Goal: Ask a question

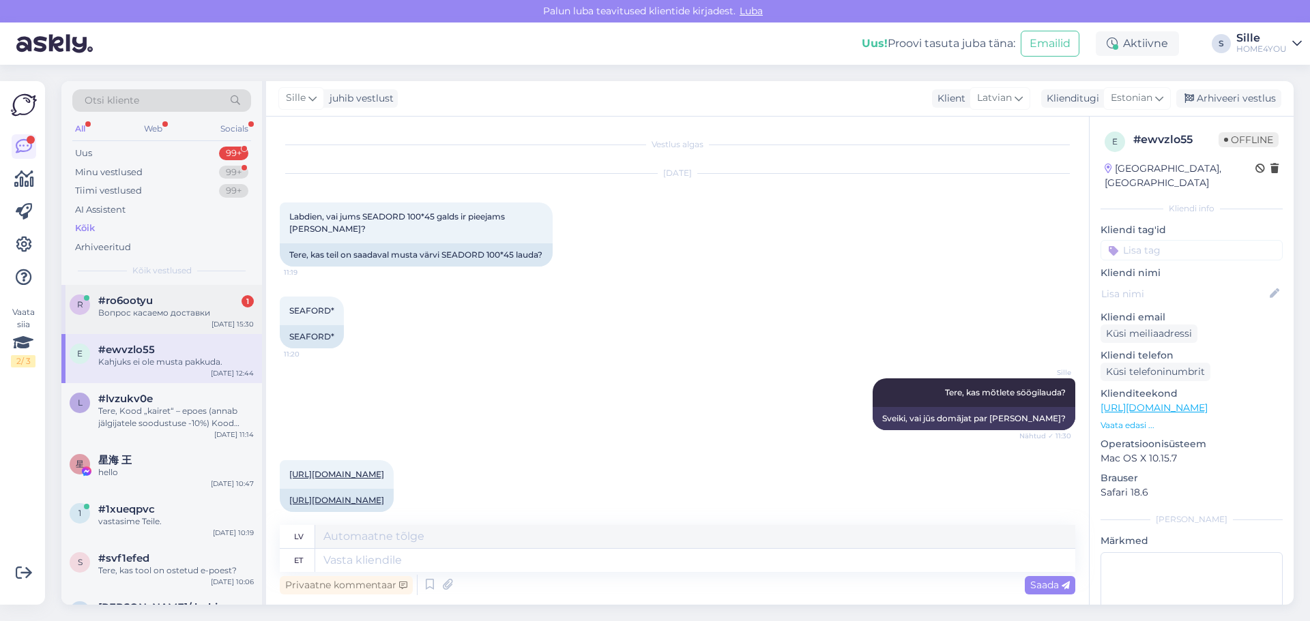
scroll to position [297, 0]
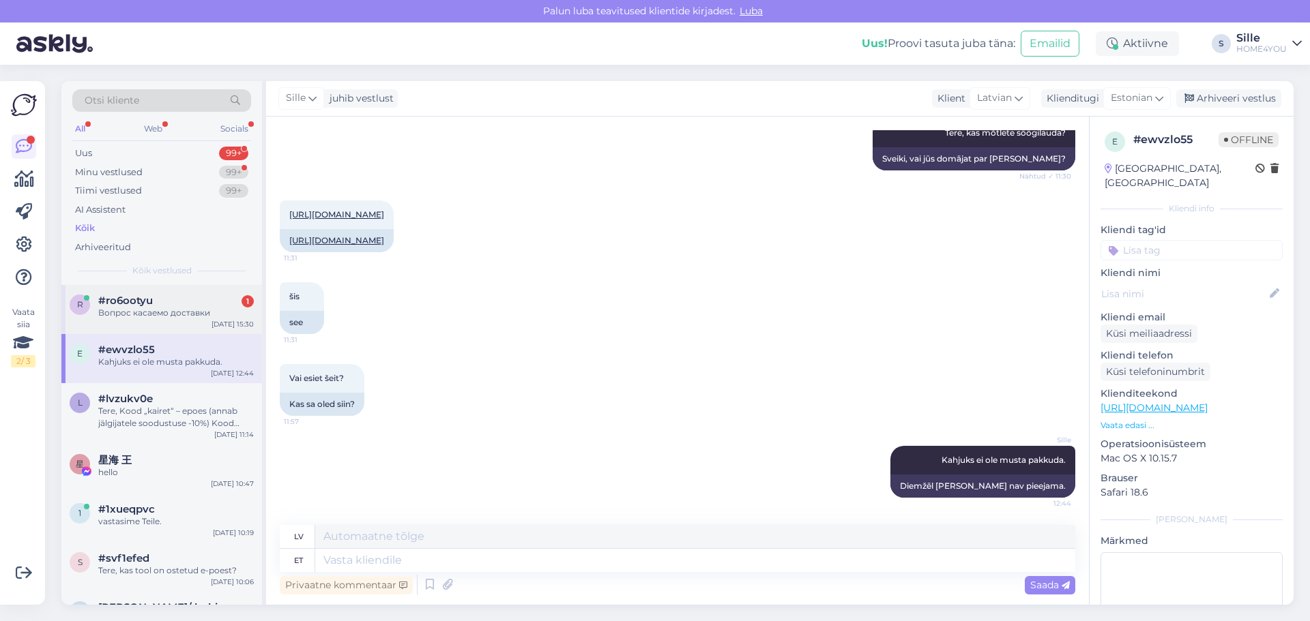
click at [201, 313] on div "Вопрос касаемо доставки" at bounding box center [176, 313] width 156 height 12
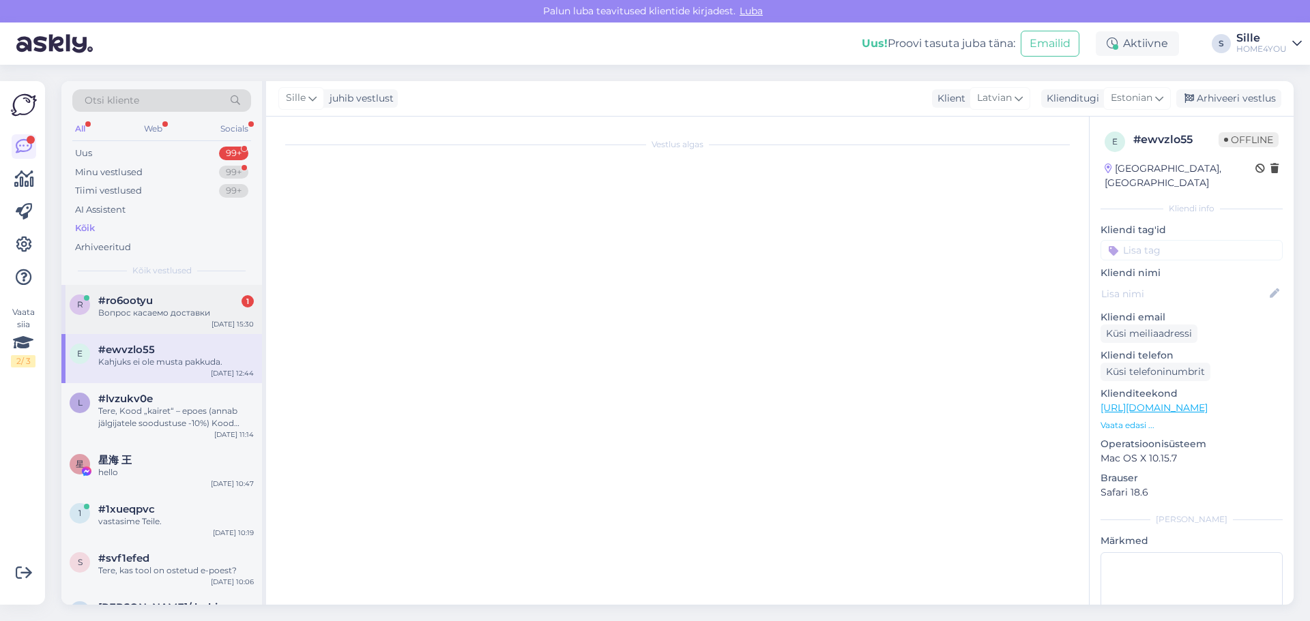
scroll to position [0, 0]
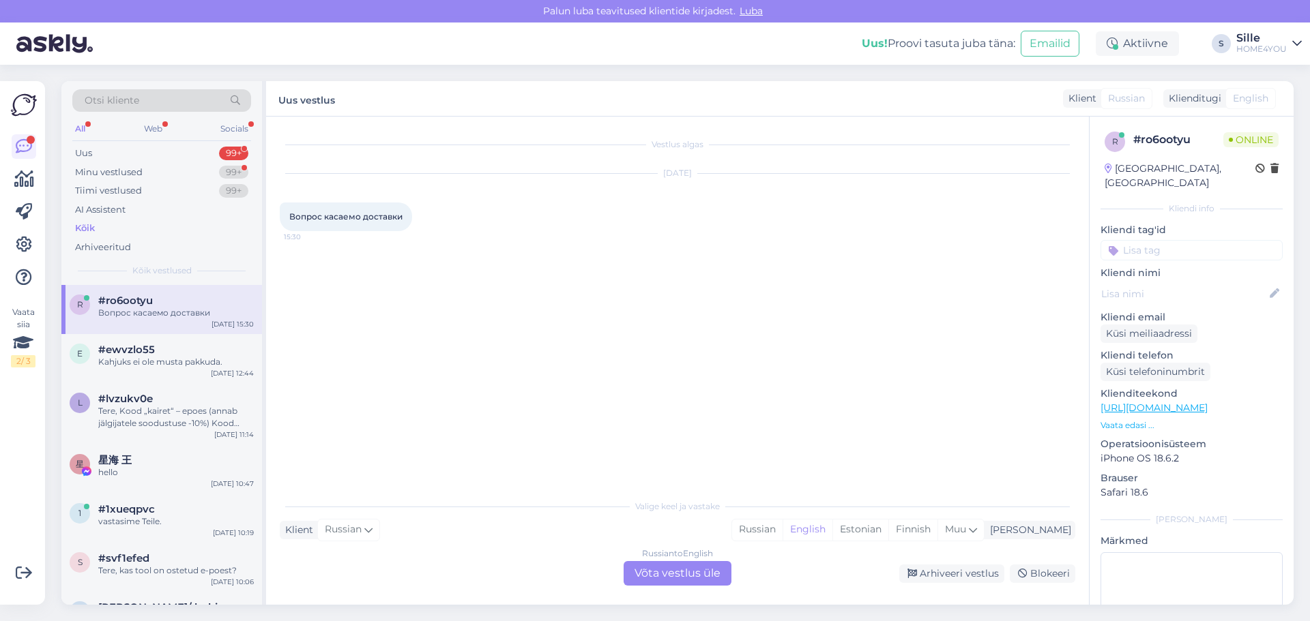
click at [1127, 99] on span "Russian" at bounding box center [1126, 98] width 37 height 14
click at [698, 544] on div "Valige keel ja vastake Klient Russian Mina Russian English Estonian Finnish Muu…" at bounding box center [677, 538] width 795 height 93
click at [679, 576] on div "Russian to English Võta vestlus üle" at bounding box center [677, 573] width 108 height 25
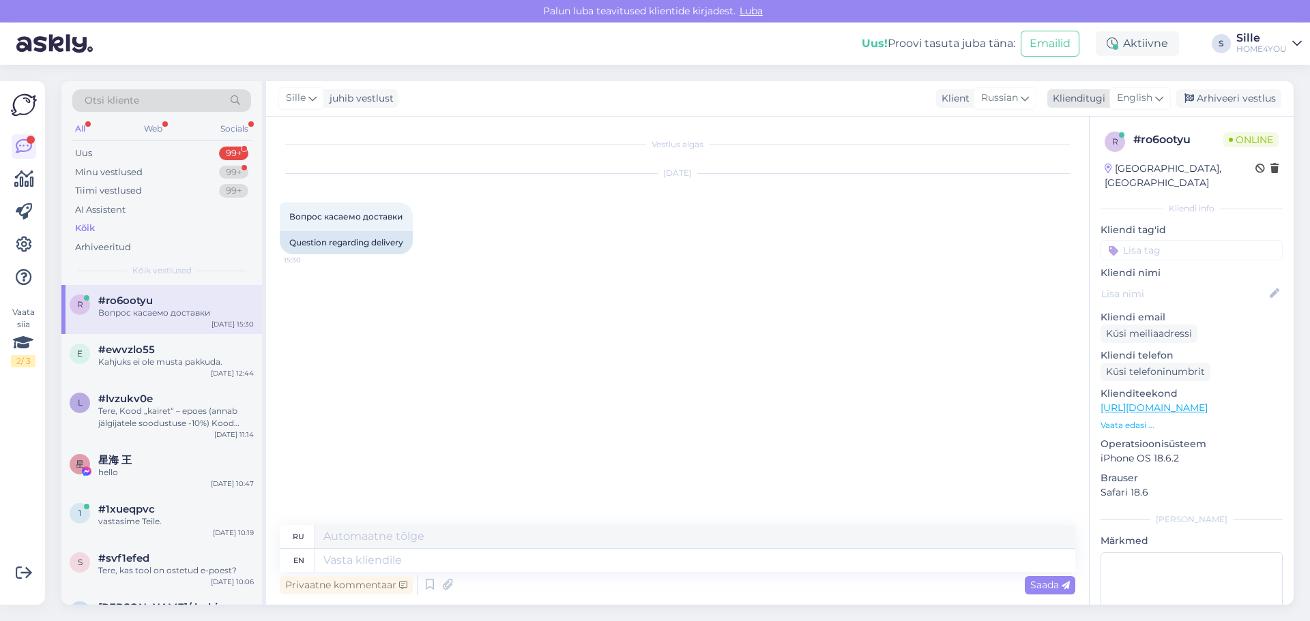
click at [1154, 98] on div "English" at bounding box center [1139, 98] width 61 height 22
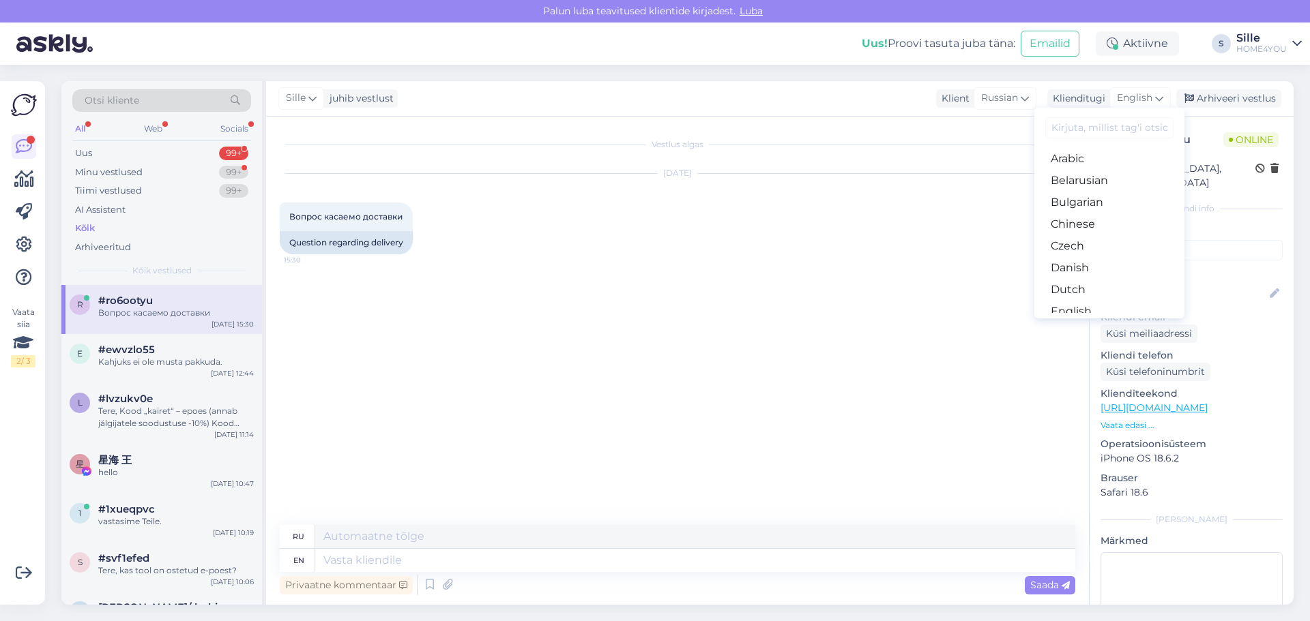
drag, startPoint x: 1076, startPoint y: 264, endPoint x: 1063, endPoint y: 286, distance: 25.4
click at [1076, 323] on link "Estonian" at bounding box center [1109, 334] width 150 height 22
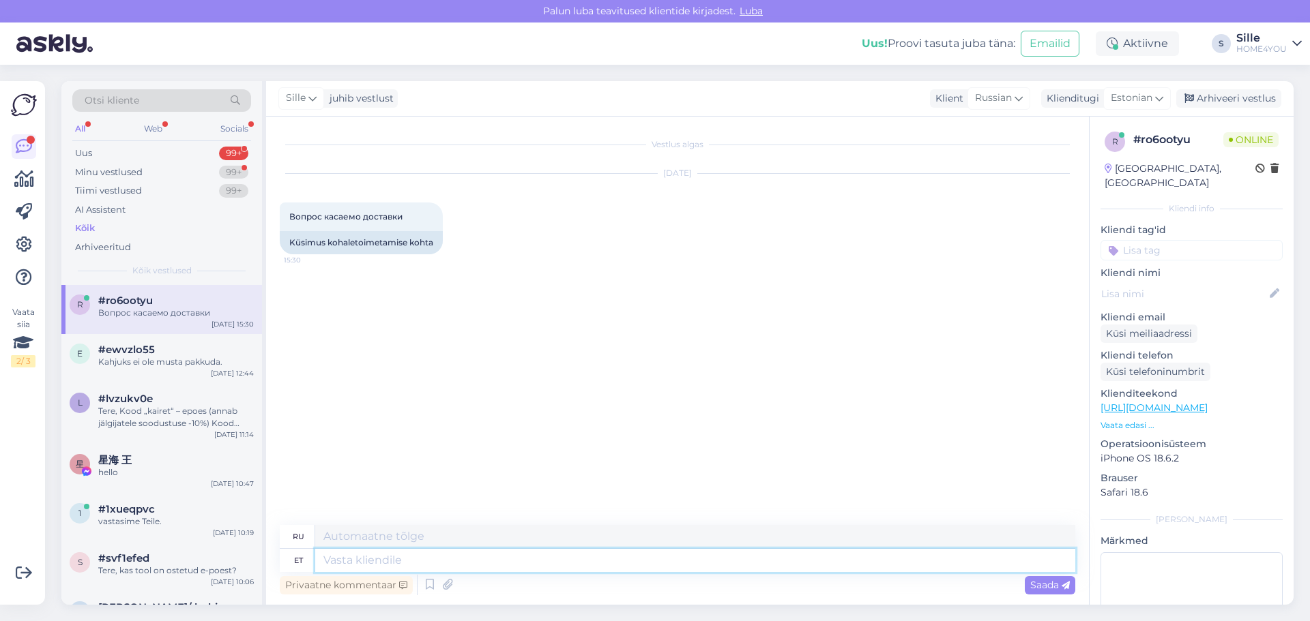
click at [506, 564] on textarea at bounding box center [695, 560] width 760 height 23
type textarea "Tere."
type textarea "Привет."
type textarea "Tere. palun"
type textarea "Здравствуйте, пожалуйста."
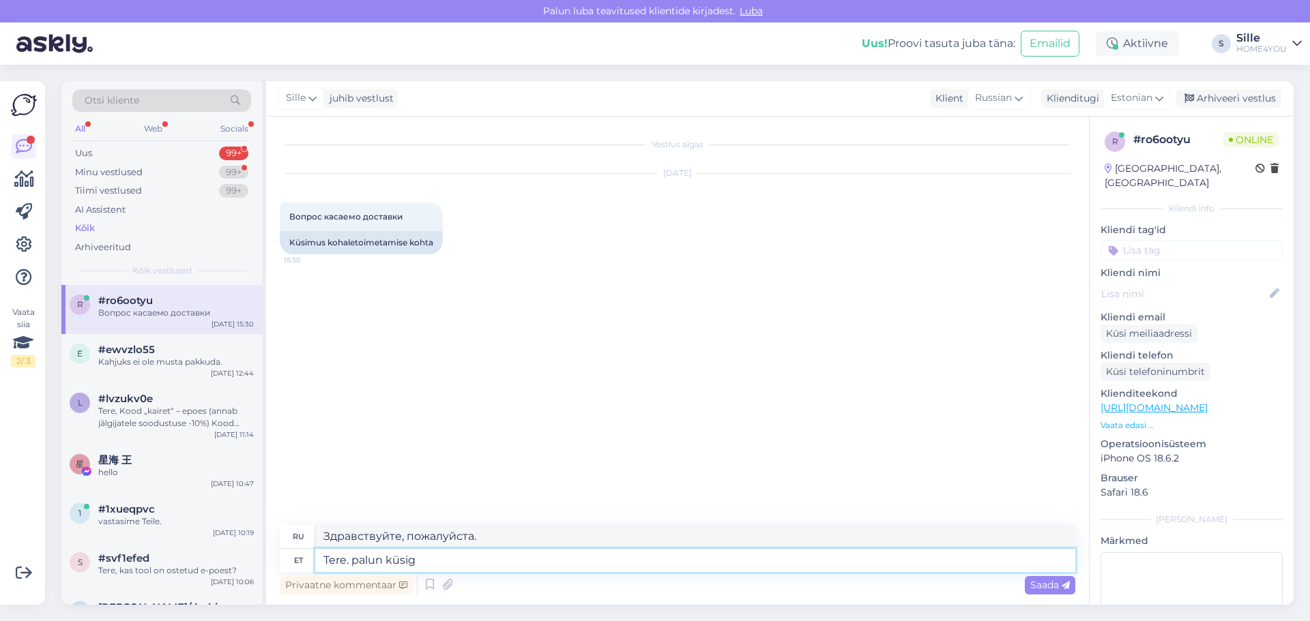
type textarea "Tere. palun küsige"
type textarea "Здравствуйте. Пожалуйста, спросите."
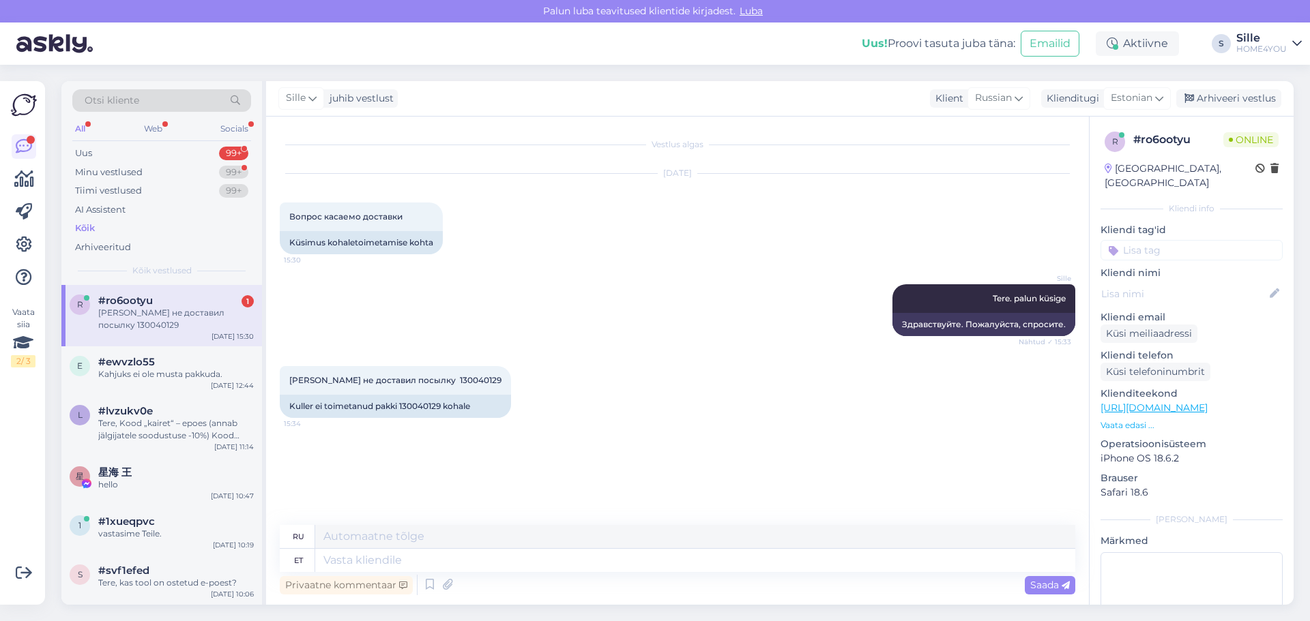
scroll to position [39, 0]
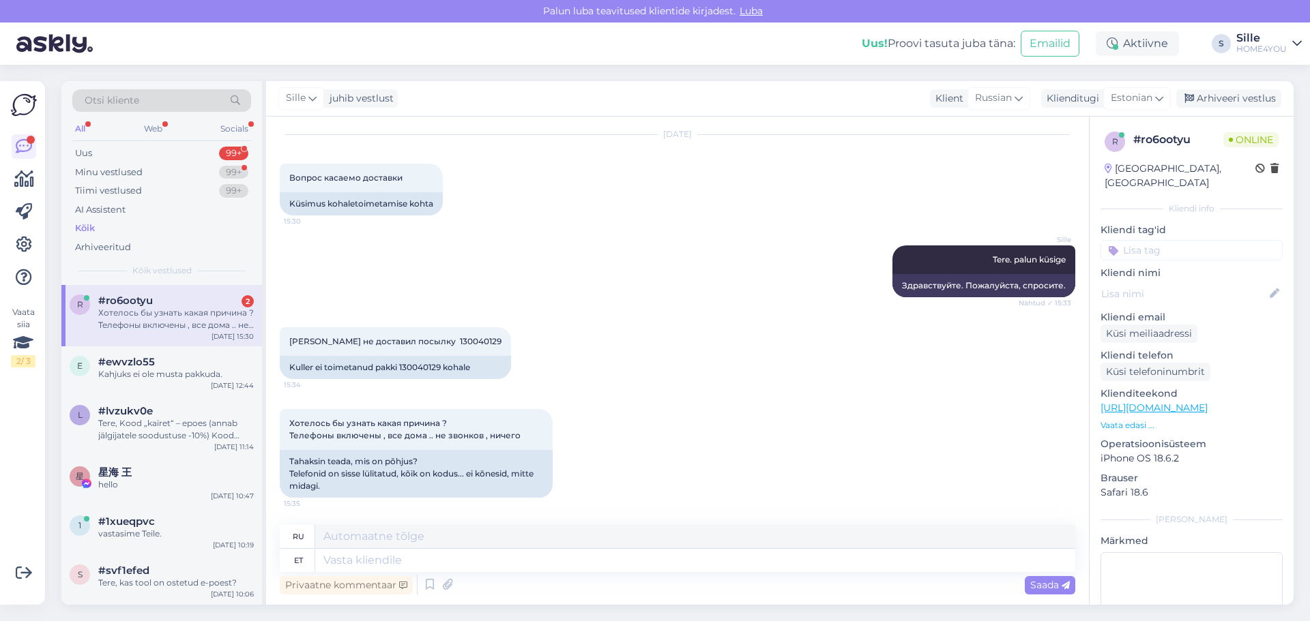
click at [184, 300] on div "#ro6ootyu 2" at bounding box center [176, 301] width 156 height 12
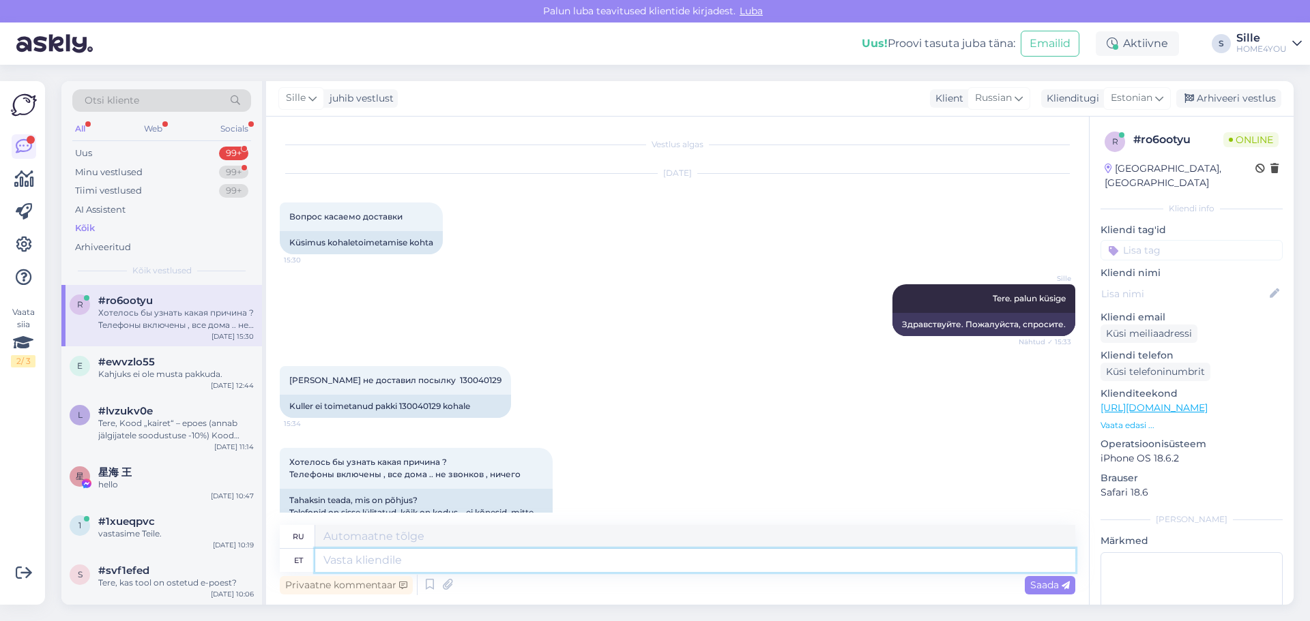
click at [417, 569] on textarea at bounding box center [695, 560] width 760 height 23
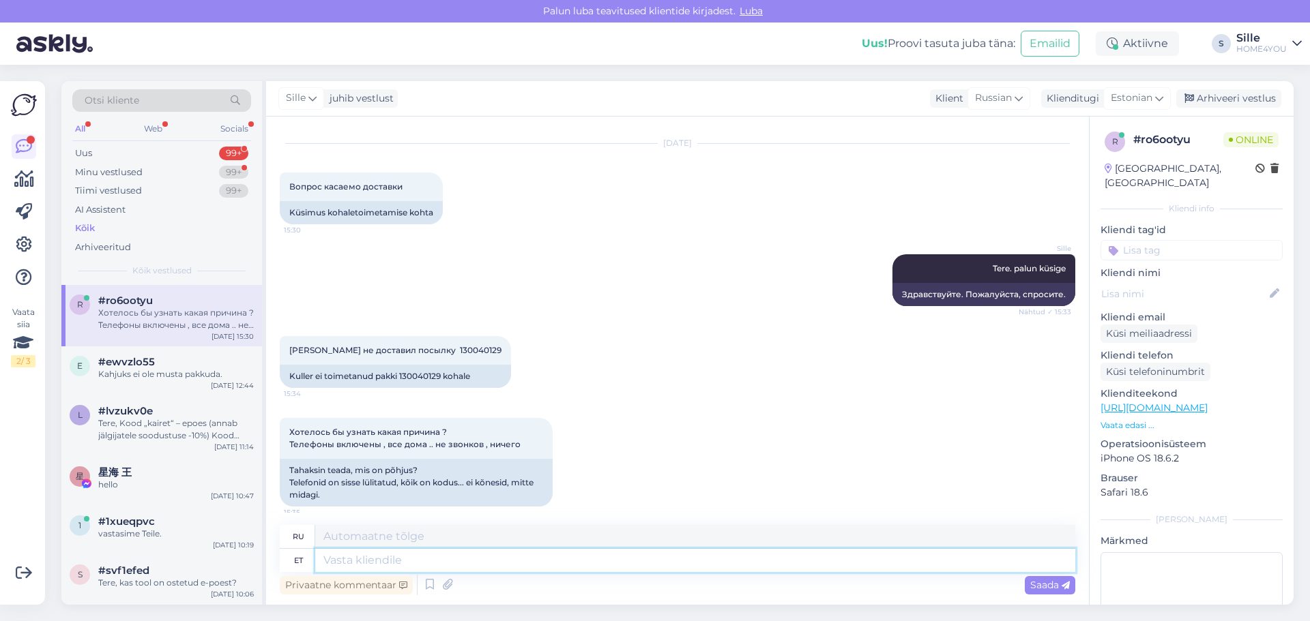
scroll to position [39, 0]
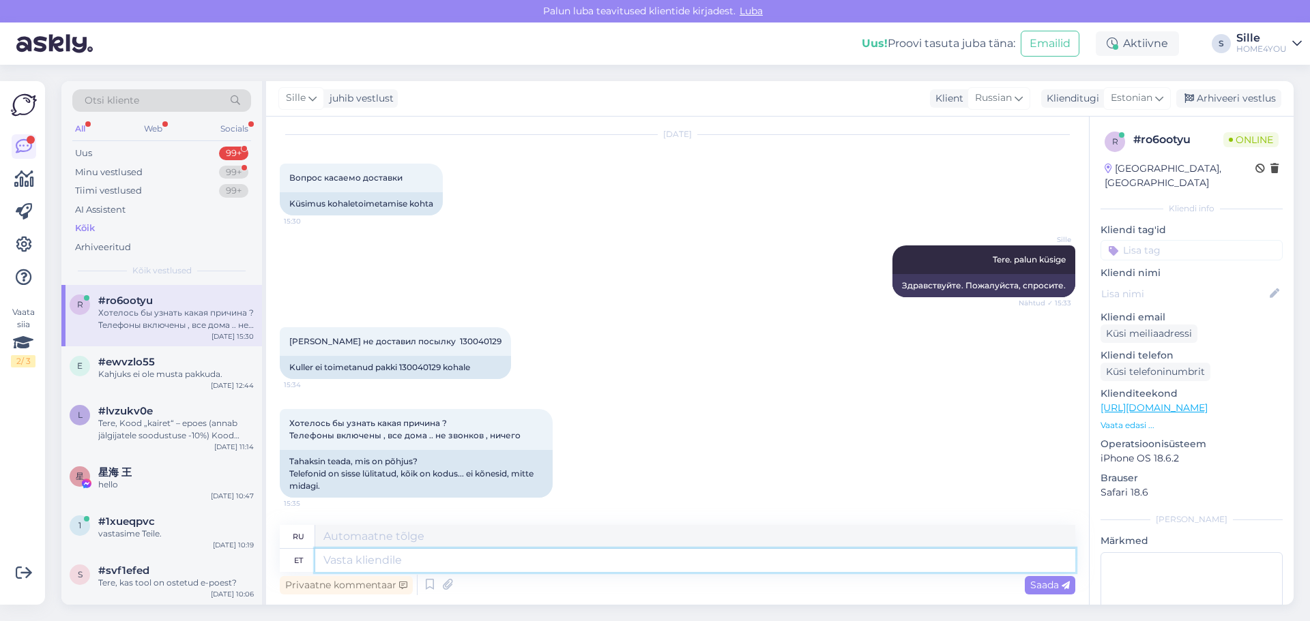
click at [476, 554] on textarea at bounding box center [695, 560] width 760 height 23
type textarea "Palun"
type textarea "Пожалуйста"
type textarea "Palun saatke"
type textarea "Пожалуйста, отправьте"
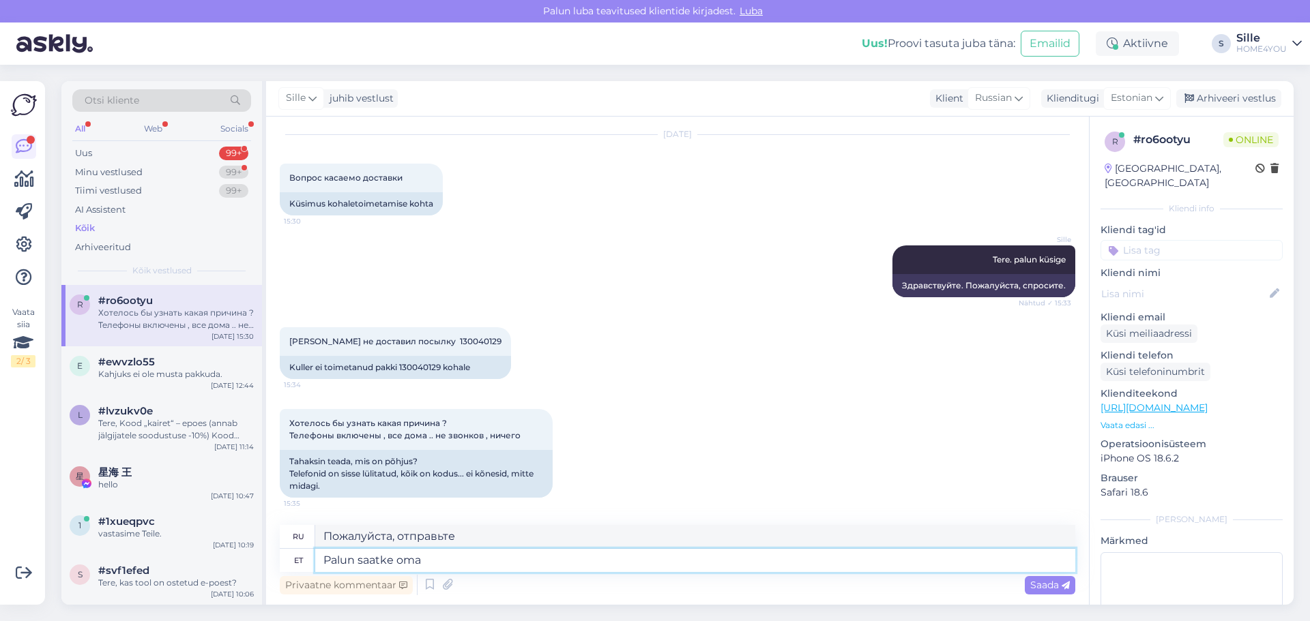
type textarea "Palun saatke oma"
type textarea "Пожалуйста, отправьте ваш"
type textarea "Palun saatke oma tellimuse"
type textarea "Пожалуйста, отправьте ваш заказ."
type textarea "Palun saatke oma tellimuse number"
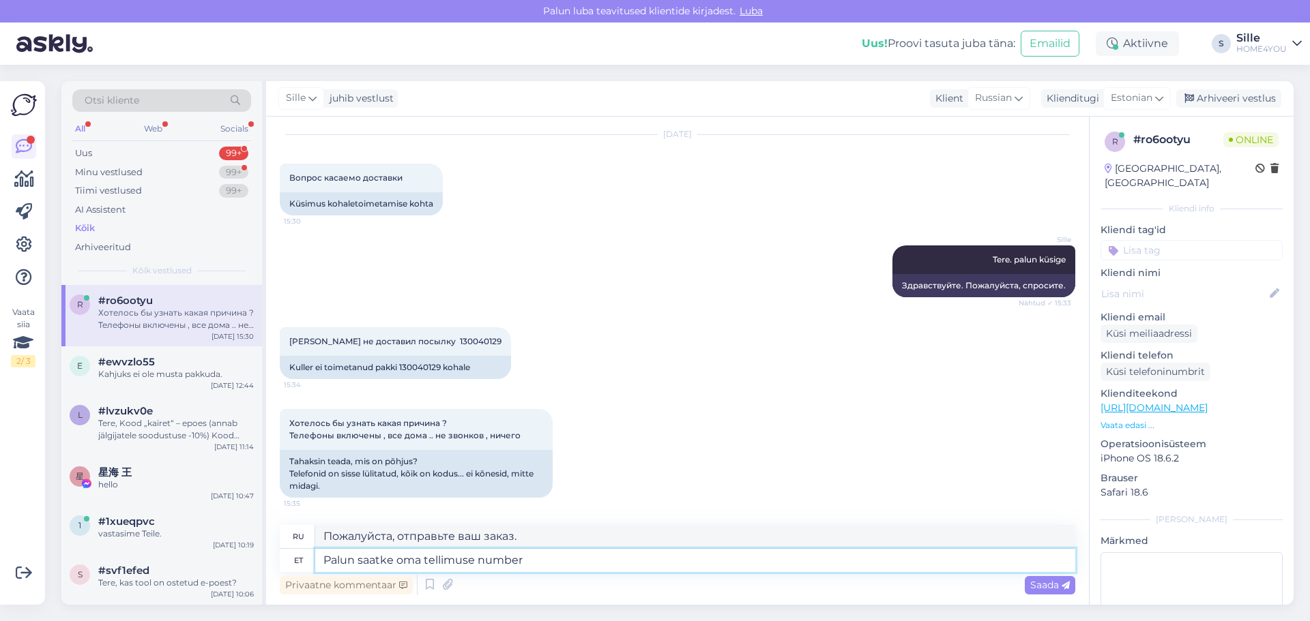
type textarea "Пожалуйста, отправьте номер вашего заказа."
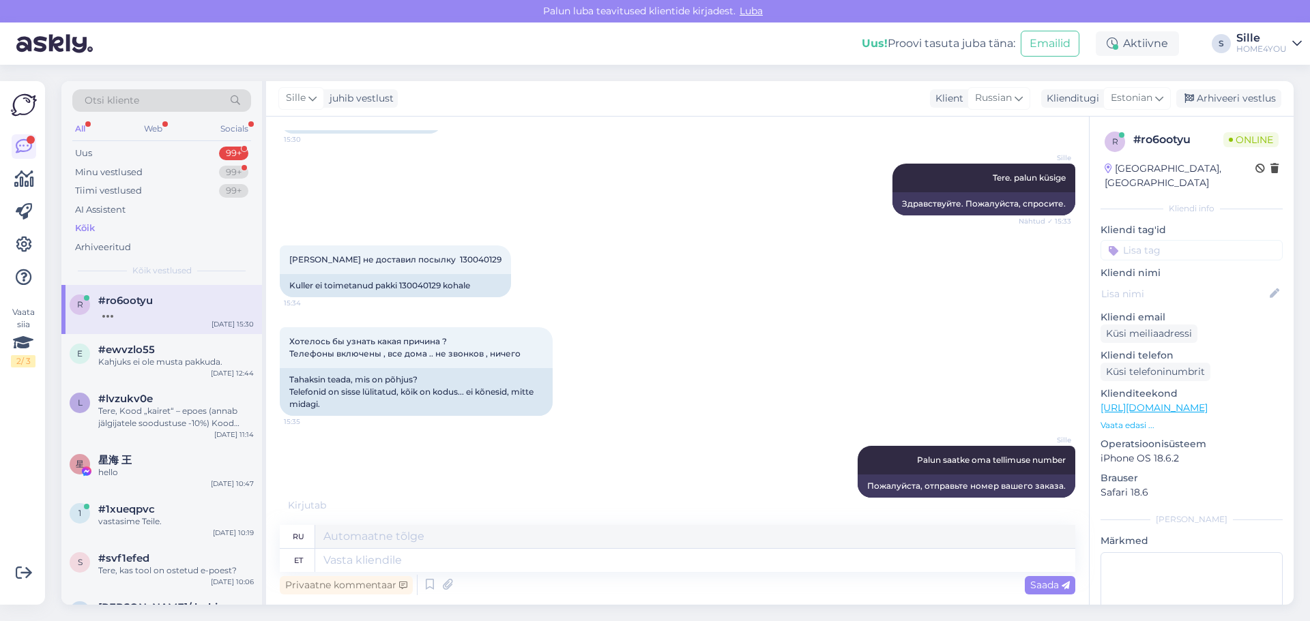
scroll to position [203, 0]
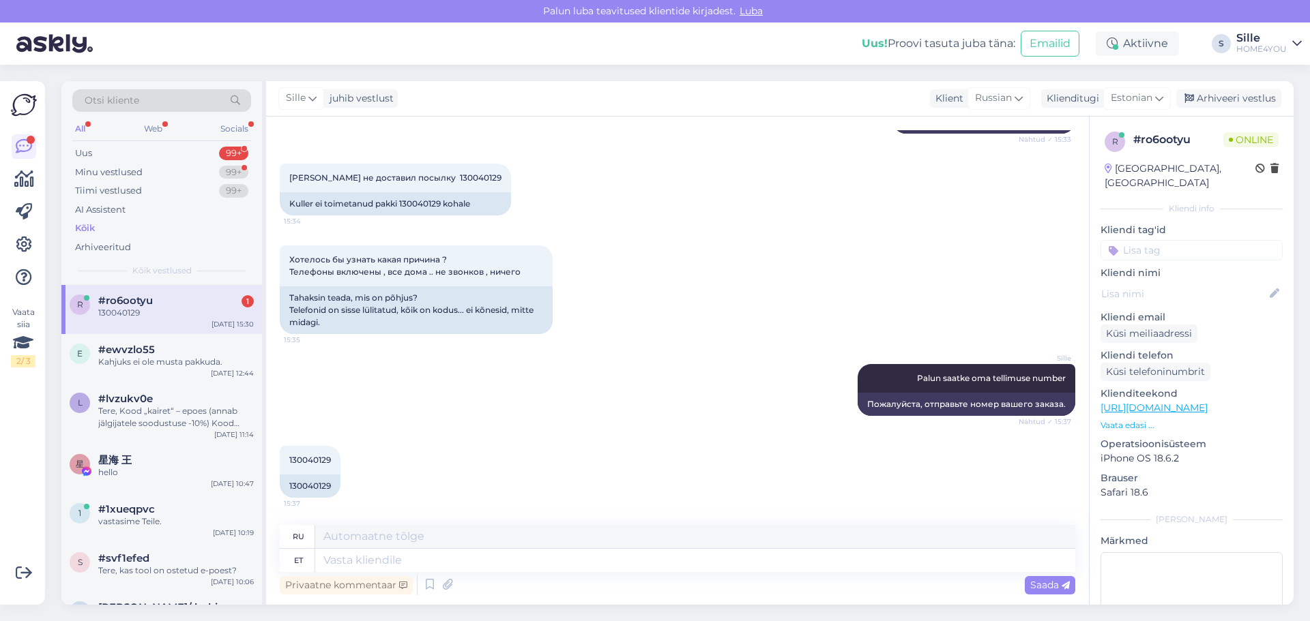
click at [563, 581] on div "Privaatne kommentaar Saada" at bounding box center [677, 585] width 795 height 26
click at [570, 571] on textarea at bounding box center [695, 560] width 760 height 23
type textarea "see"
type textarea "этот"
type textarea "see ei"
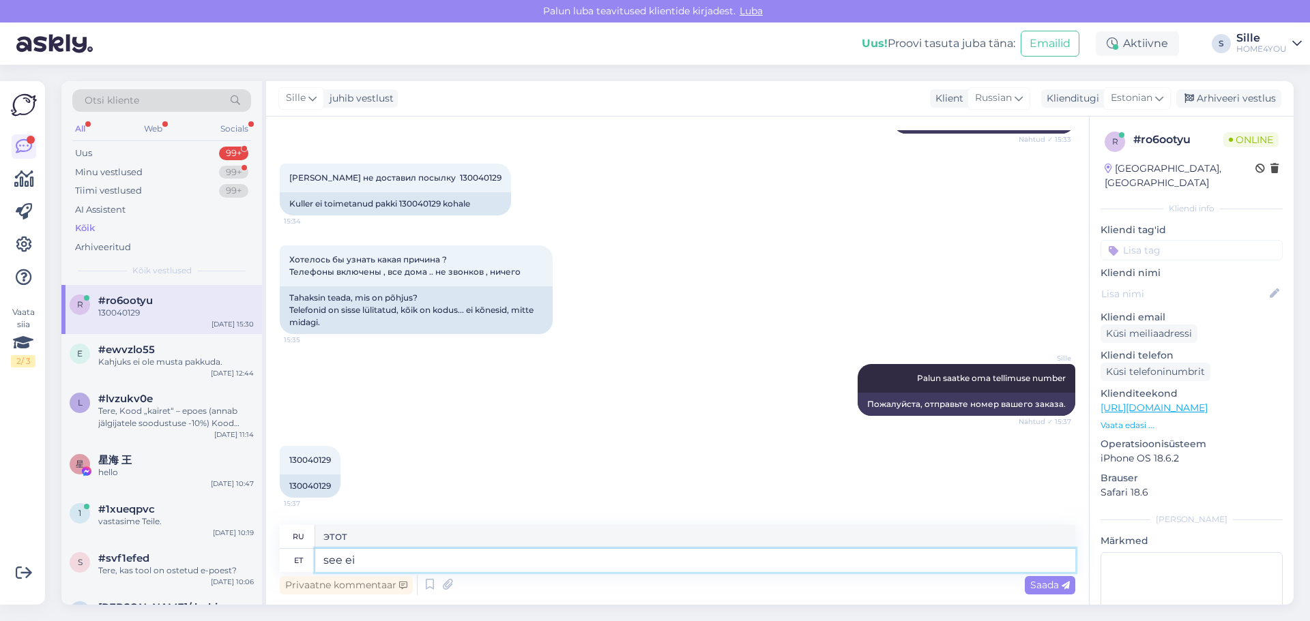
type textarea "это не так"
type textarea "see ei ole"
type textarea "это не"
type textarea "see ei ole tel"
type textarea "это не телефон"
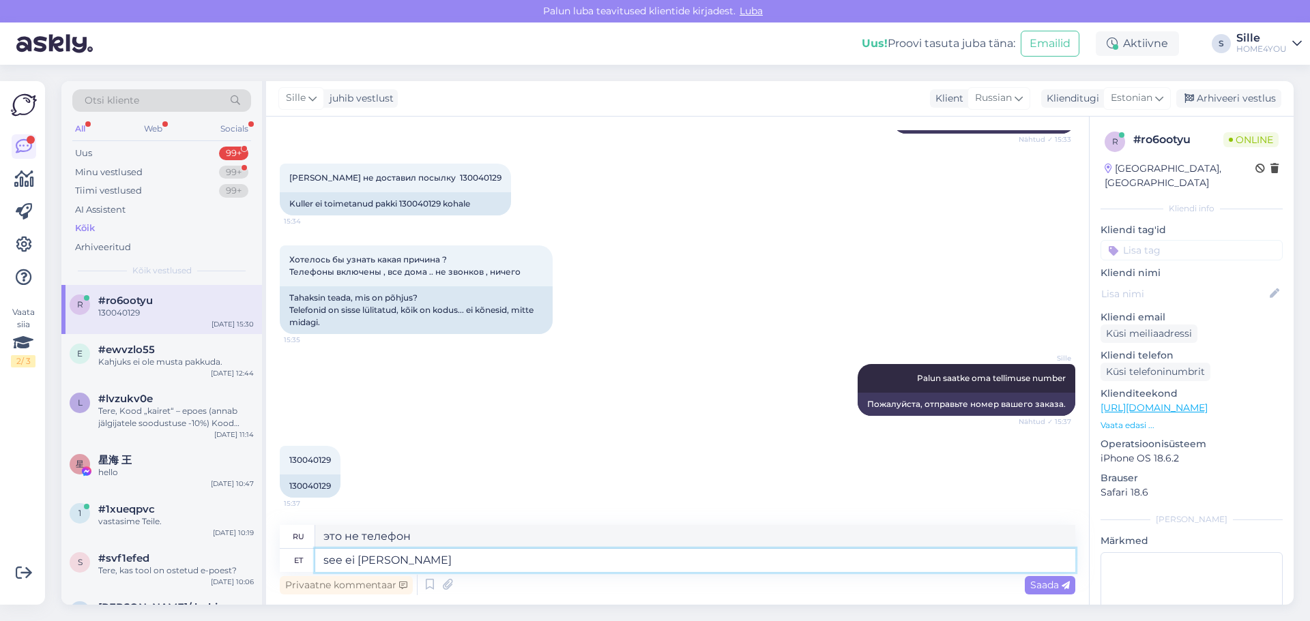
type textarea "see ei [PERSON_NAME] e"
type textarea "это не приказ"
type textarea "see ei ole tellimus enumber"
type textarea "это не номер подписки"
click at [430, 558] on textarea "see ei ole tellimus enumber" at bounding box center [695, 560] width 760 height 23
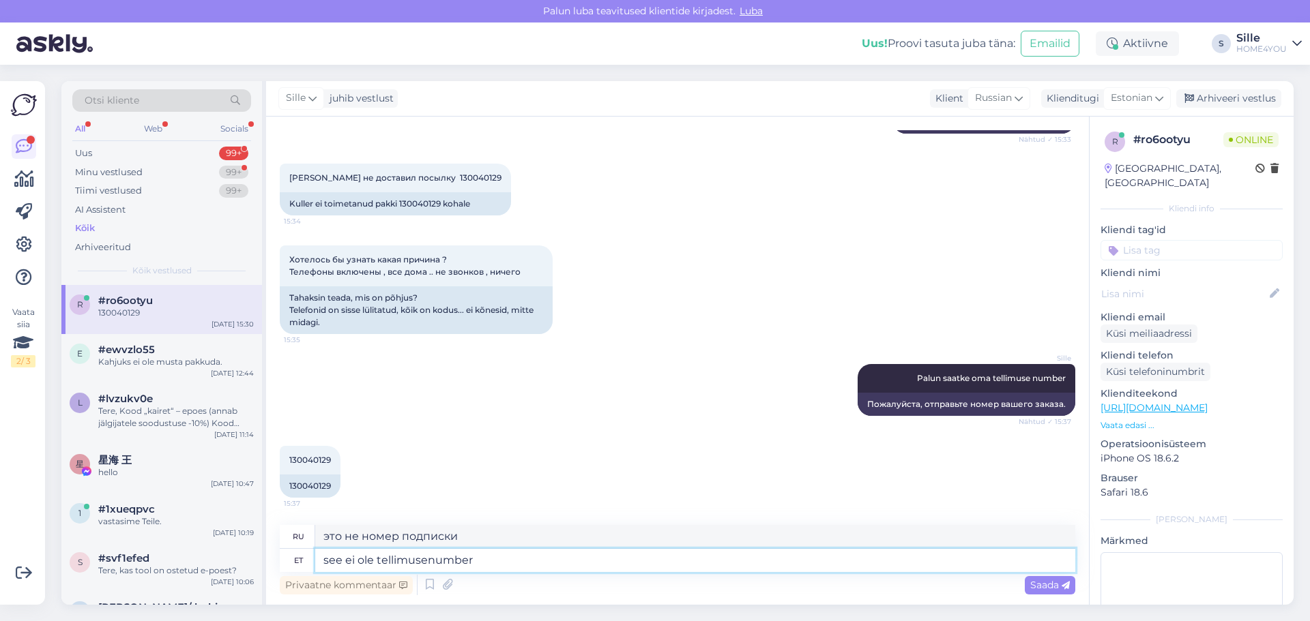
type textarea "see ei ole tellimuse number"
type textarea "это не номер заказа"
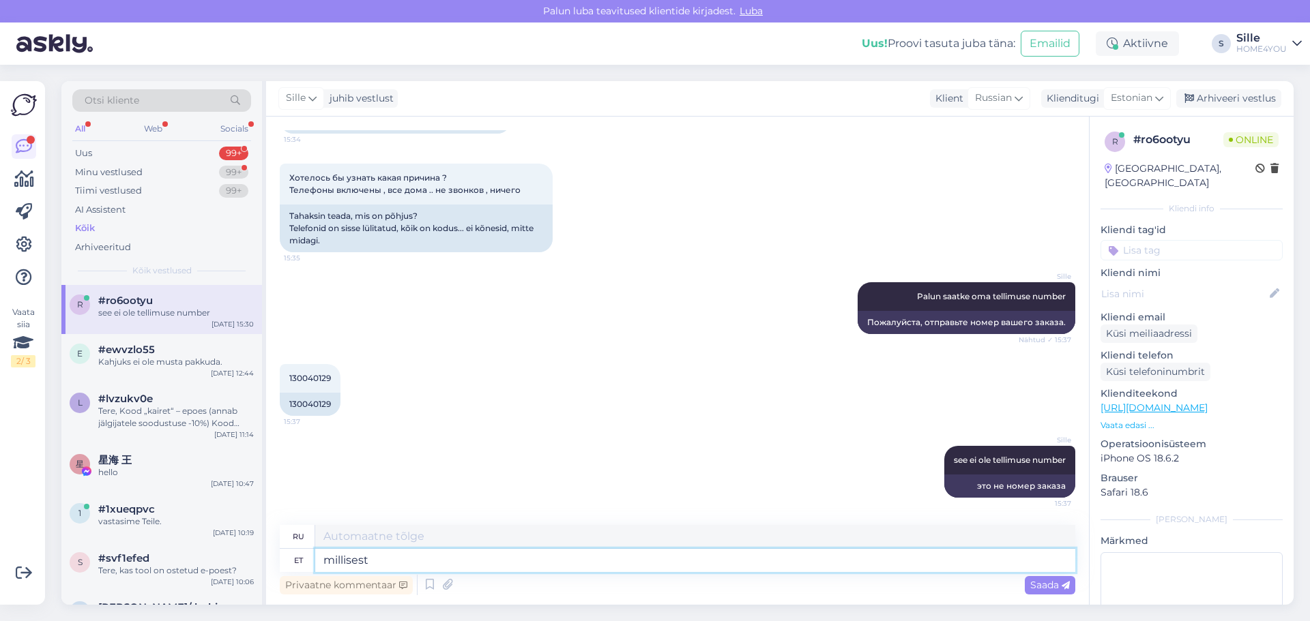
type textarea "millisest"
type textarea "из которого"
type textarea "millisest Home4you"
type textarea "из которого Home4you"
type textarea "millisest Home4you kaupusest"
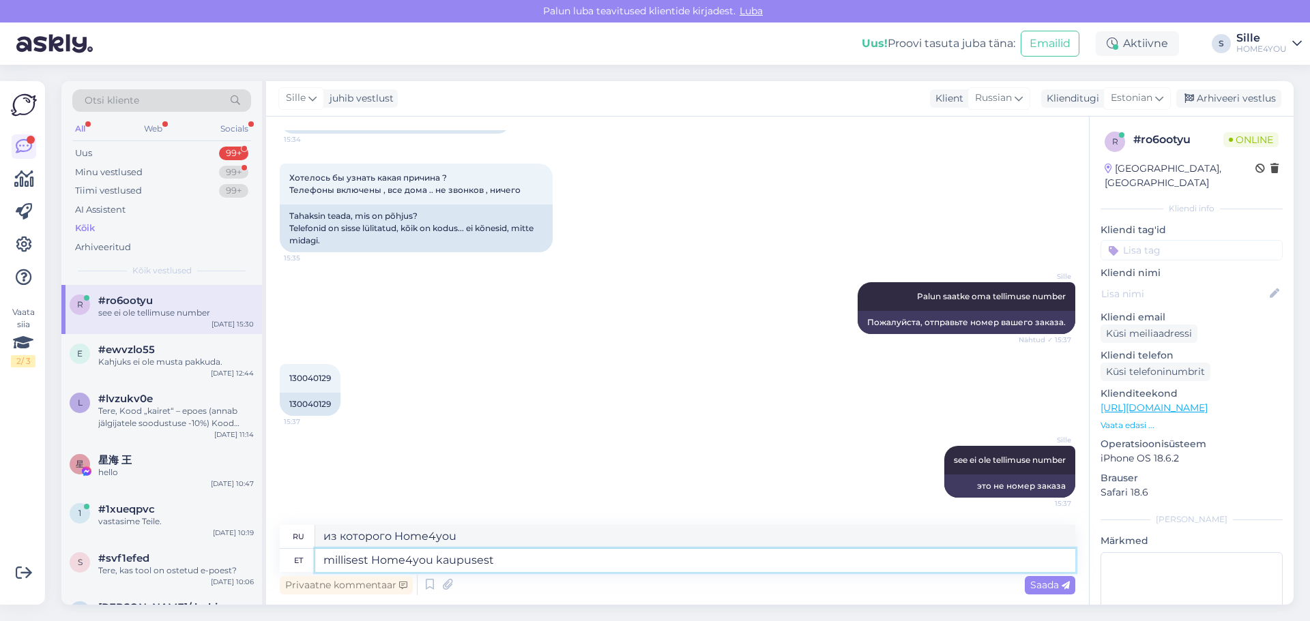
type textarea "из которого Home4you хранит"
type textarea "millisest Home4you kaupusest on"
type textarea "из какого магазина Home4you он?"
type textarea "millisest Home4you kaupusest on tellimus"
type textarea "в каком магазине Home4you находится заказ"
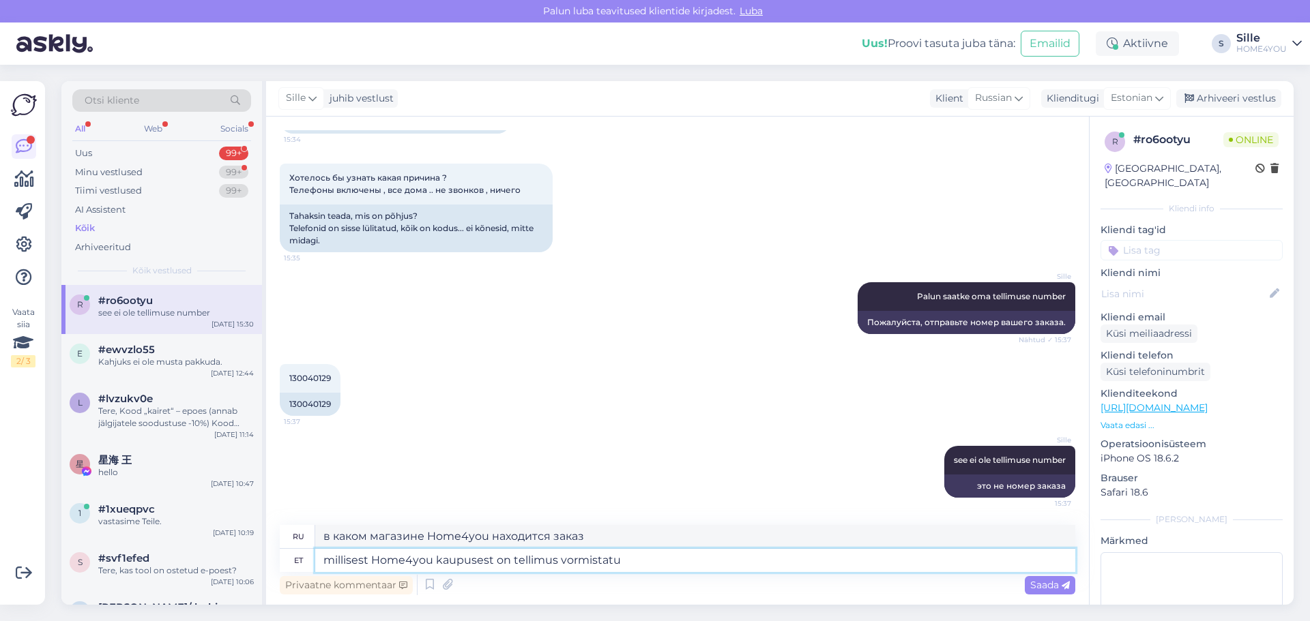
type textarea "millisest Home4you kaupusest on tellimus vormistatud"
type textarea "в каком магазине Home4you был сделан заказ"
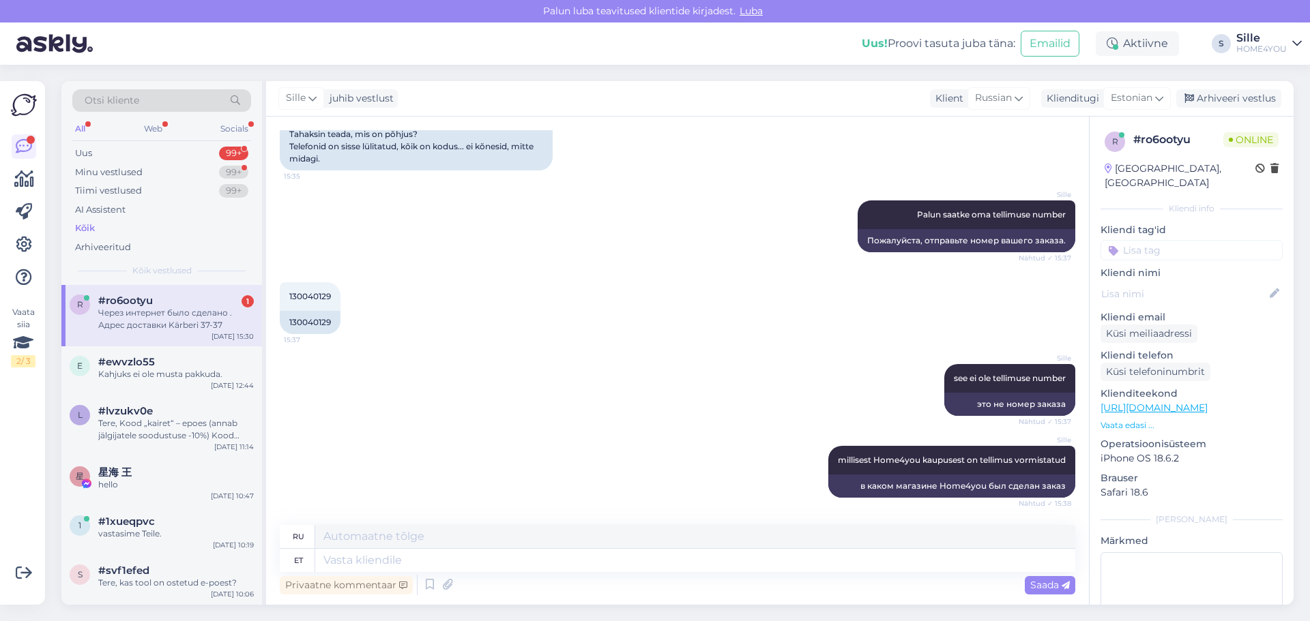
scroll to position [460, 0]
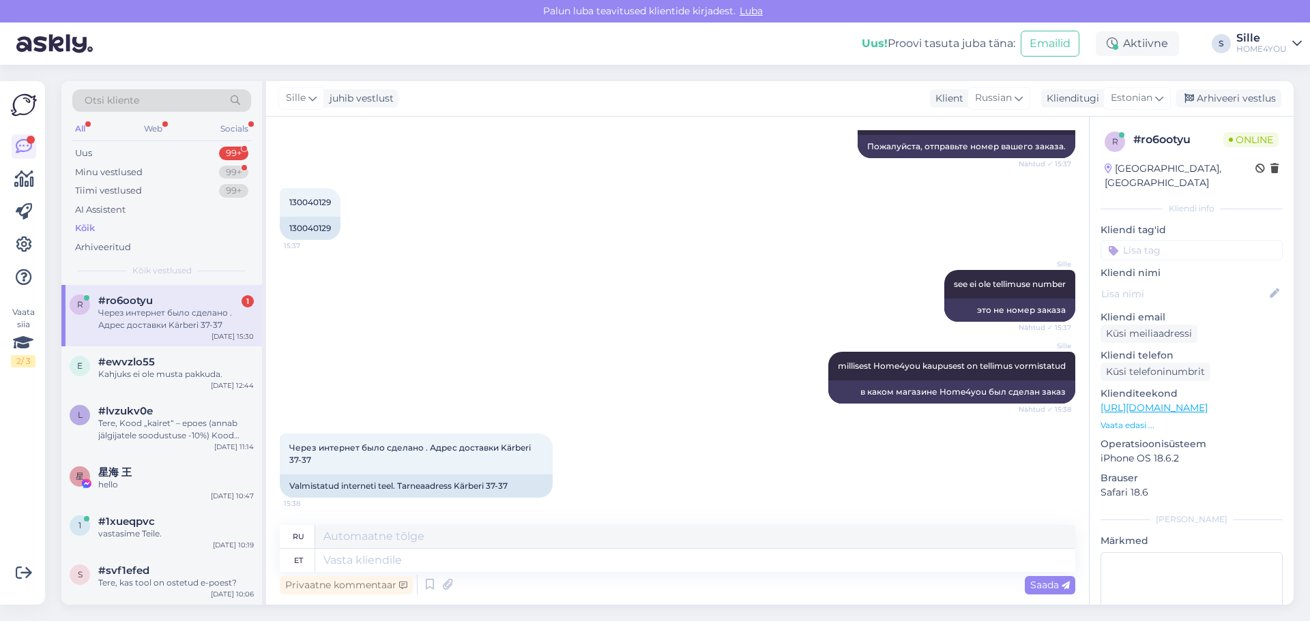
click at [122, 315] on div "Через интернет было сделано . Адрес доставки Kärberi 37-37" at bounding box center [176, 319] width 156 height 25
drag, startPoint x: 516, startPoint y: 488, endPoint x: 457, endPoint y: 486, distance: 59.4
click at [457, 486] on div "Valmistatud interneti teel. Tarneaadress Kärberi 37-37" at bounding box center [416, 486] width 273 height 23
copy div "Kärberi 37-37"
click at [458, 559] on textarea at bounding box center [695, 560] width 760 height 23
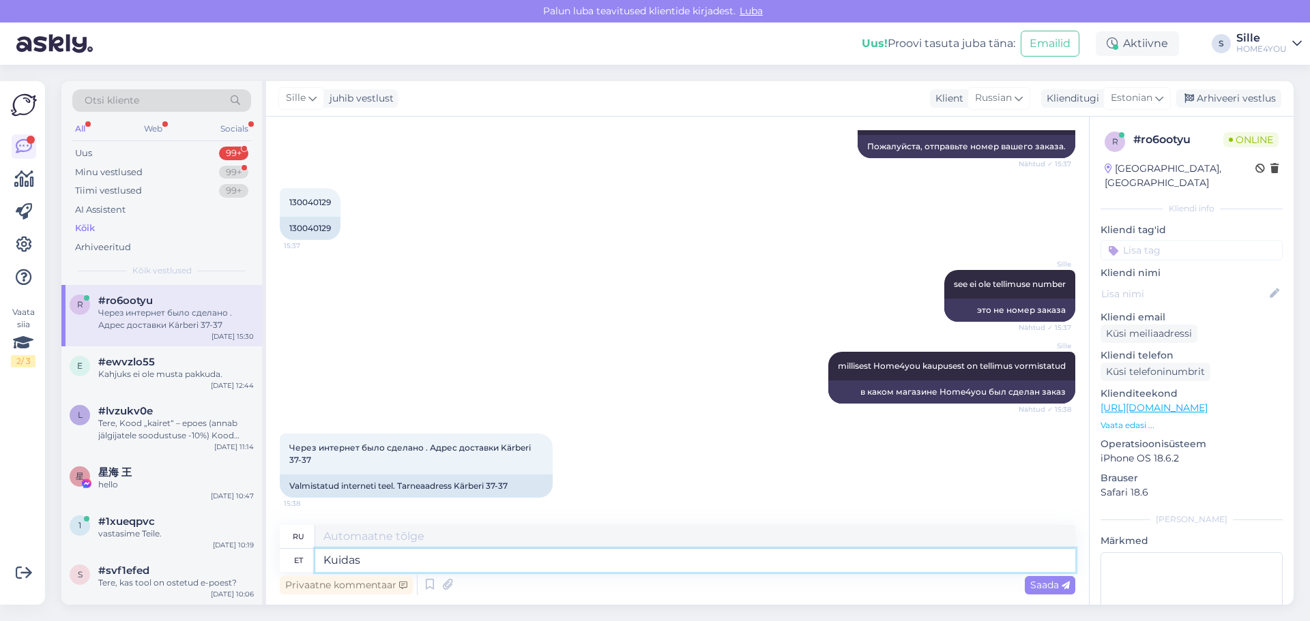
type textarea "Kuidas"
type textarea "Как"
type textarea "[PERSON_NAME]"
type textarea "Как вы?"
type textarea "Kuidas Teie nimi"
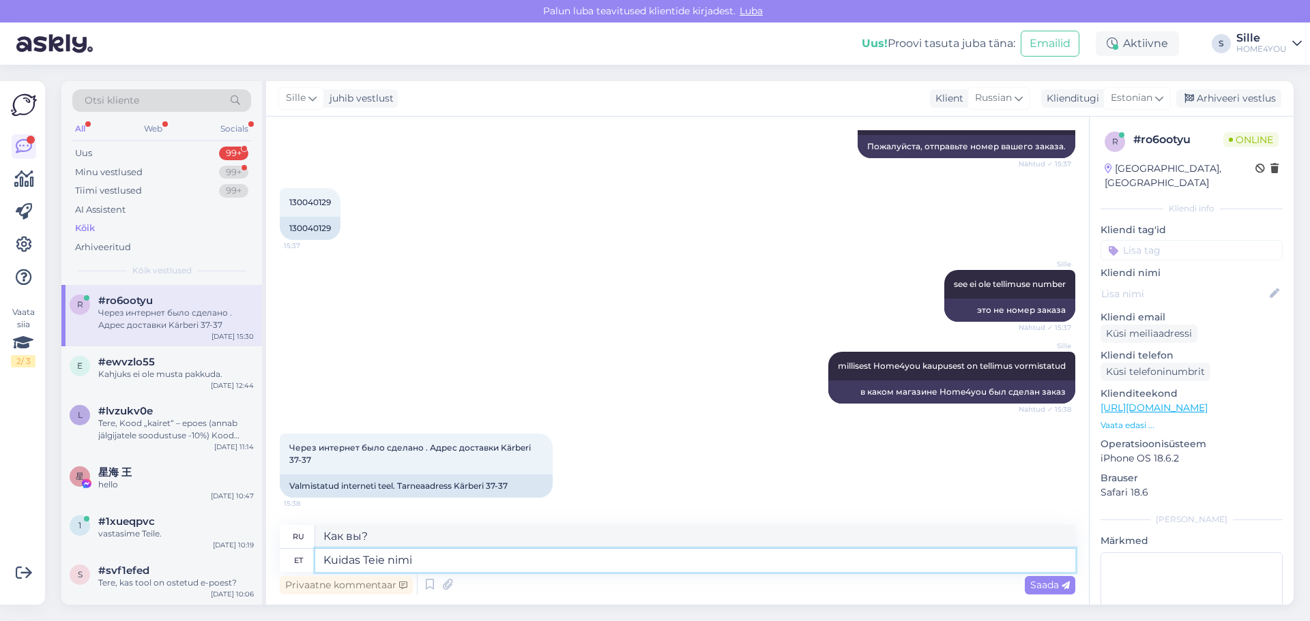
type textarea "Как вас зовут?"
type textarea "Kuidas Teie nimi"
click at [1049, 580] on span "Saada" at bounding box center [1050, 585] width 40 height 12
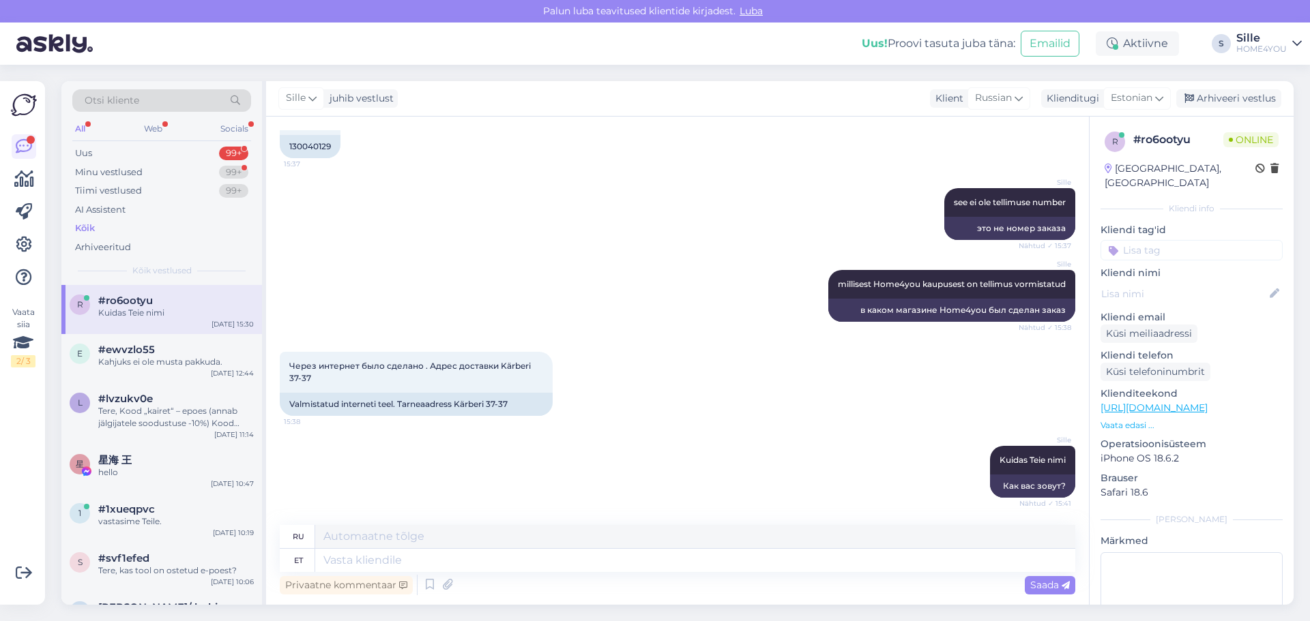
scroll to position [624, 0]
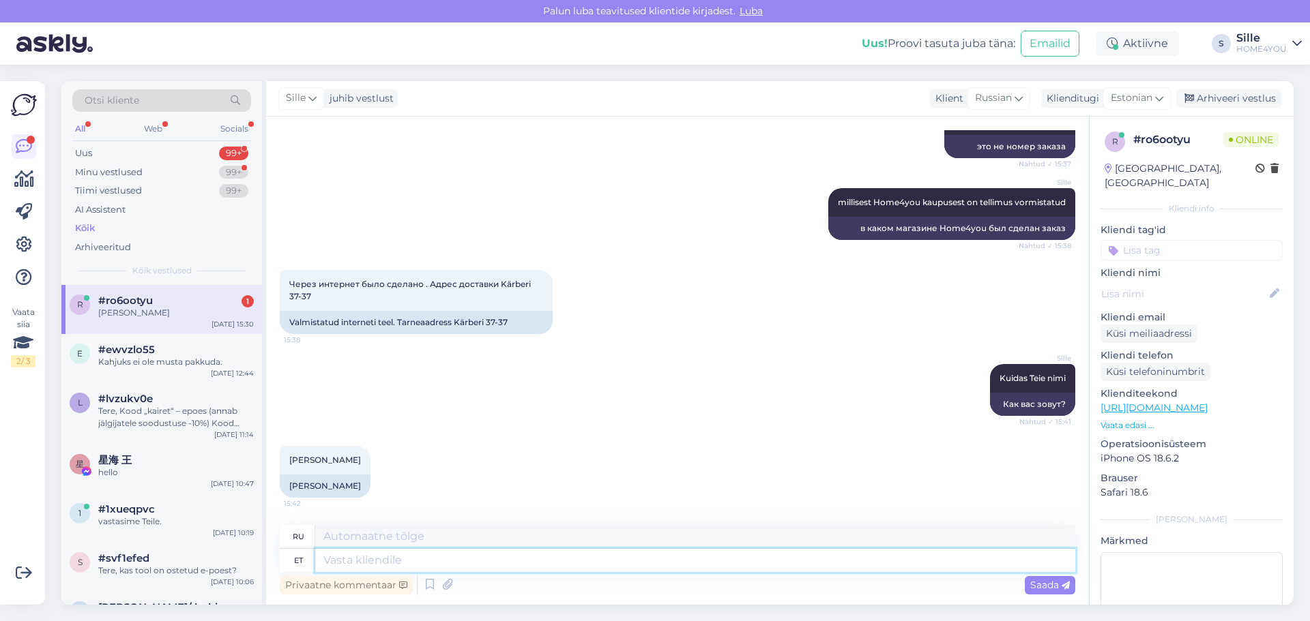
click at [586, 564] on textarea at bounding box center [695, 560] width 760 height 23
type textarea "Tellitud"
type textarea "Заказано"
type textarea "Tellitud kaup"
type textarea "Заказанные товары"
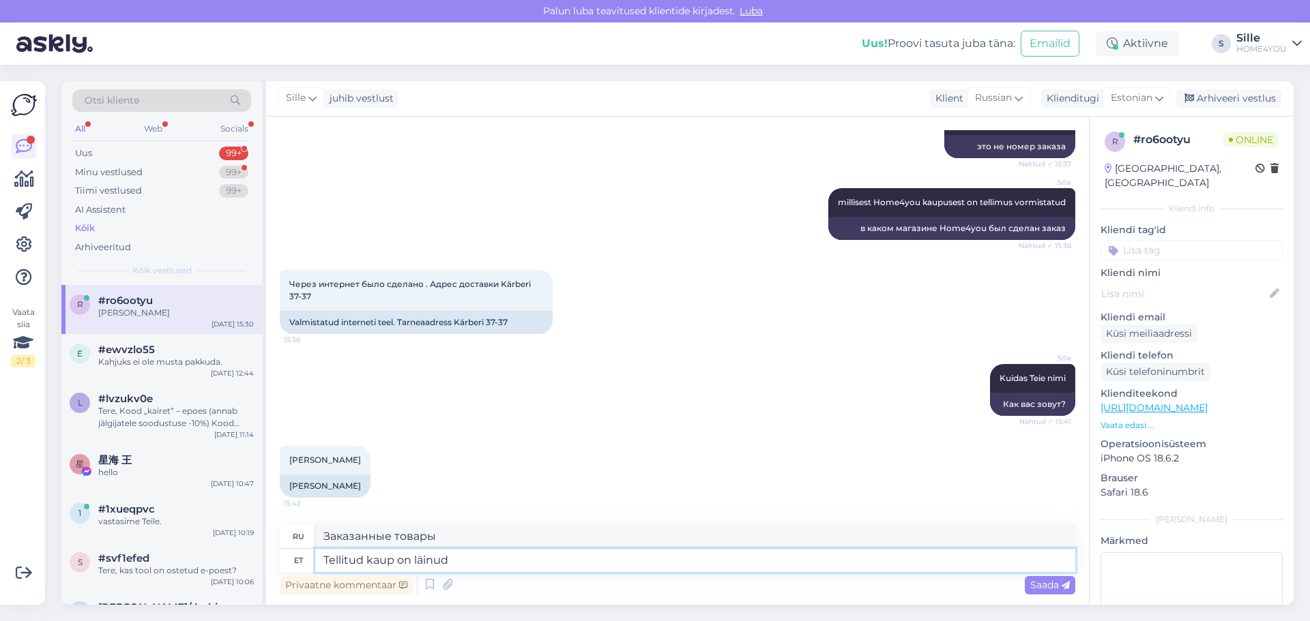
type textarea "Tellitud kaup on läinud e"
type textarea "Заказанный товар ушёл."
type textarea "Tellitud kaup on läinud eile"
type textarea "Заказанный товар был отправлен [DATE]."
type textarea "Tellitud kaup on läinud eile meie"
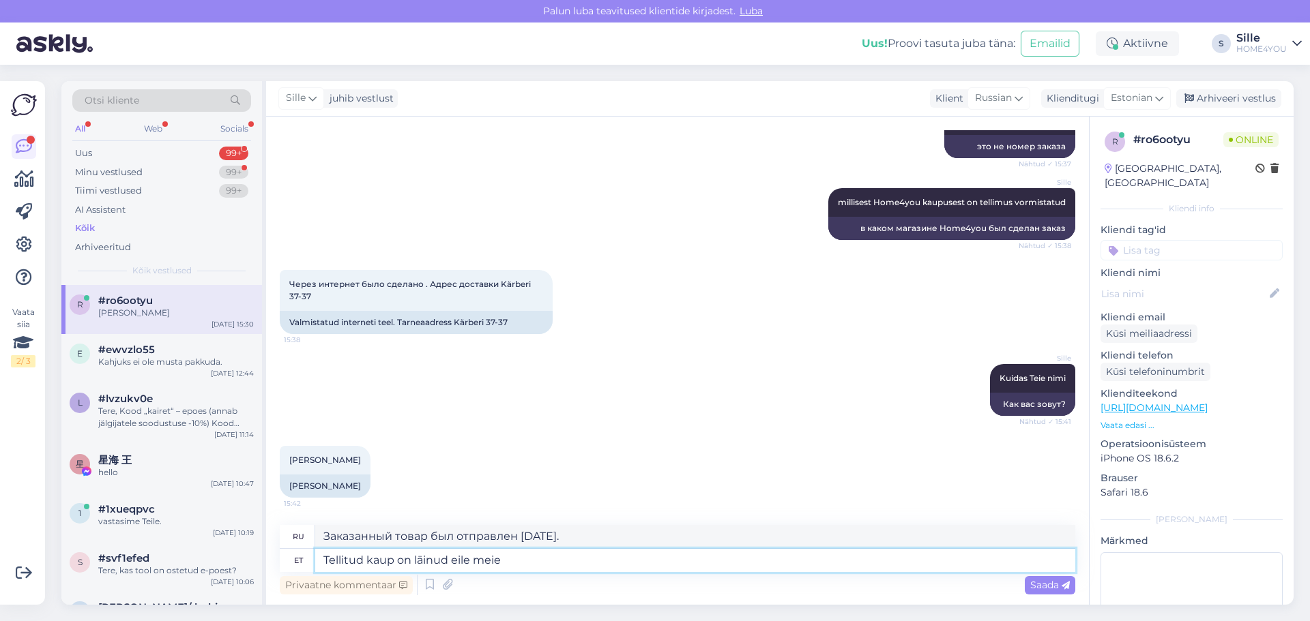
type textarea "Заказанный товар был доставлен нам [DATE]."
type textarea "Tellitud kaup on läinud eile meie laost"
type textarea "Заказанный товар покинул наш склад [DATE]."
type textarea "Tellitud kaup on läinud eile meie laost välja ja"
type textarea "Заказанный товар покинул наш склад [DATE] [PERSON_NAME]"
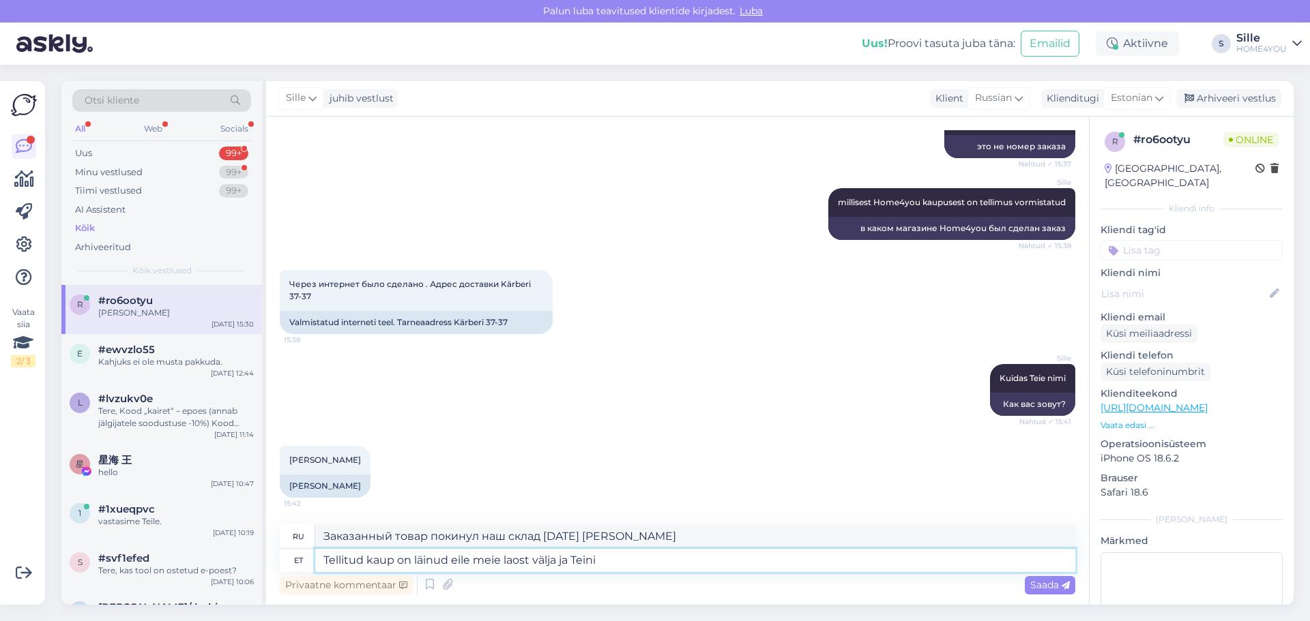
type textarea "Tellitud kaup on läinud eile meie laost välja ja Teini j"
type textarea "Заказанный товар [DATE] покинул наш склад и был доставлен в [GEOGRAPHIC_DATA]."
type textarea "Tellitud kaup on läinud eile meie laost välja ja Teini jõuab t"
type textarea "Заказанный товар покинул наш склад [DATE] и прибудет в [GEOGRAPHIC_DATA]."
type textarea "Tellitud kaup on läinud eile meie laost välja ja Teini jõuab täna"
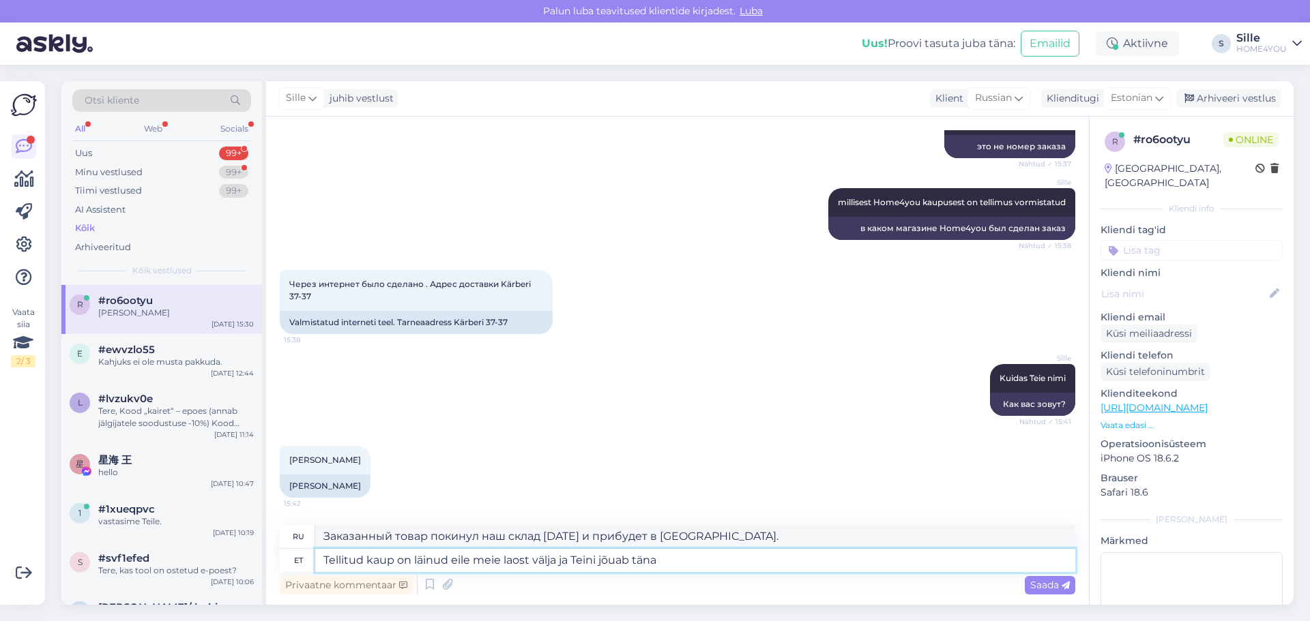
type textarea "Заказанный товар покинул наш склад [DATE] и прибудет в [GEOGRAPHIC_DATA] [DATE]."
type textarea "Tellitud kaup on läinud eile meie laost välja ja Teini jõuab täna/ hiljemalt h"
type textarea "Заказанный товар покинул наш склад [DATE] и прибудет в [GEOGRAPHIC_DATA] [DATE]…"
type textarea "Tellitud kaup on läinud eile meie laost välja ja Teini jõuab täna/ hiljemalt ho…"
type textarea "Заказанный товар покинул наш склад [DATE] и прибудет в [GEOGRAPHIC_DATA] самое …"
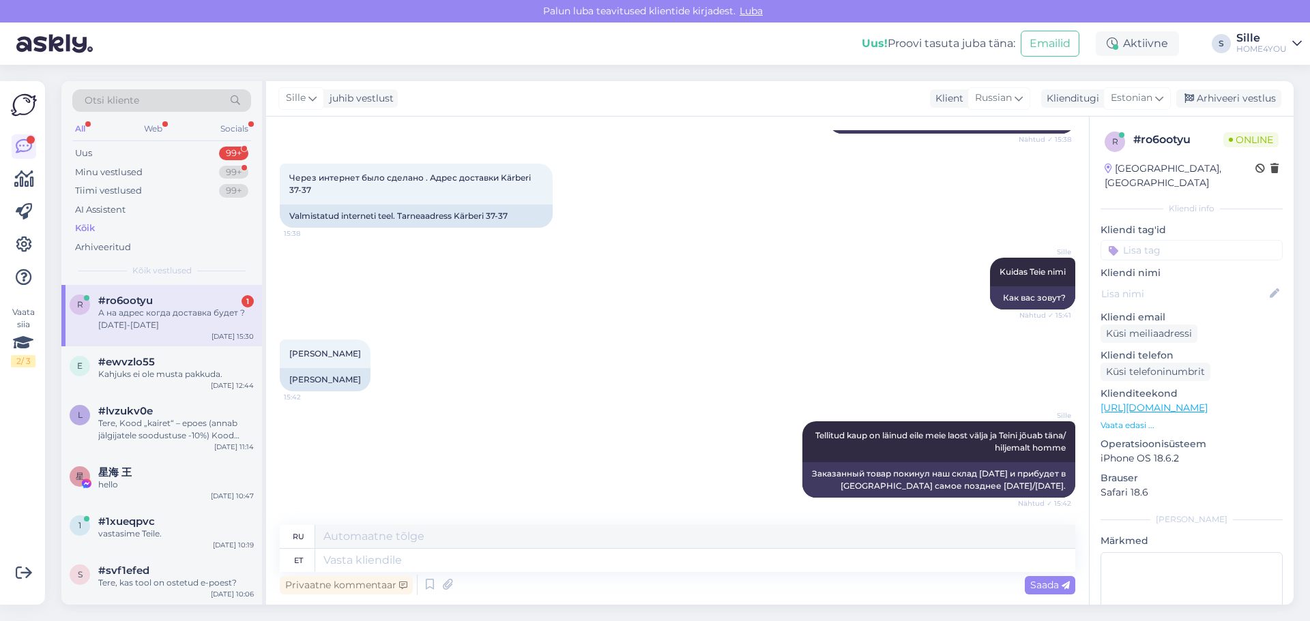
scroll to position [825, 0]
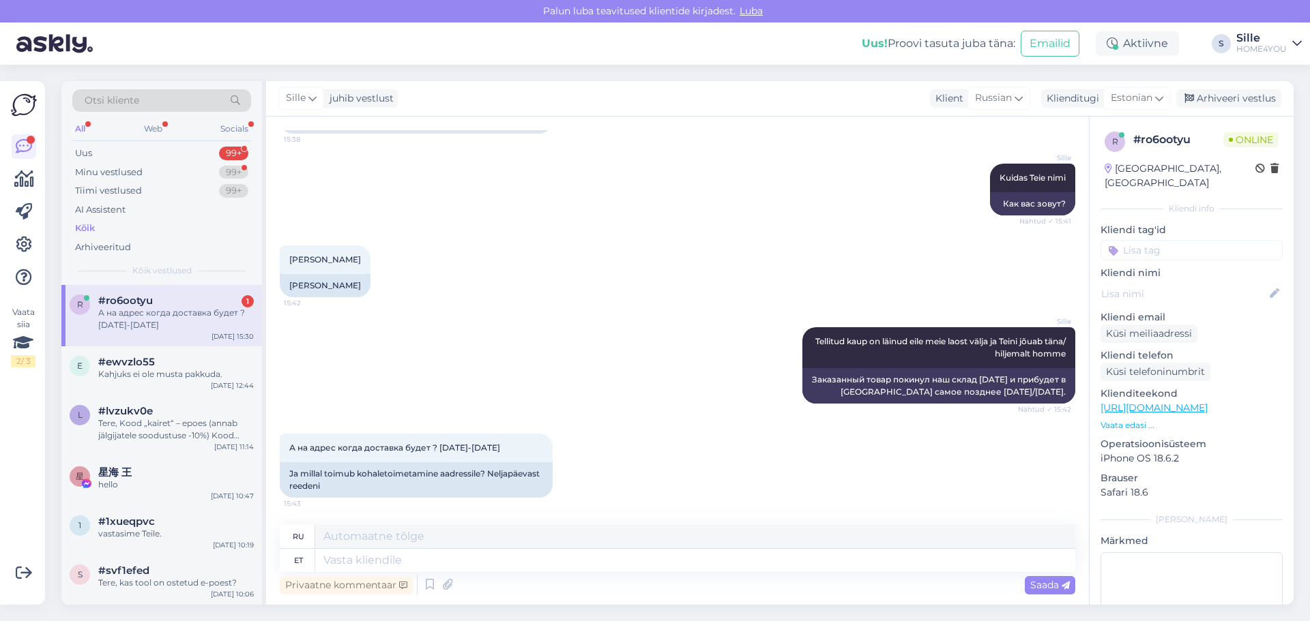
click at [159, 306] on div "#ro6ootyu 1" at bounding box center [176, 301] width 156 height 12
click at [468, 570] on textarea at bounding box center [695, 560] width 760 height 23
type textarea "kuller v"
type textarea "курьер"
type textarea "kuller võtab"
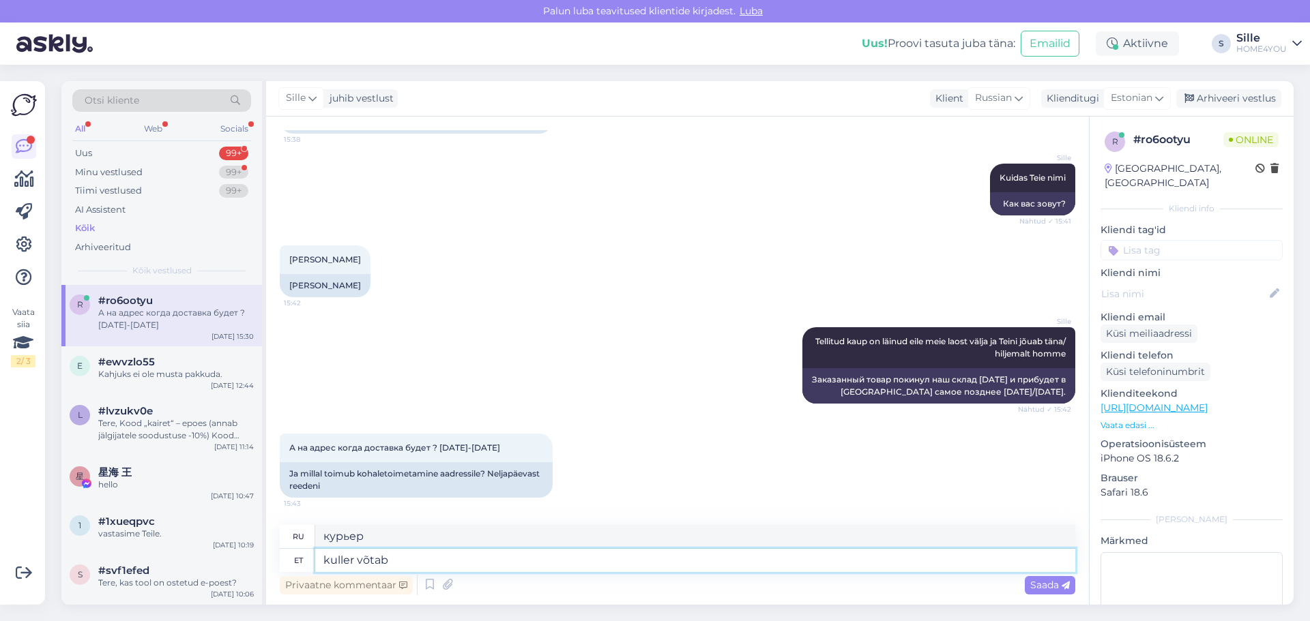
type textarea "курьер забирает"
type textarea "kuller võtab täna"
type textarea "курьер заберет [DATE]"
type textarea "kuller"
type textarea "курьер забирает"
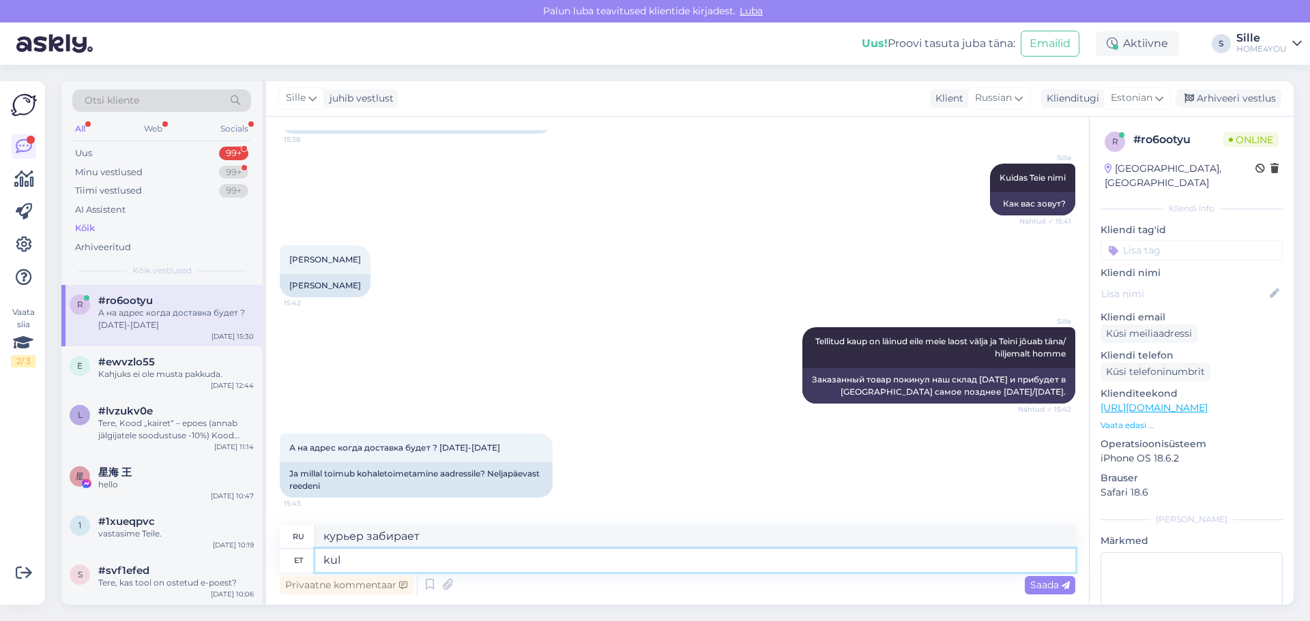
type textarea "ku"
type textarea "курьер"
type textarea "k"
type textarea "Kaup t"
type textarea "Товары"
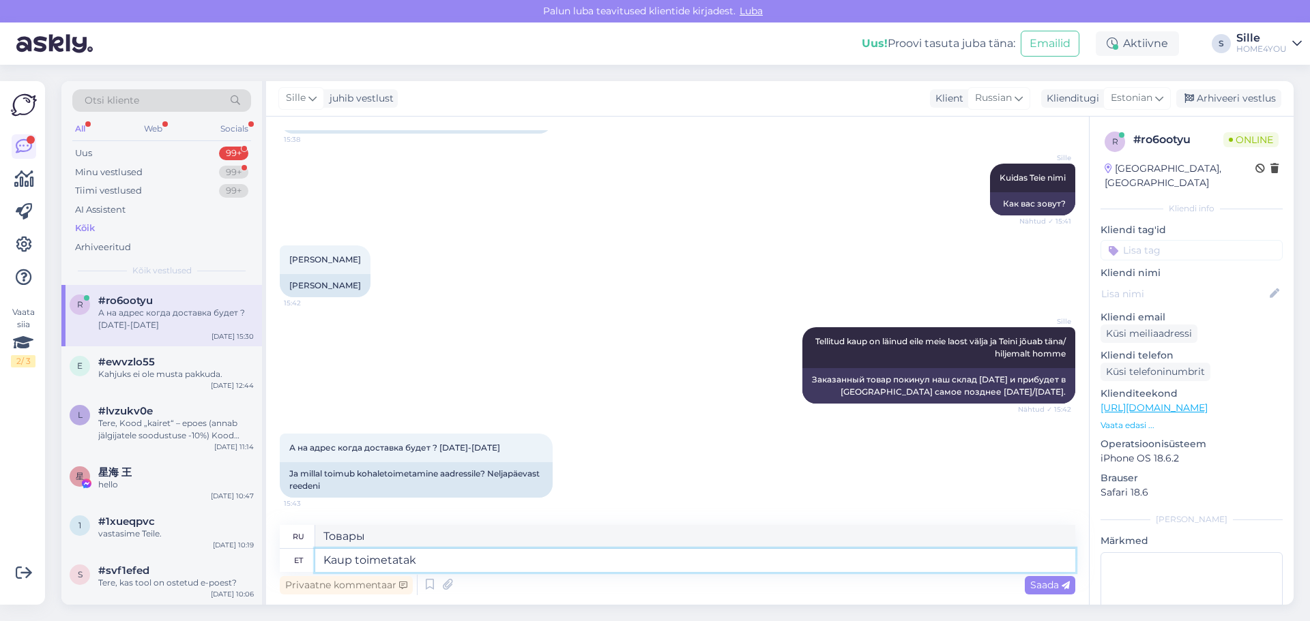
type textarea "Kaup toimetataks"
type textarea "Товар не доставлен"
type textarea "Kaup toimetatakse"
type textarea "Товар доставляется."
type textarea "Kaup toimetatakse Teien"
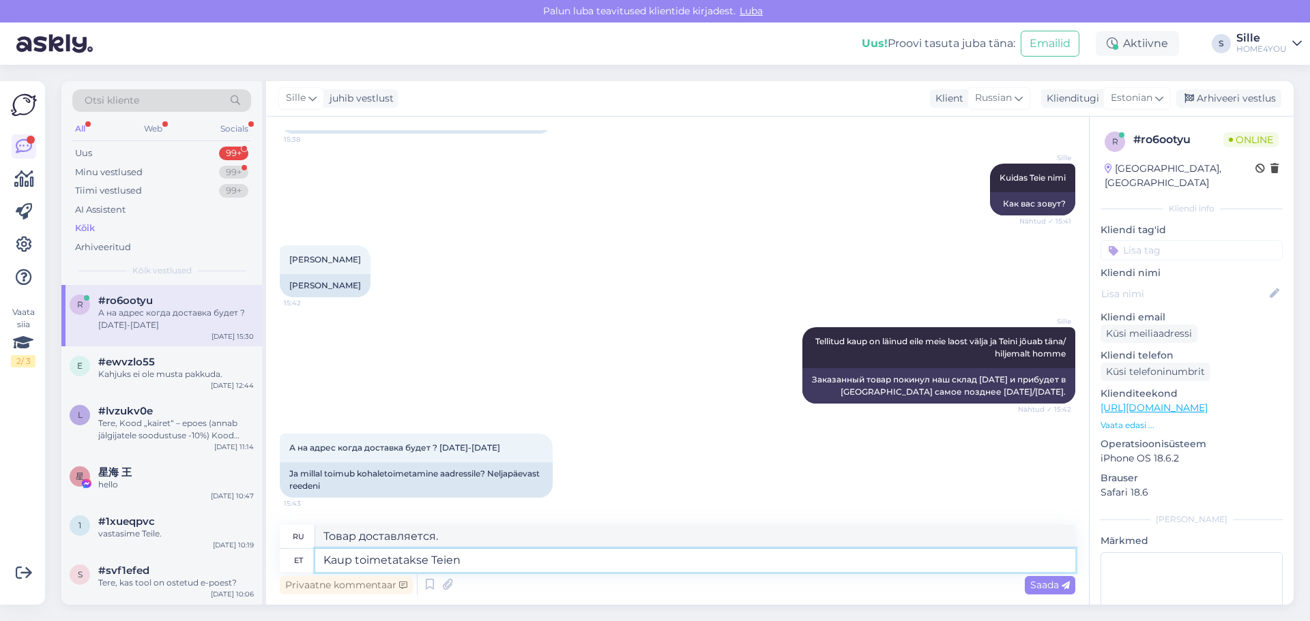
type textarea "Товар будет Вам доставлен."
type textarea "Kaup toimetatakse Teieni täna v"
type textarea "Товар будет доставлен вам [DATE]."
type textarea "Kaup toimetatakse Teieni täna või"
type textarea "Товар будет доставлен вам [DATE] или"
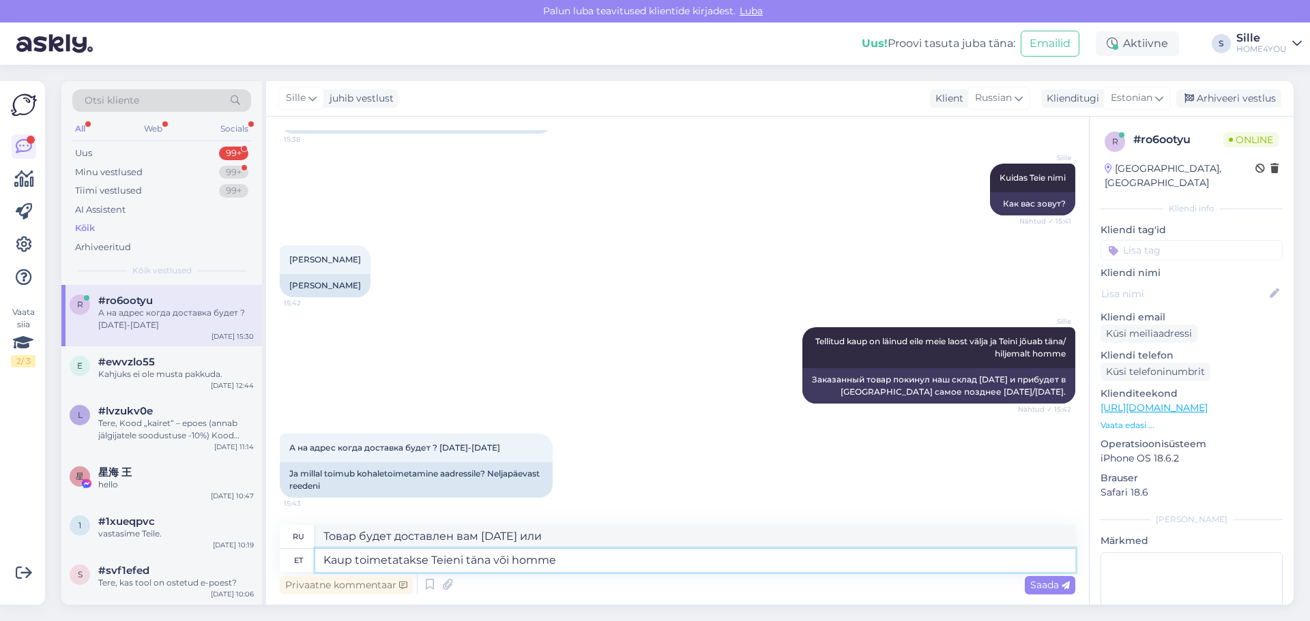
type textarea "Kaup toimetatakse Teieni täna või homme."
type textarea "Товар будет доставлен вам [DATE] или [DATE]."
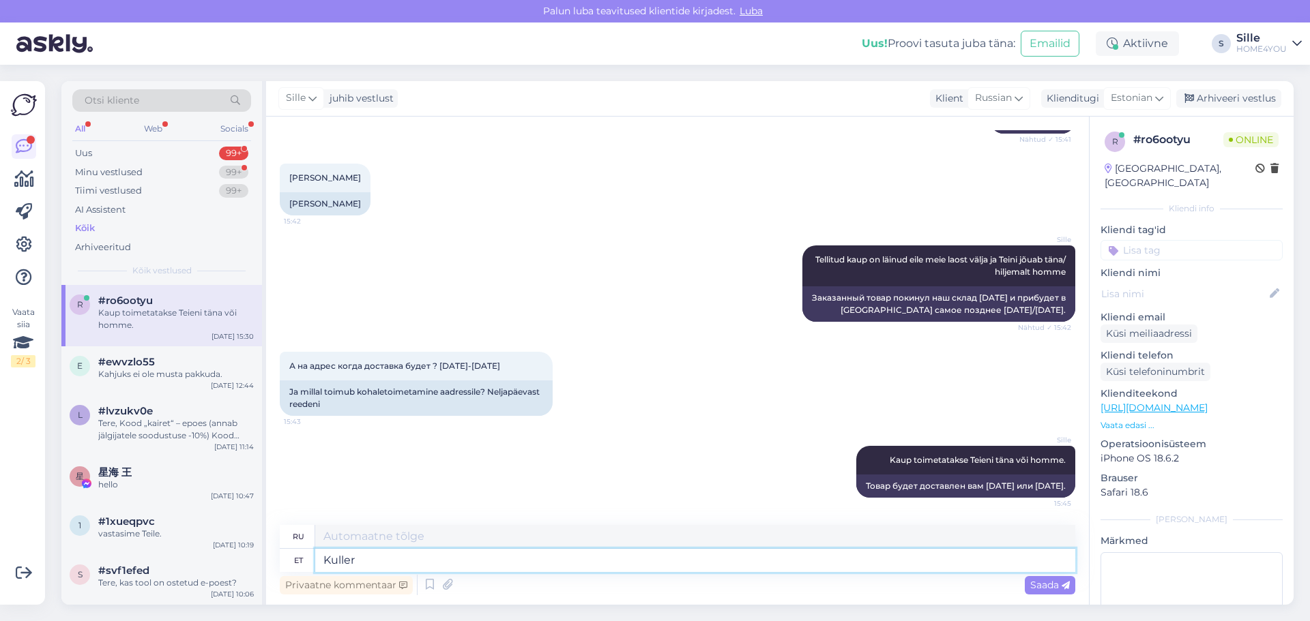
type textarea "Kuller"
type textarea "Курьер"
type textarea "Kuller võtab e"
type textarea "Курьер заберет"
type textarea "Kuller võtab eelnevalt"
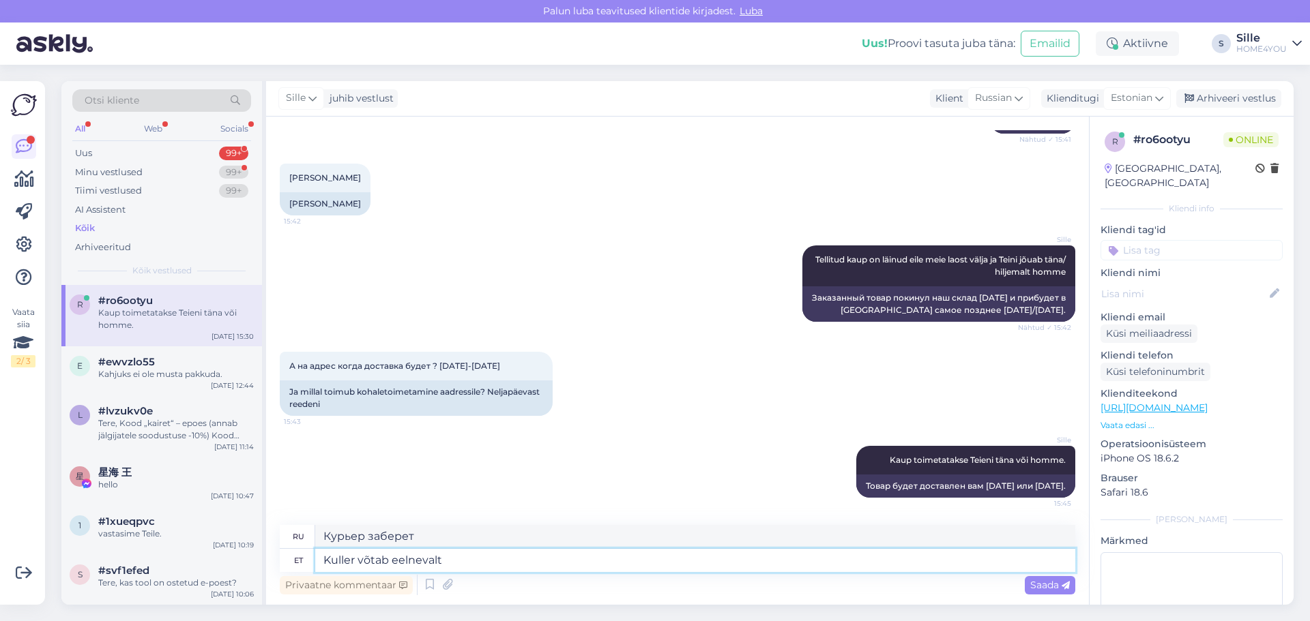
type textarea "[PERSON_NAME] заберет заранее"
type textarea "Kuller võtab eelnevalt üj"
type textarea "Курьер заберет посылку заранее."
type textarea "Kuller võtab eelnevalt ühendust"
type textarea "[PERSON_NAME] свяжется с вами заранее."
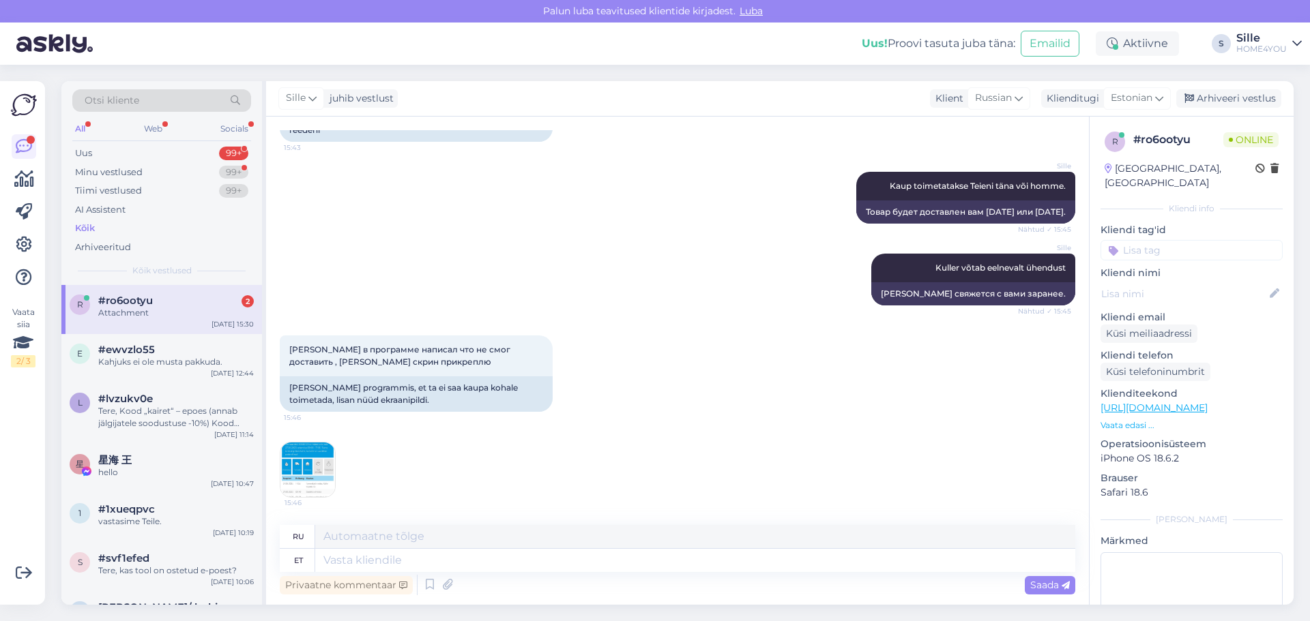
scroll to position [1263, 0]
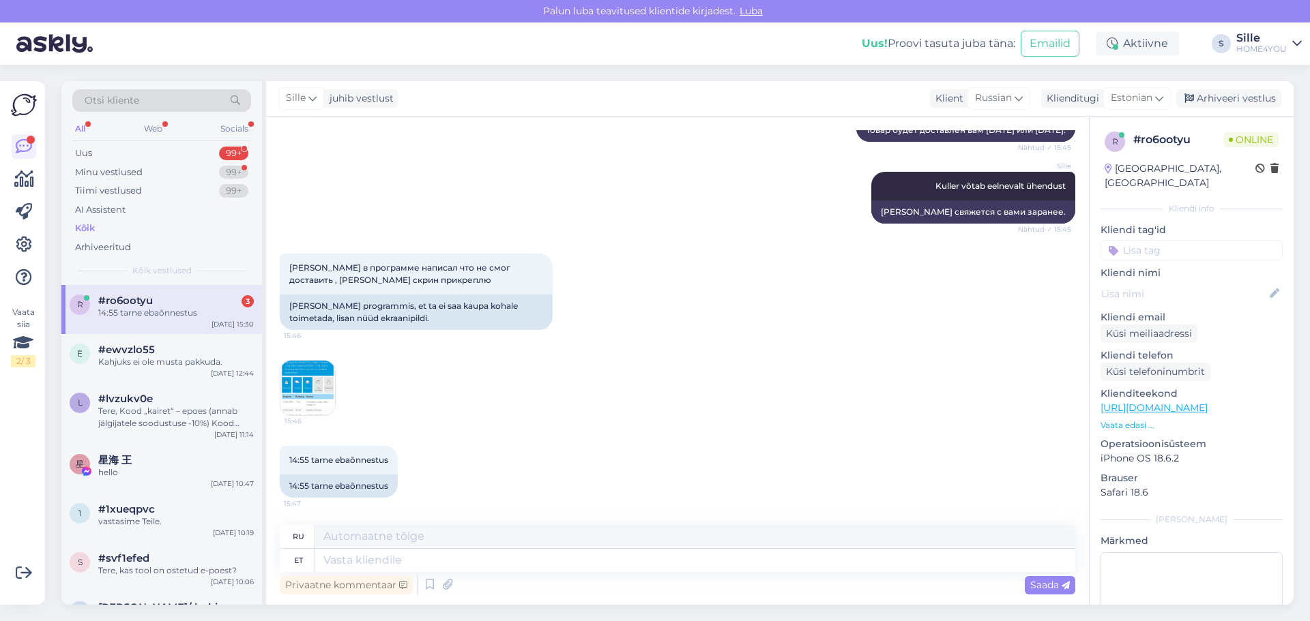
click at [231, 317] on div "14:55 tarne ebaõnnestus" at bounding box center [176, 313] width 156 height 12
click at [312, 377] on img at bounding box center [307, 388] width 55 height 55
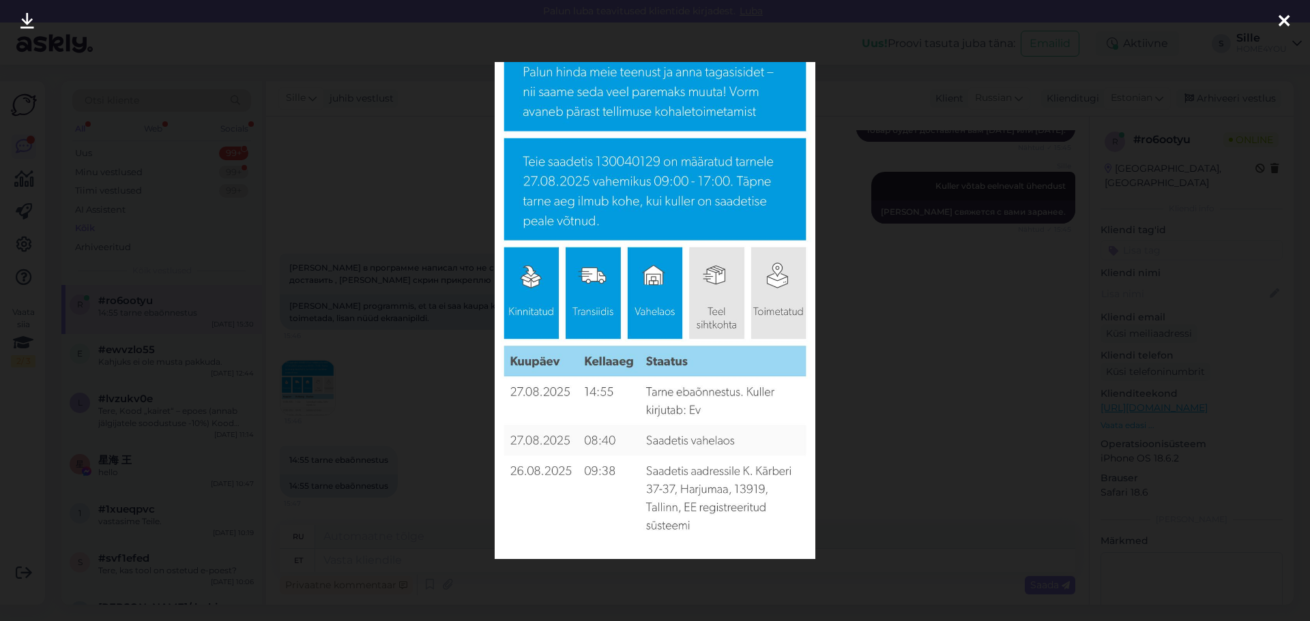
click at [1276, 19] on div at bounding box center [1283, 21] width 27 height 43
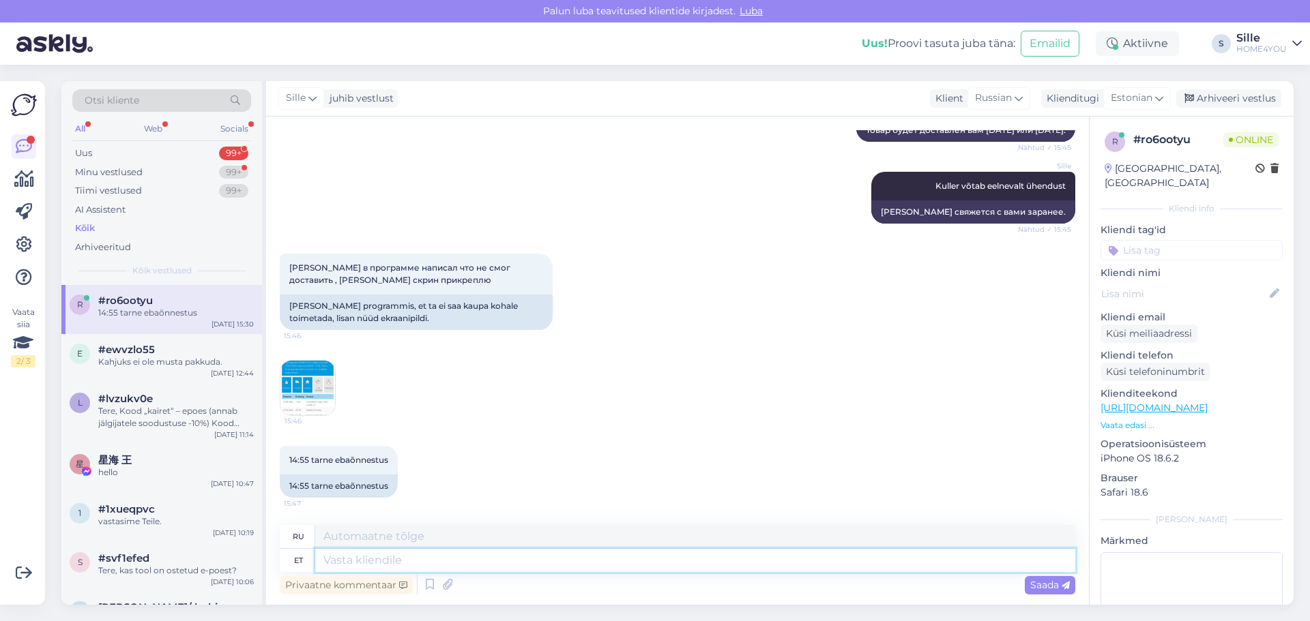
click at [415, 559] on textarea at bounding box center [695, 560] width 760 height 23
type textarea "kas"
type textarea "ли"
type textarea "kas Teil o"
type textarea "у вас есть"
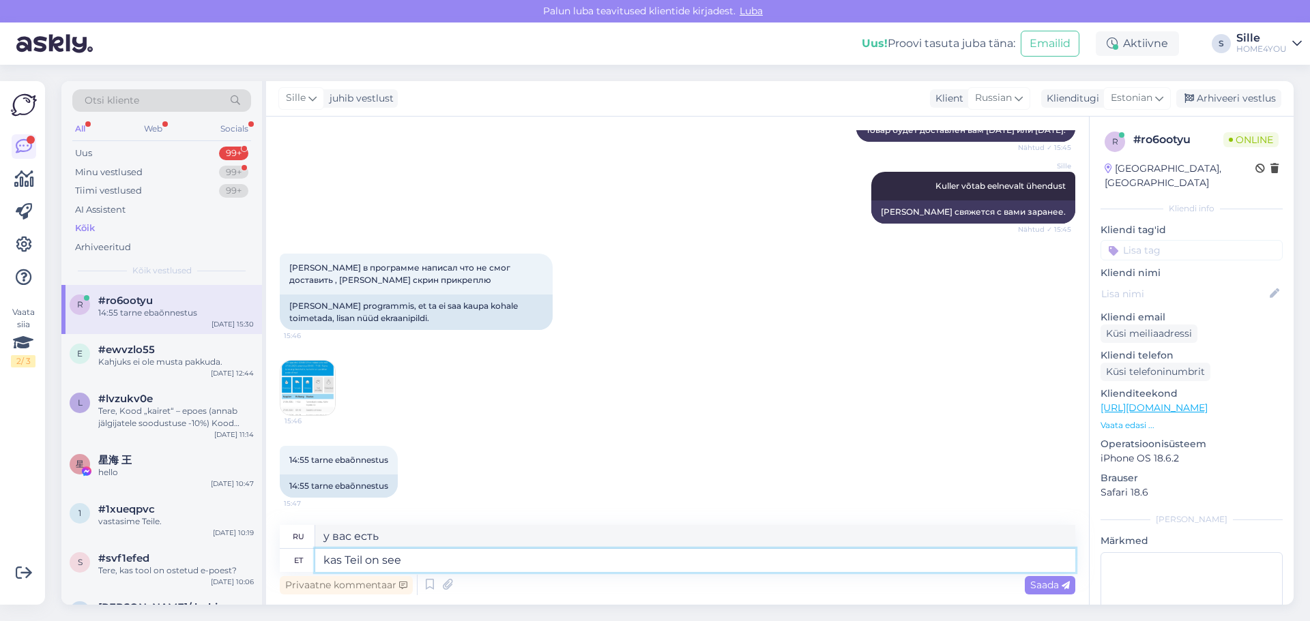
type textarea "kas Teil on see"
type textarea "У тебя есть это?"
type textarea "kas Teil on see info"
type textarea "У вас есть эта информация?"
type textarea "kas Teil on see info võimalik s"
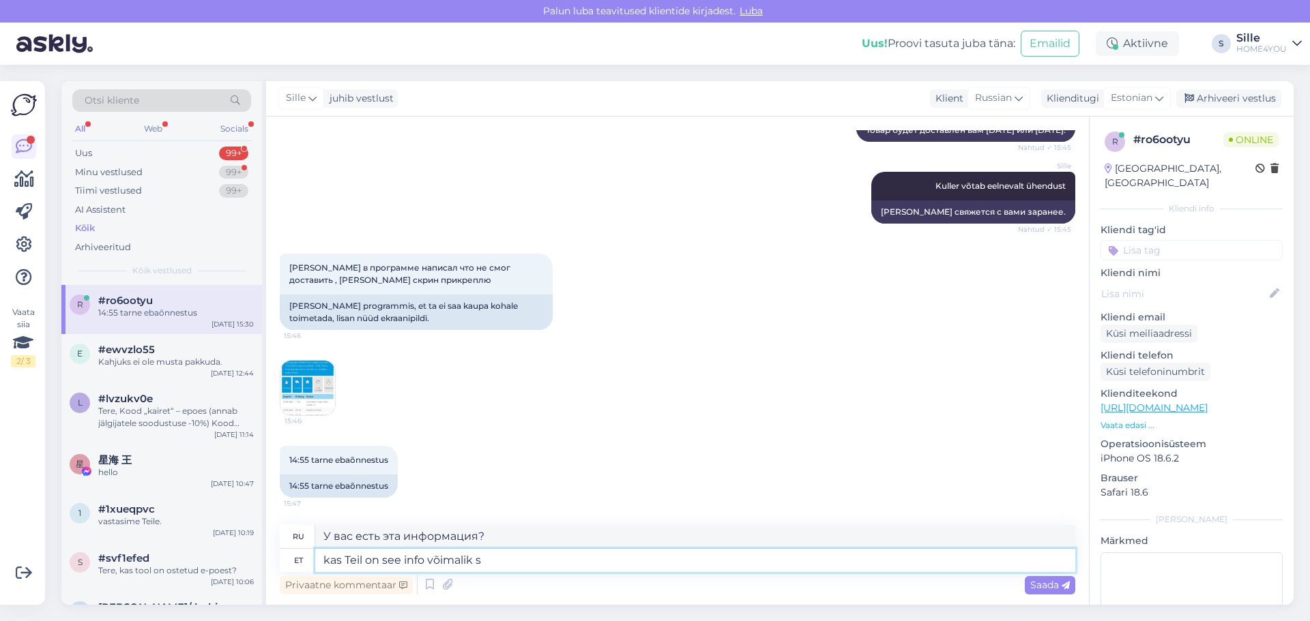
type textarea "Есть [PERSON_NAME] у вас эта информация?"
type textarea "kas Teil on see info võimalik saata"
type textarea "Можете [PERSON_NAME] вы отправить эту информацию?"
type textarea "kas Teil on see info võimalik saata meil"
type textarea "Можете [PERSON_NAME] вы отправить нам эту информацию?"
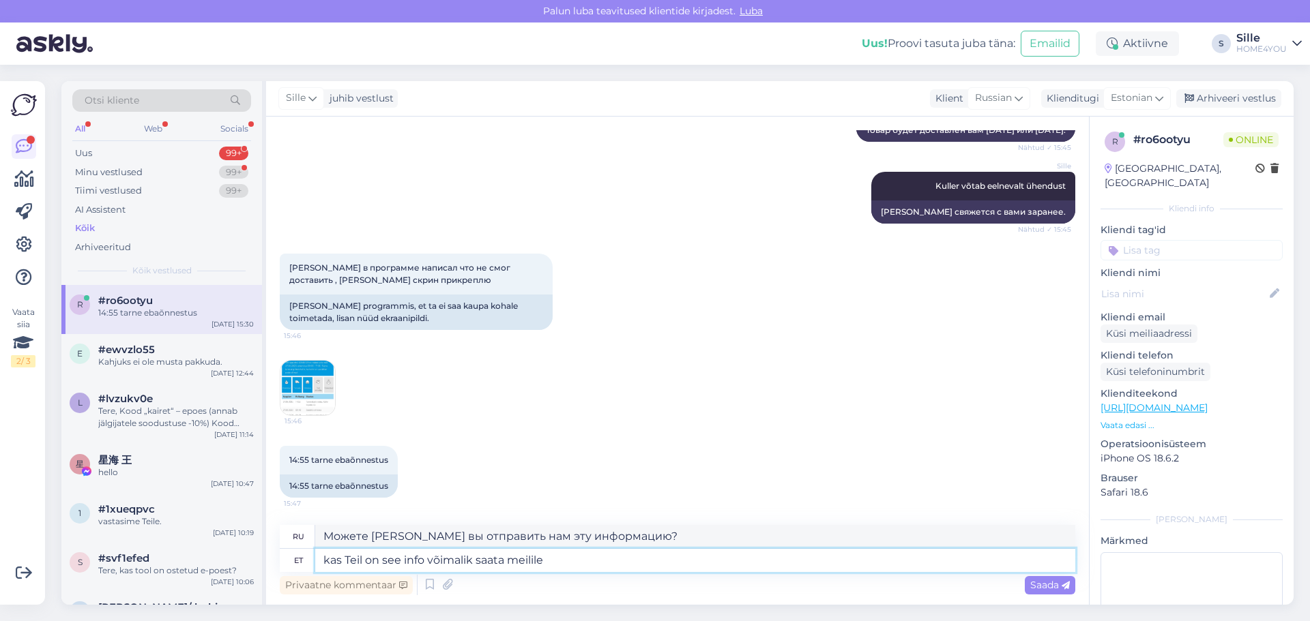
type textarea "kas Teil on see info võimalik saata meilile e"
type textarea "Можете ли вы отправить эту информацию по электронной почте?"
type textarea "kas Teil on see info võimalik saata meilile epood"
type textarea "Можете [PERSON_NAME] вы отправить эту информацию в интернет-магазин по электрон…"
type textarea "kas Teil on see info võimalik saata meilile [EMAIL_ADDRESS][DOMAIN_NAME]"
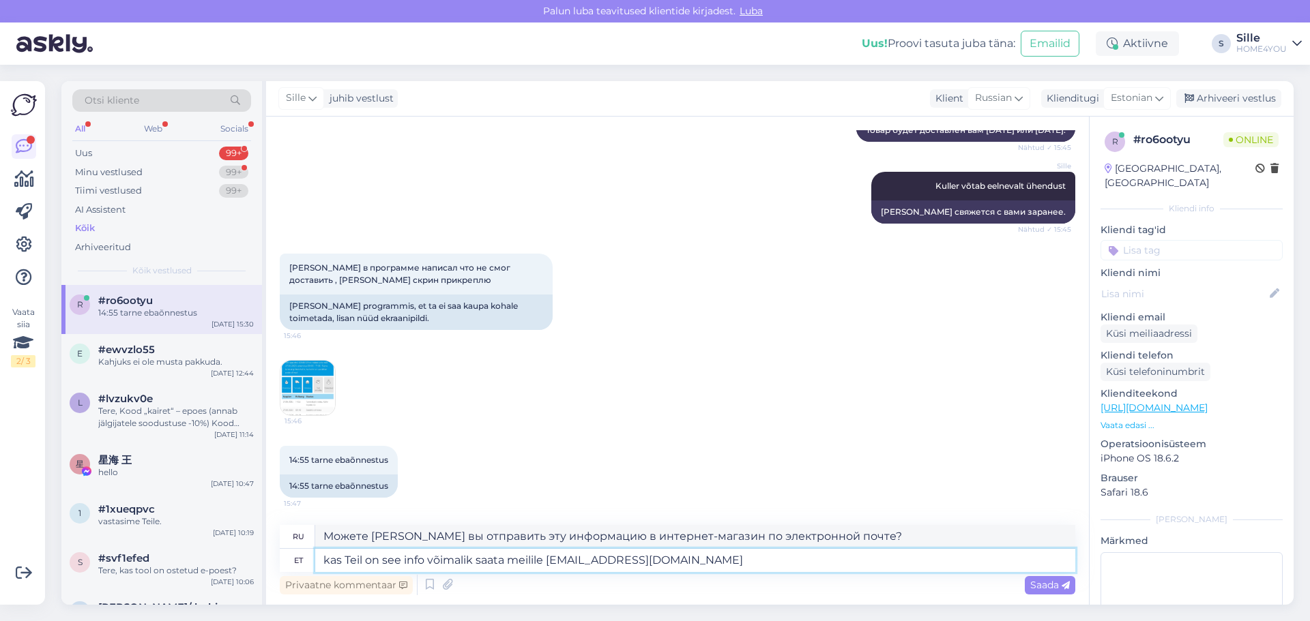
type textarea "Можете [PERSON_NAME] вы отправить эту информацию на [EMAIL_ADDRESS][DOMAIN_NAME]"
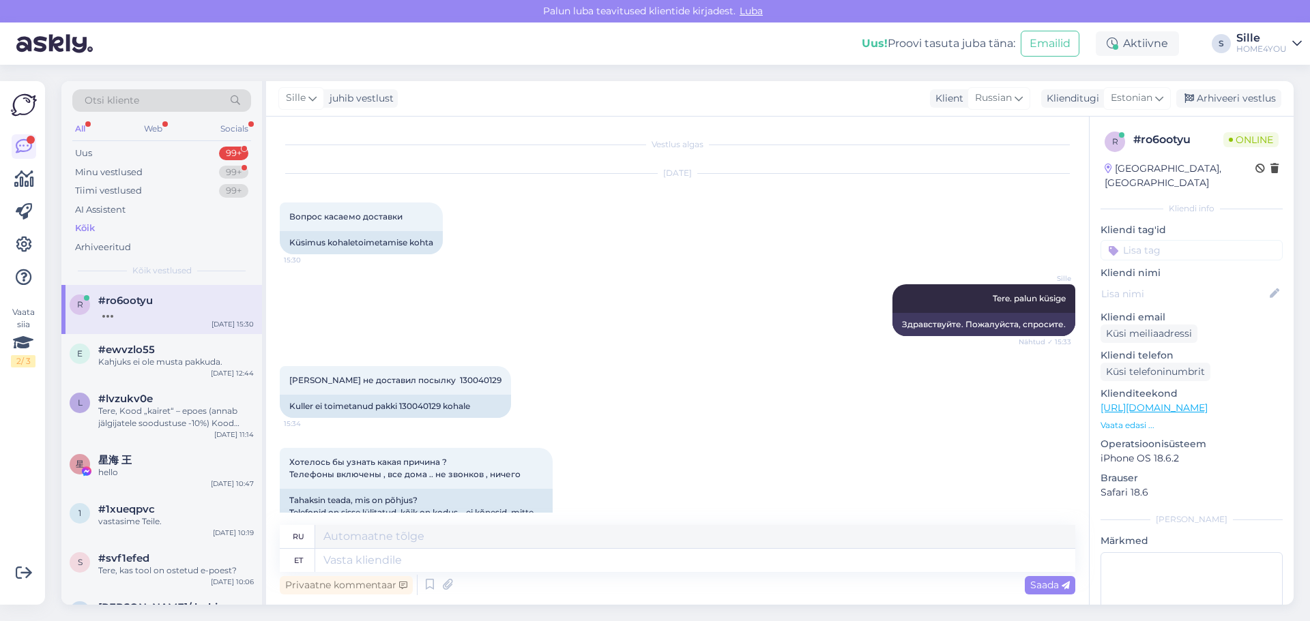
scroll to position [1463, 0]
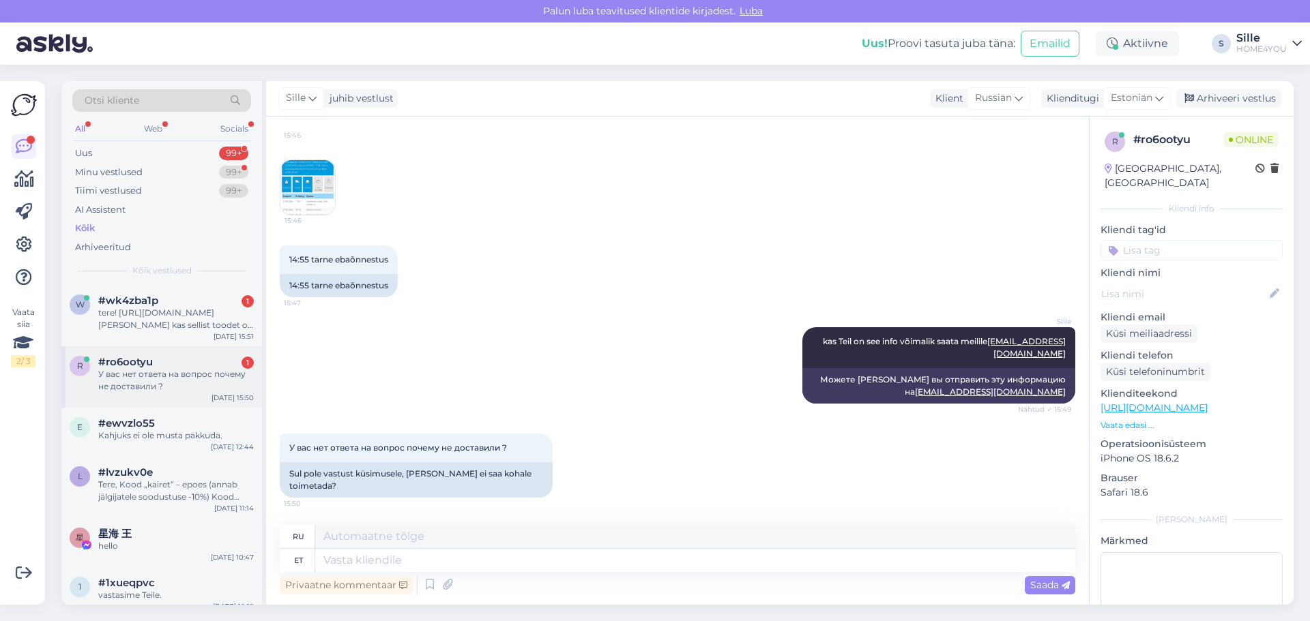
click at [142, 377] on div "У вас нет ответа на вопрос почему не доставили ?" at bounding box center [176, 380] width 156 height 25
click at [498, 539] on textarea at bounding box center [695, 536] width 760 height 23
click at [495, 566] on textarea at bounding box center [695, 560] width 760 height 23
type textarea "me"
type textarea "мы"
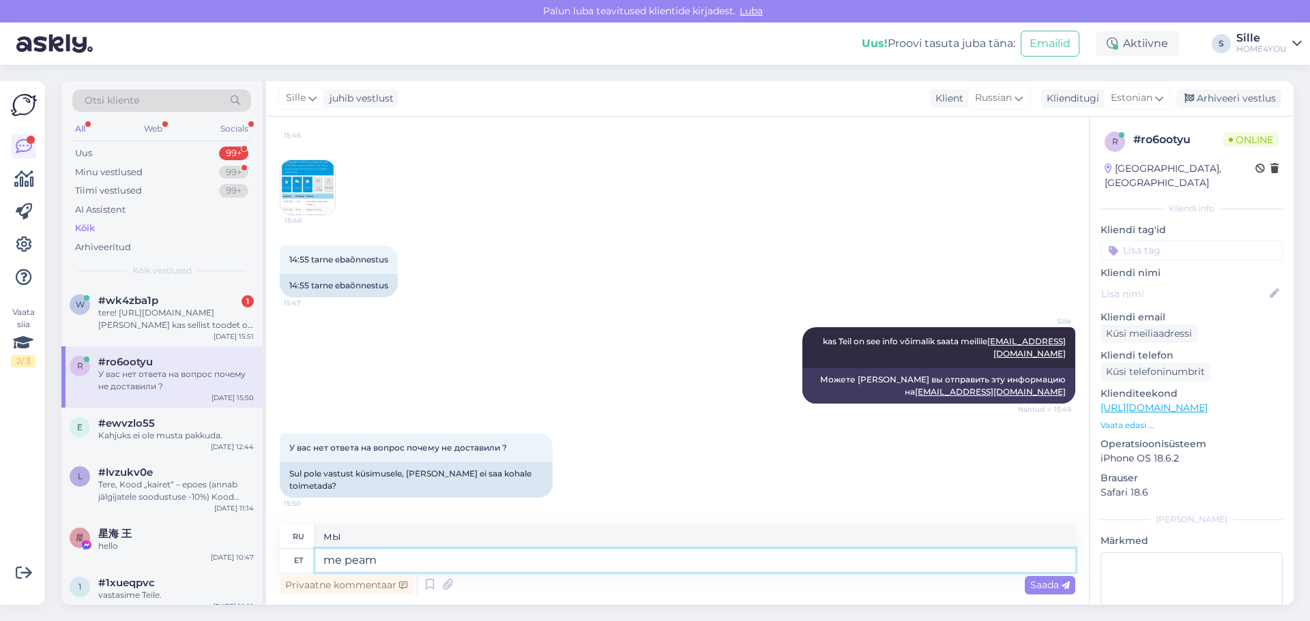
type textarea "me peam e"
type textarea "мы должны"
type textarea "me peam euurima"
type textarea "мы должны расследовать"
type textarea "me peam"
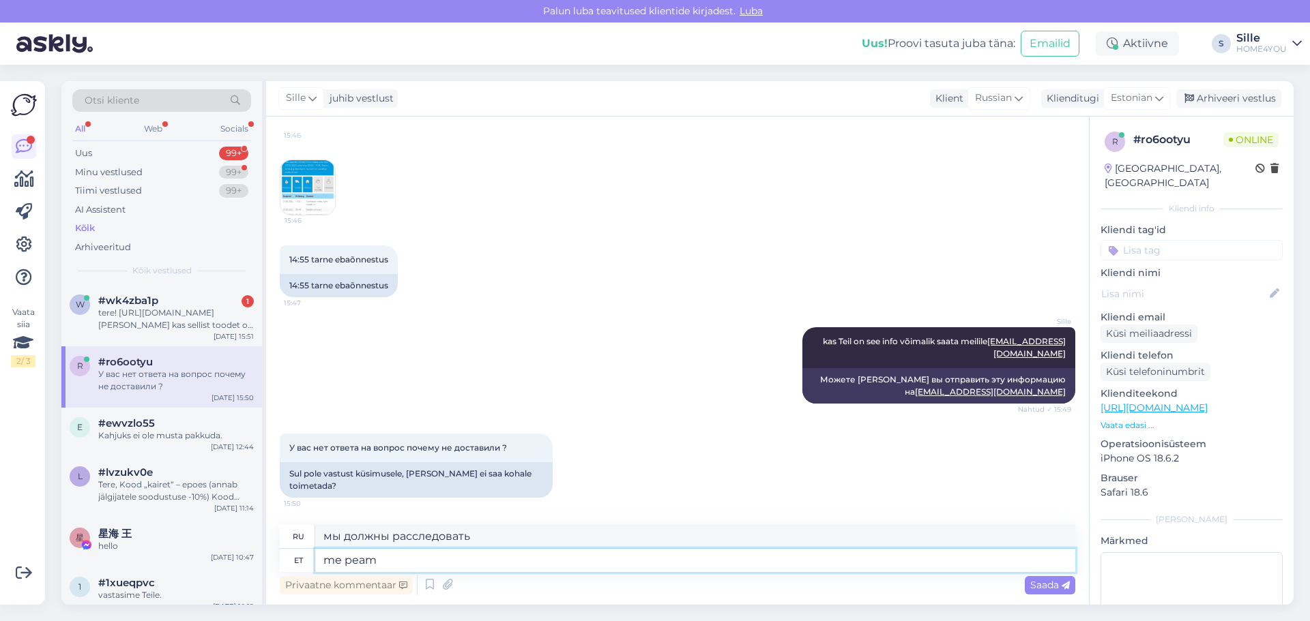
type textarea "мы должны"
type textarea "me peame uurima"
type textarea "нам нужно провести расследование"
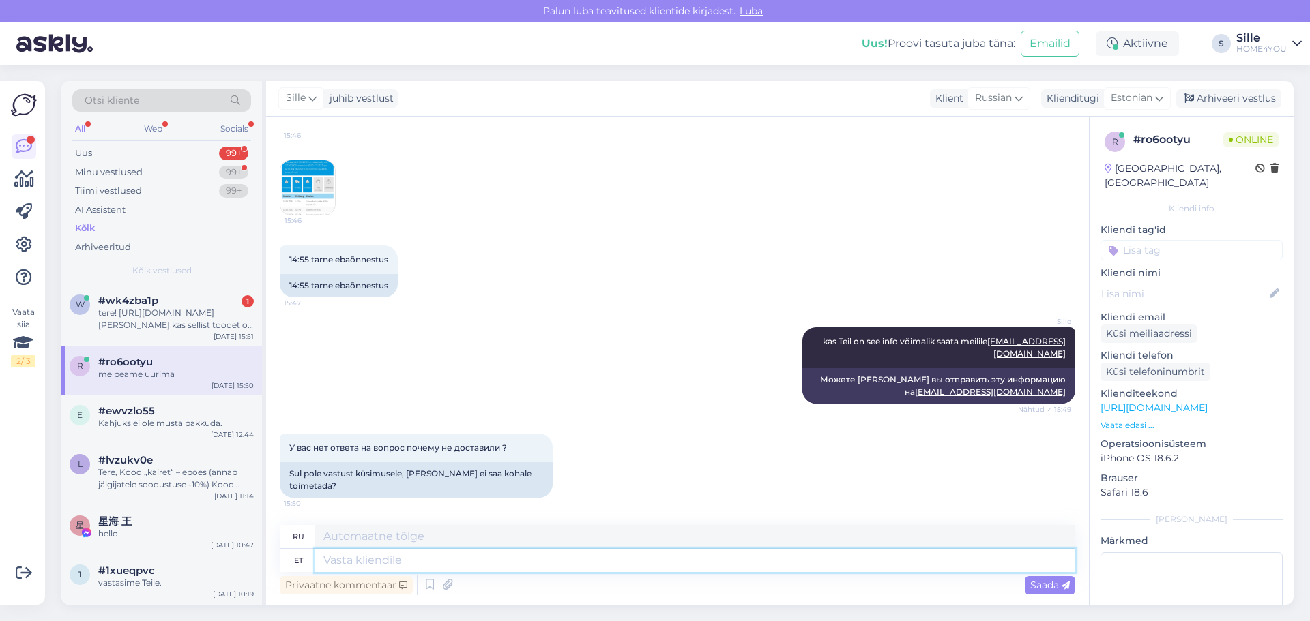
scroll to position [1545, 0]
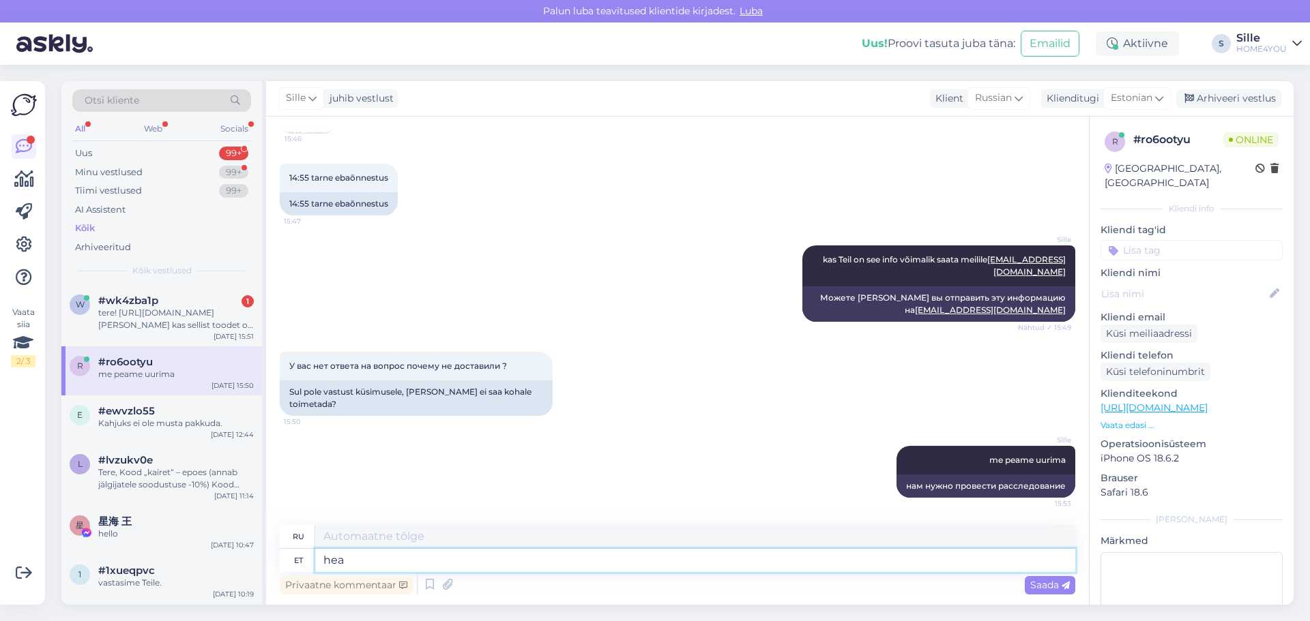
type textarea "hea"
type textarea "хороший"
type textarea "hea oleks"
type textarea "было бы хорошо"
type textarea "hea oleks kuid"
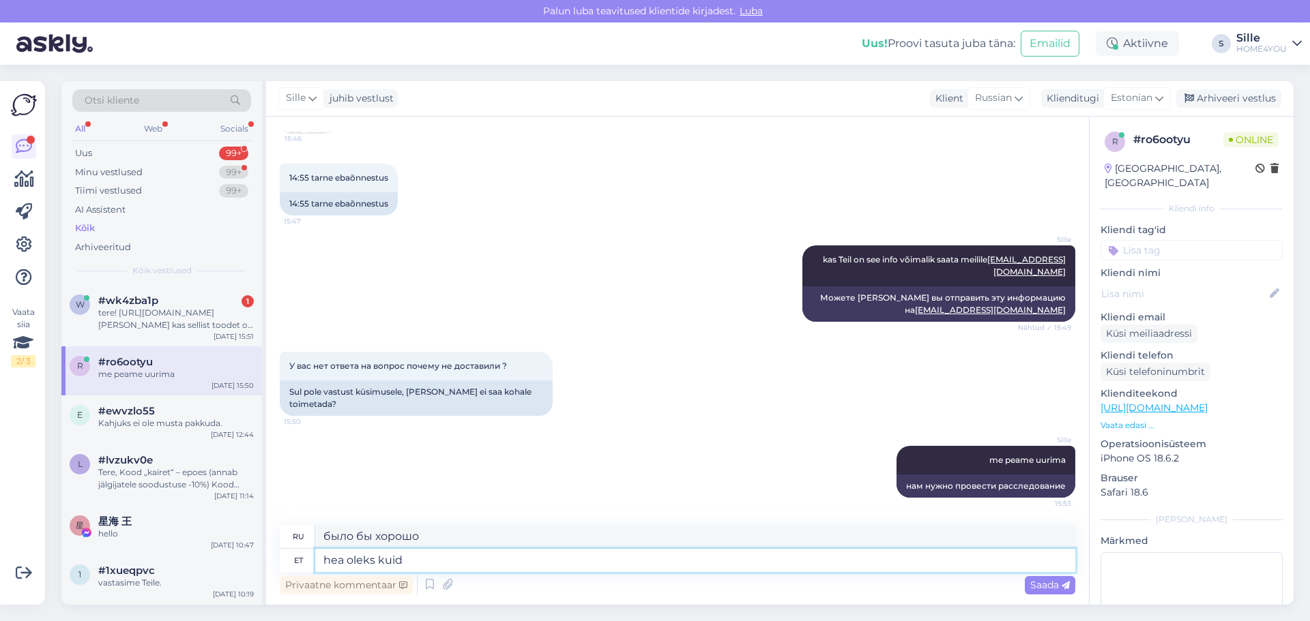
type textarea "было бы хорошо, но"
type textarea "hea [PERSON_NAME]"
type textarea "было бы хорошо, если бы"
type textarea "hea [PERSON_NAME] kiri"
type textarea "Было бы хорошо, если бы это было письмо."
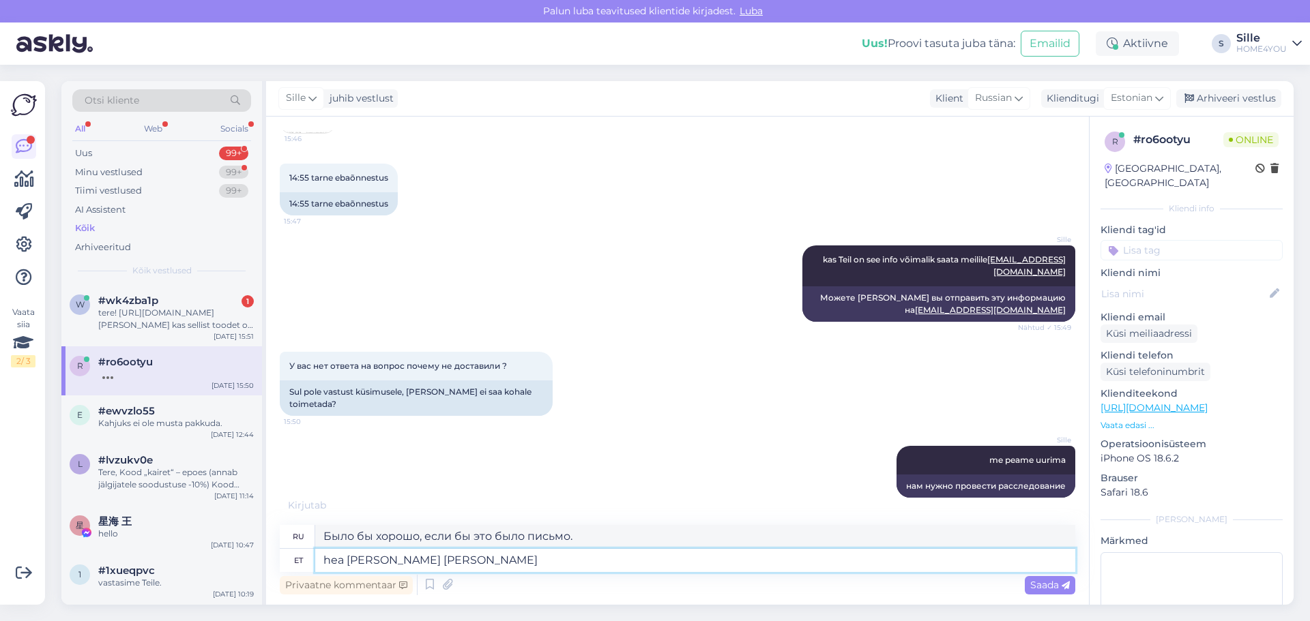
type textarea "hea [PERSON_NAME] [PERSON_NAME]"
type textarea "Было бы здорово, если бы это было электронное письмо."
type textarea "hea [PERSON_NAME] [PERSON_NAME] ja s"
type textarea "Было бы хорошо, если бы это было письмо по электронной почте и"
type textarea "hea [PERSON_NAME] [PERSON_NAME] ja saame s"
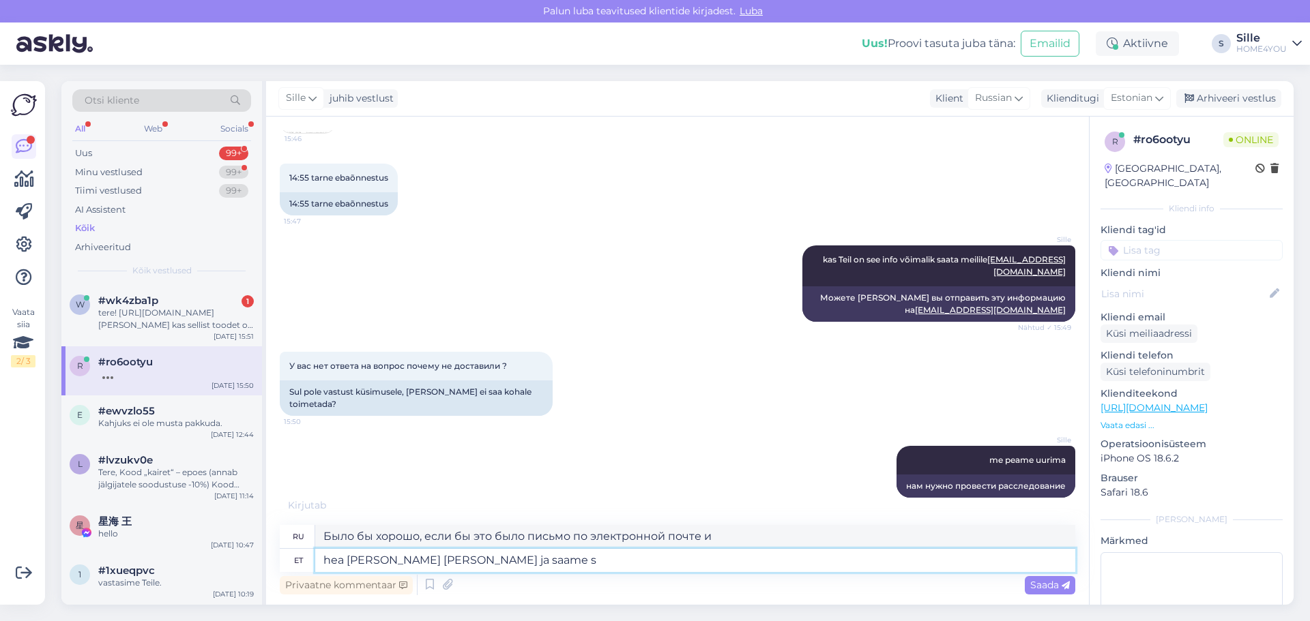
type textarea "Было бы хорошо, если бы мы могли отправить вам письмо по электронной почте и по…"
type textarea "hea [PERSON_NAME] [PERSON_NAME] ja [PERSON_NAME]"
type textarea "Было бы хорошо, если бы мы могли отправить письмо по электронной почте."
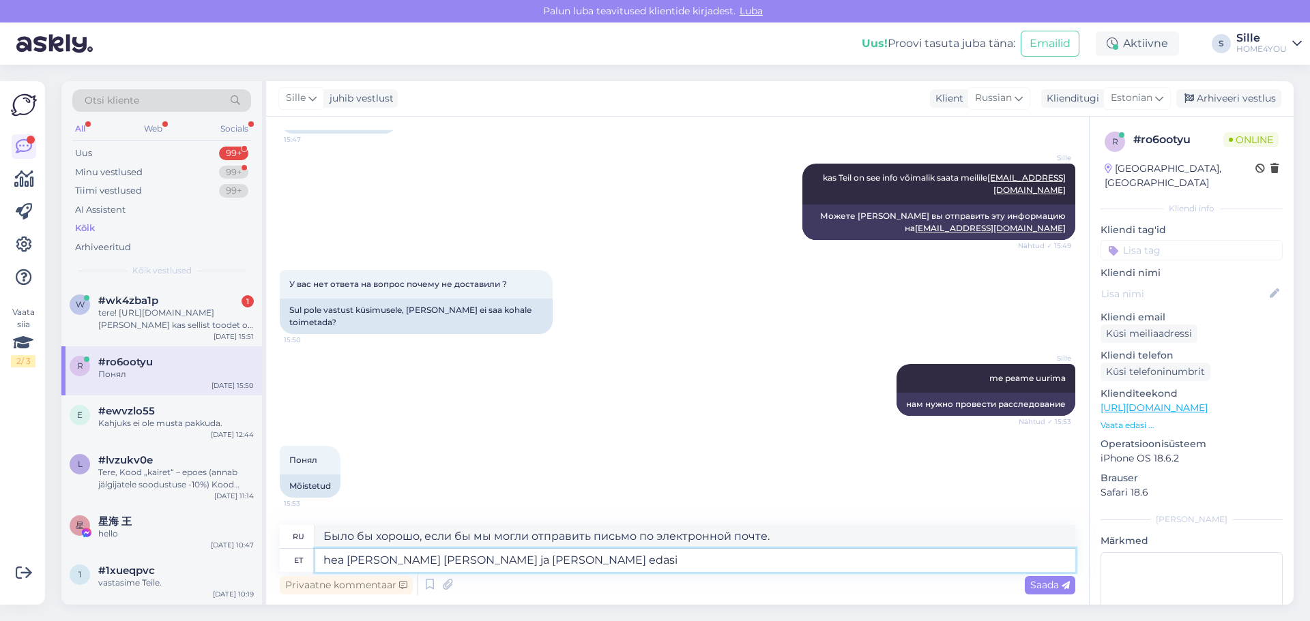
type textarea "hea [PERSON_NAME] [PERSON_NAME] ja [PERSON_NAME] edasi t"
type textarea "Было бы хорошо, если бы письмо было отправлено по электронной почте, и мы могли…"
type textarea "hea [PERSON_NAME] [PERSON_NAME] ja [PERSON_NAME] edasi transpordifirmass"
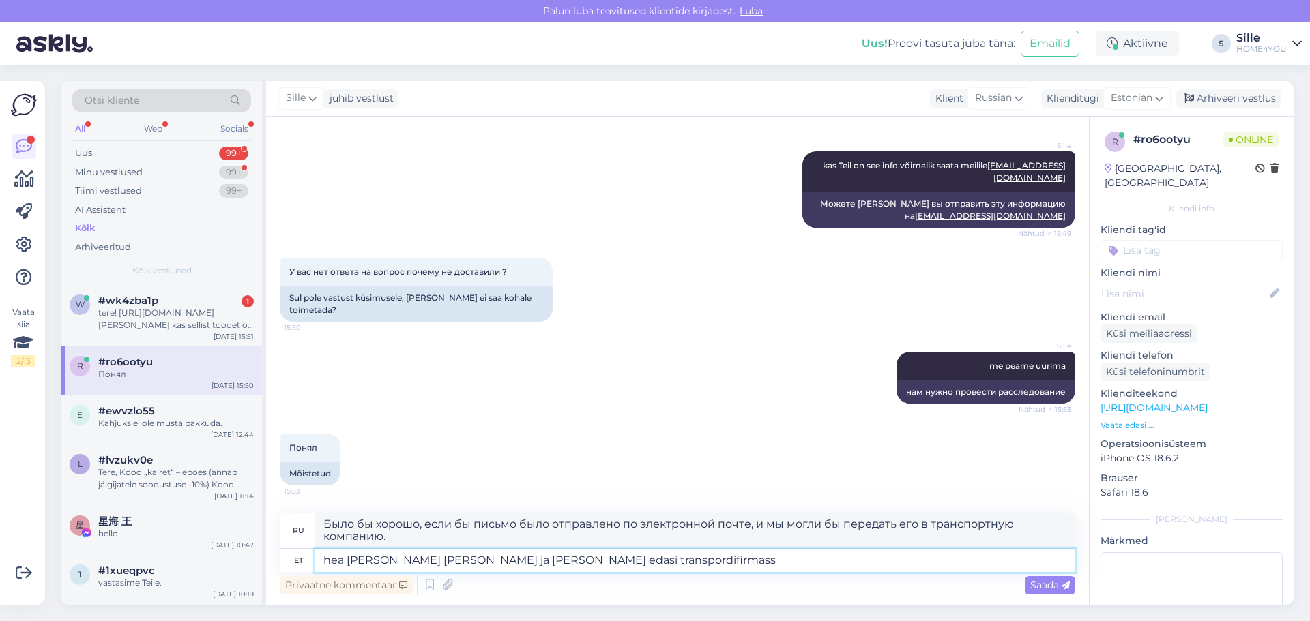
type textarea "Было бы хорошо, если бы письмо было отправлено по электронной почте, и мы могли…"
type textarea "hea [PERSON_NAME] [PERSON_NAME] ja [PERSON_NAME] edasi transpordifirmasse"
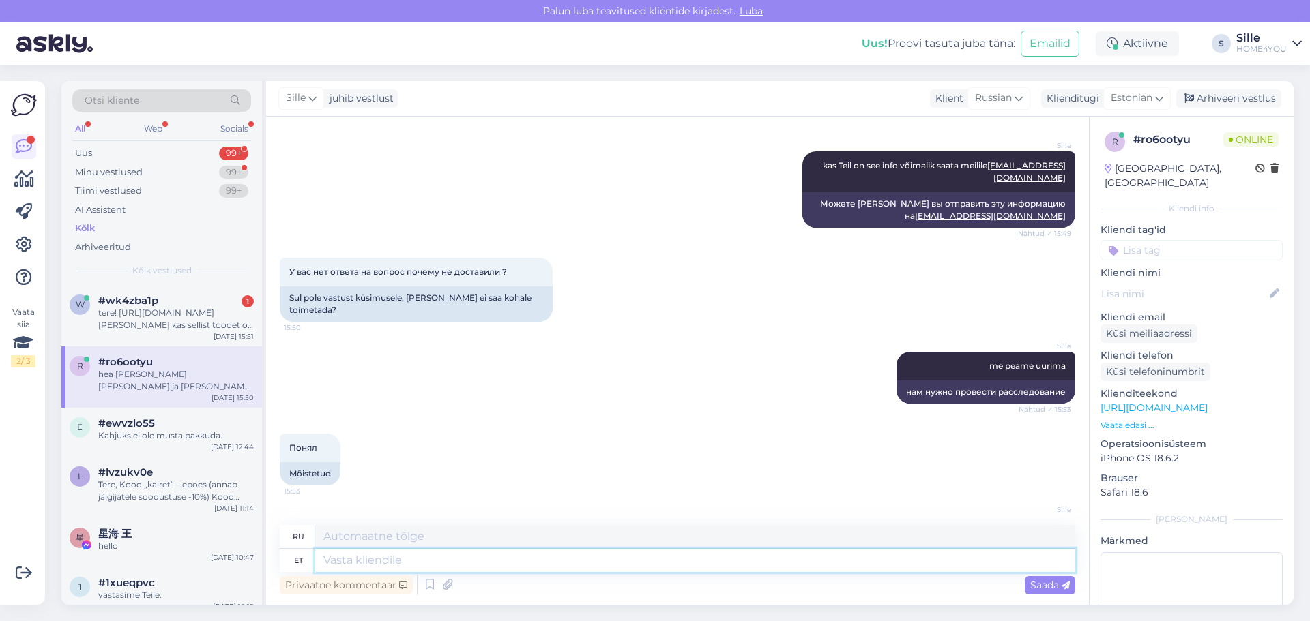
scroll to position [1745, 0]
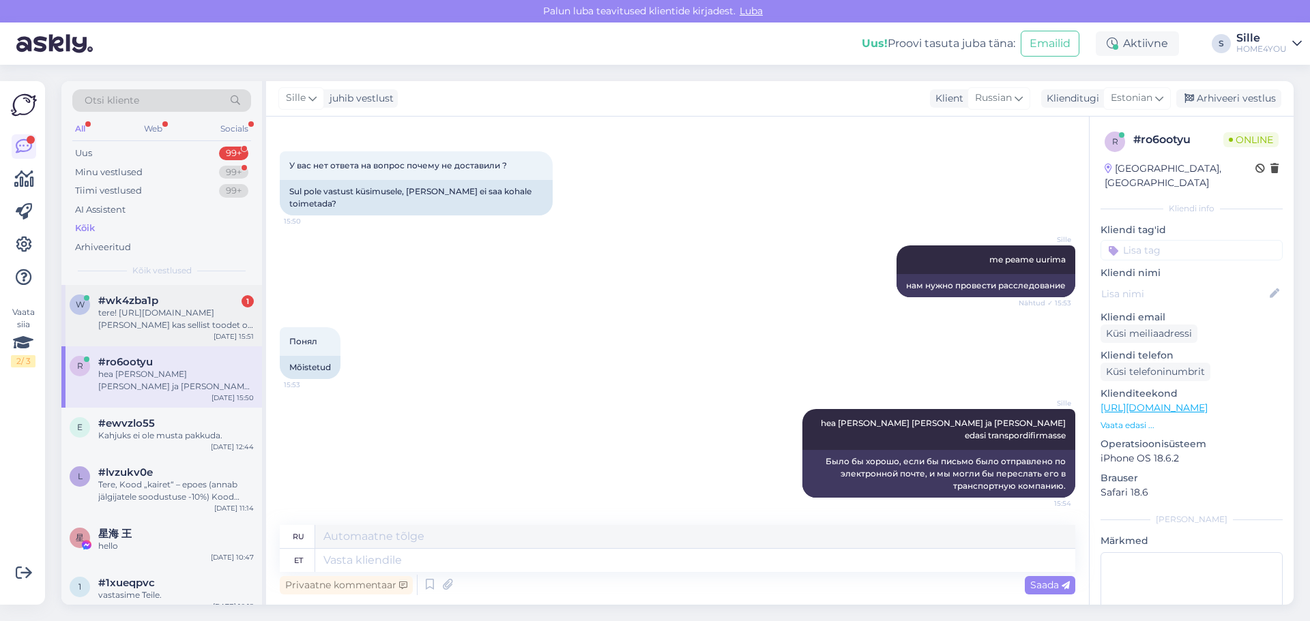
click at [186, 318] on div "tere! [URL][DOMAIN_NAME][PERSON_NAME] kas sellist toodet on kadaka outlet poes …" at bounding box center [176, 319] width 156 height 25
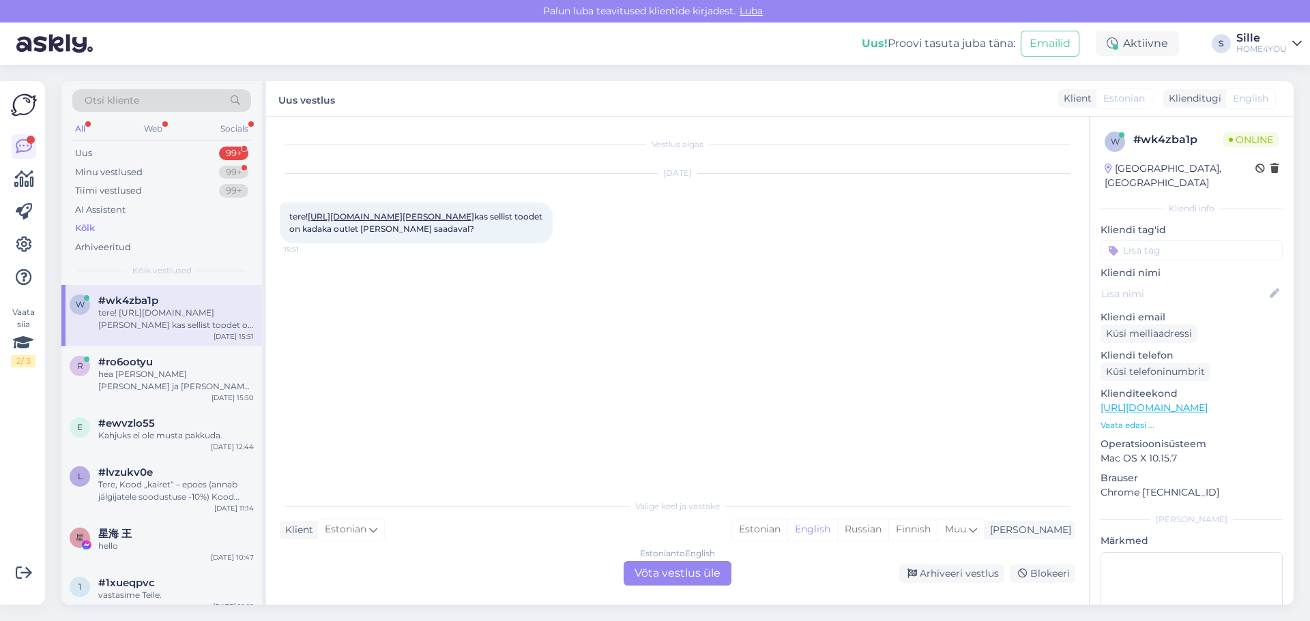
click at [364, 220] on link "[URL][DOMAIN_NAME][PERSON_NAME]" at bounding box center [391, 216] width 166 height 10
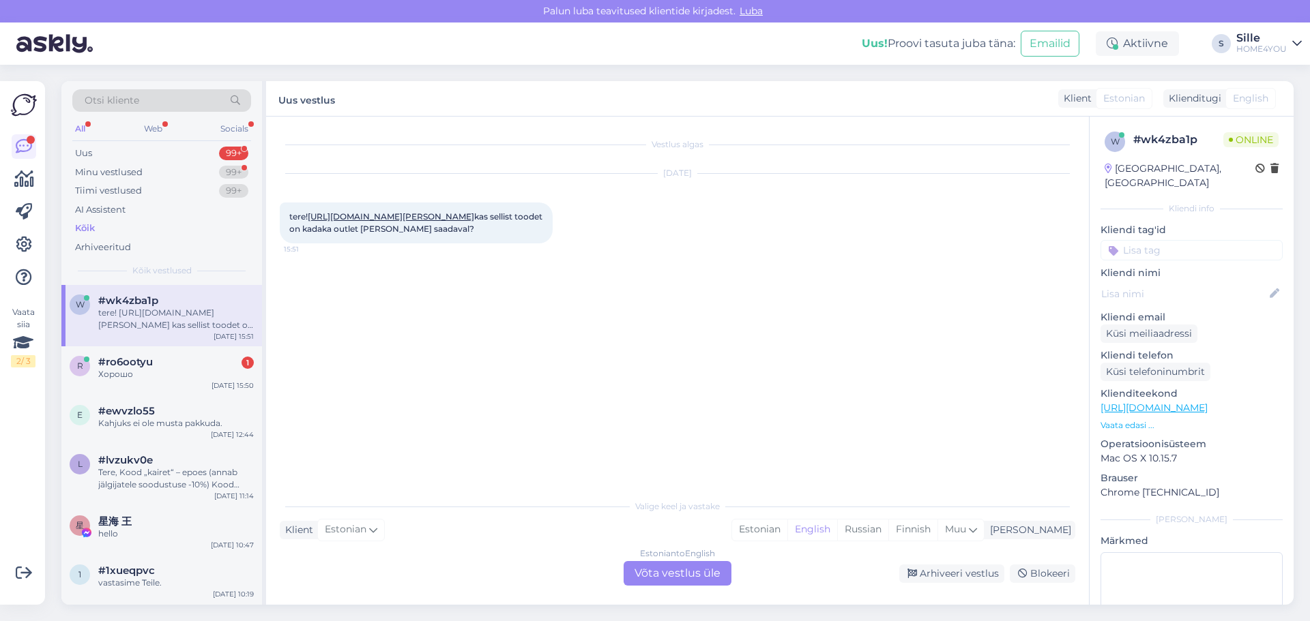
click at [443, 217] on link "[URL][DOMAIN_NAME][PERSON_NAME]" at bounding box center [391, 216] width 166 height 10
click at [635, 574] on div "Estonian to English Võta vestlus üle" at bounding box center [677, 573] width 108 height 25
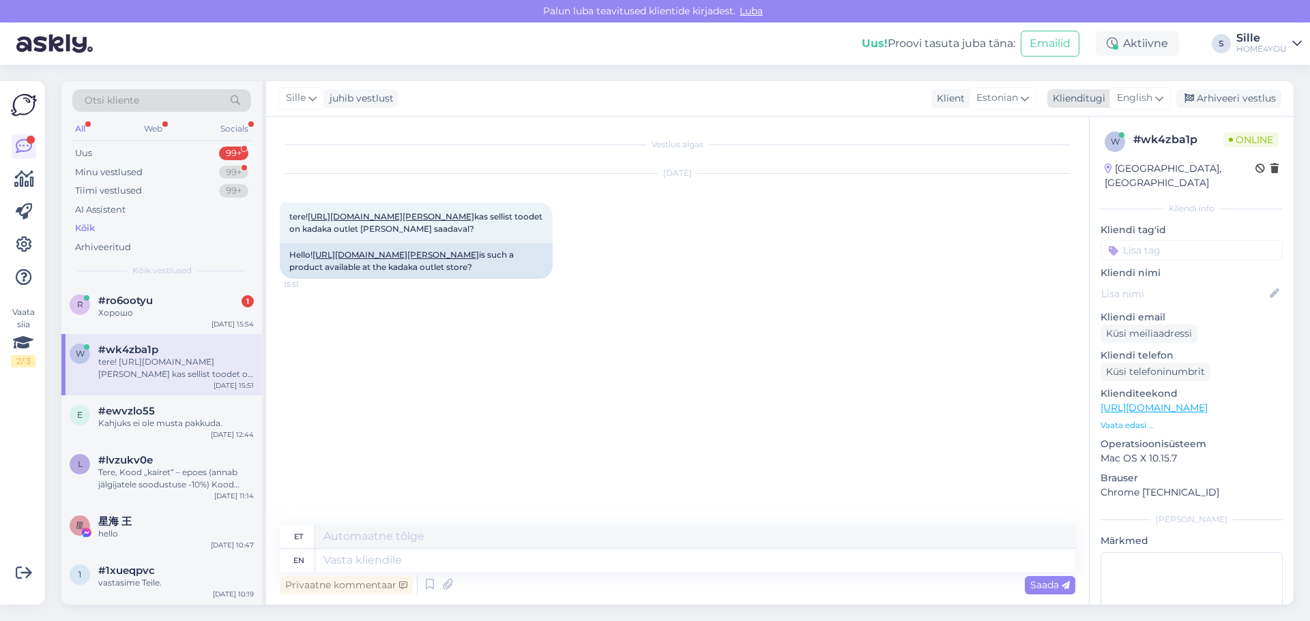
click at [1131, 99] on span "English" at bounding box center [1134, 98] width 35 height 15
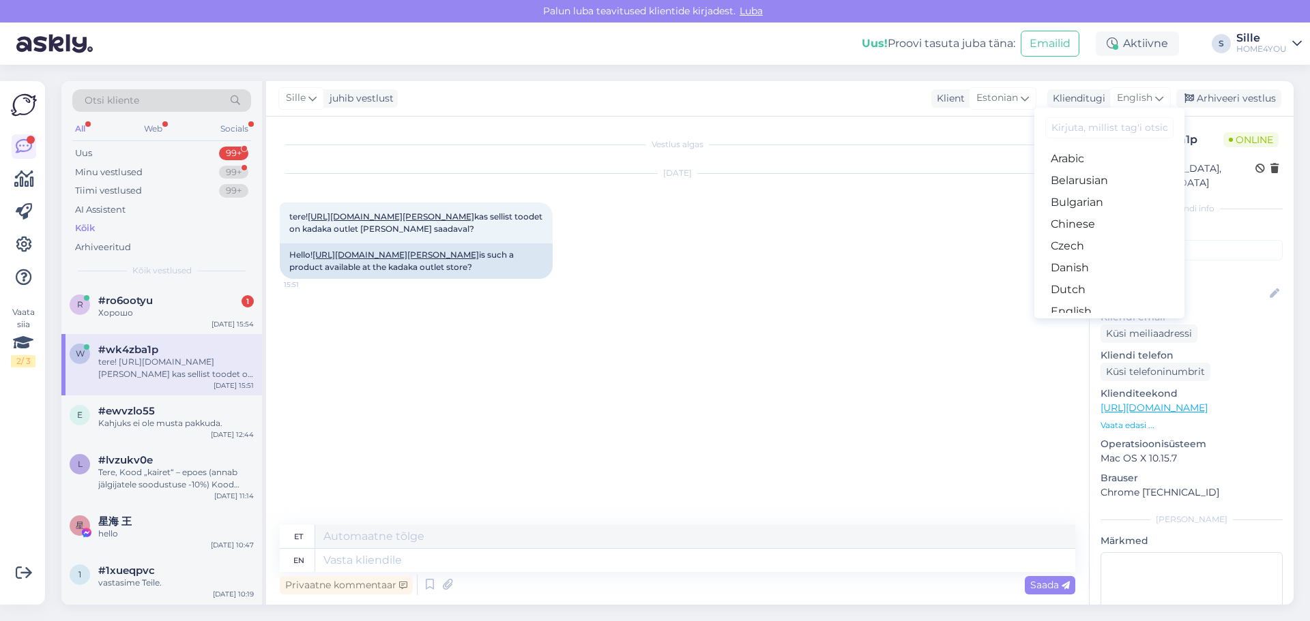
drag, startPoint x: 1087, startPoint y: 267, endPoint x: 1004, endPoint y: 353, distance: 119.6
click at [1087, 323] on link "Estonian" at bounding box center [1109, 334] width 150 height 22
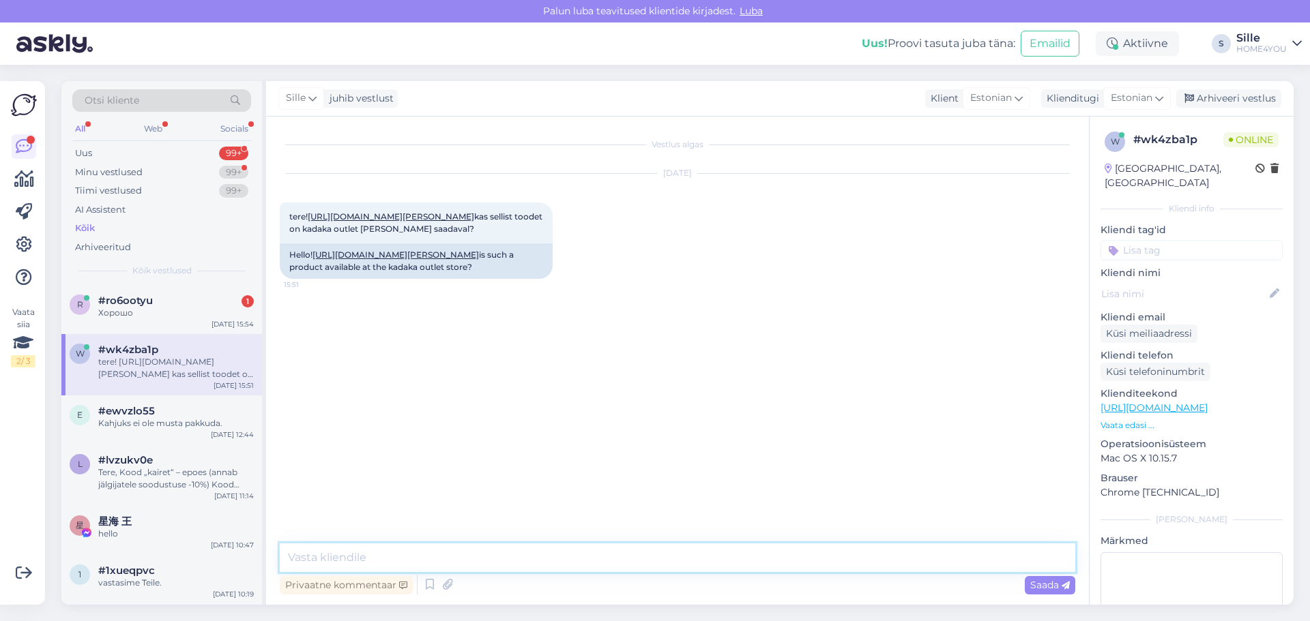
click at [520, 563] on textarea at bounding box center [677, 558] width 795 height 29
type textarea "Tere, kahjuks ei ole"
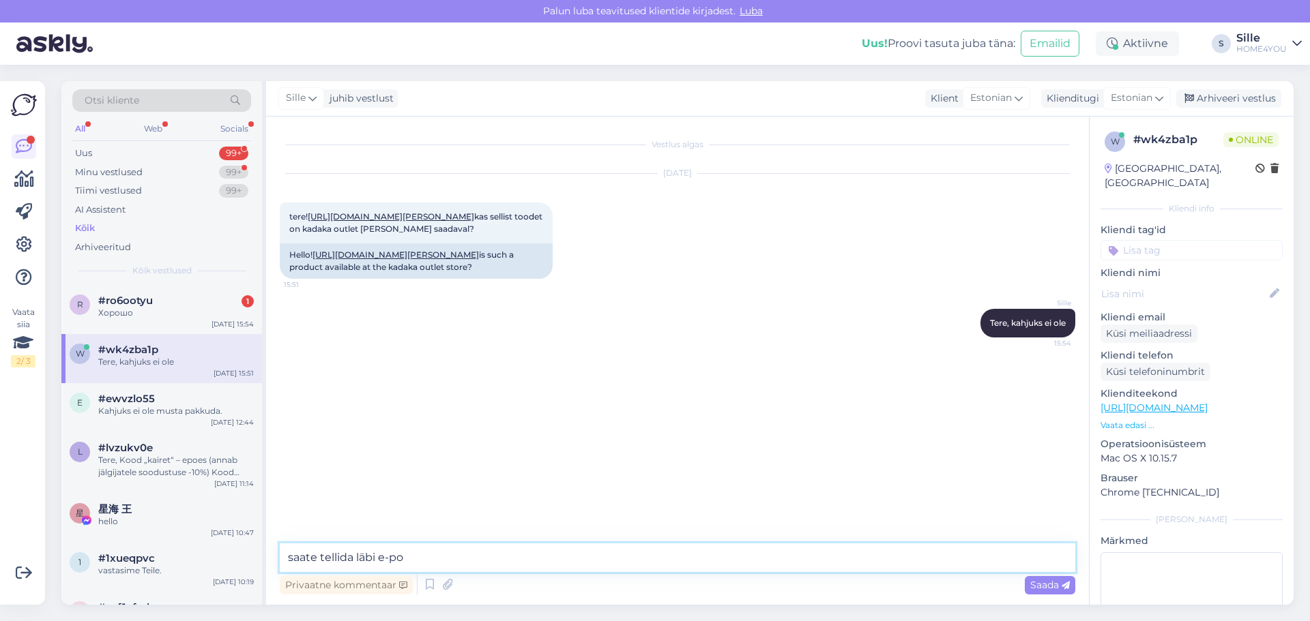
type textarea "saate tellida läbi e-poe"
click at [200, 308] on div "Хорошо" at bounding box center [176, 313] width 156 height 12
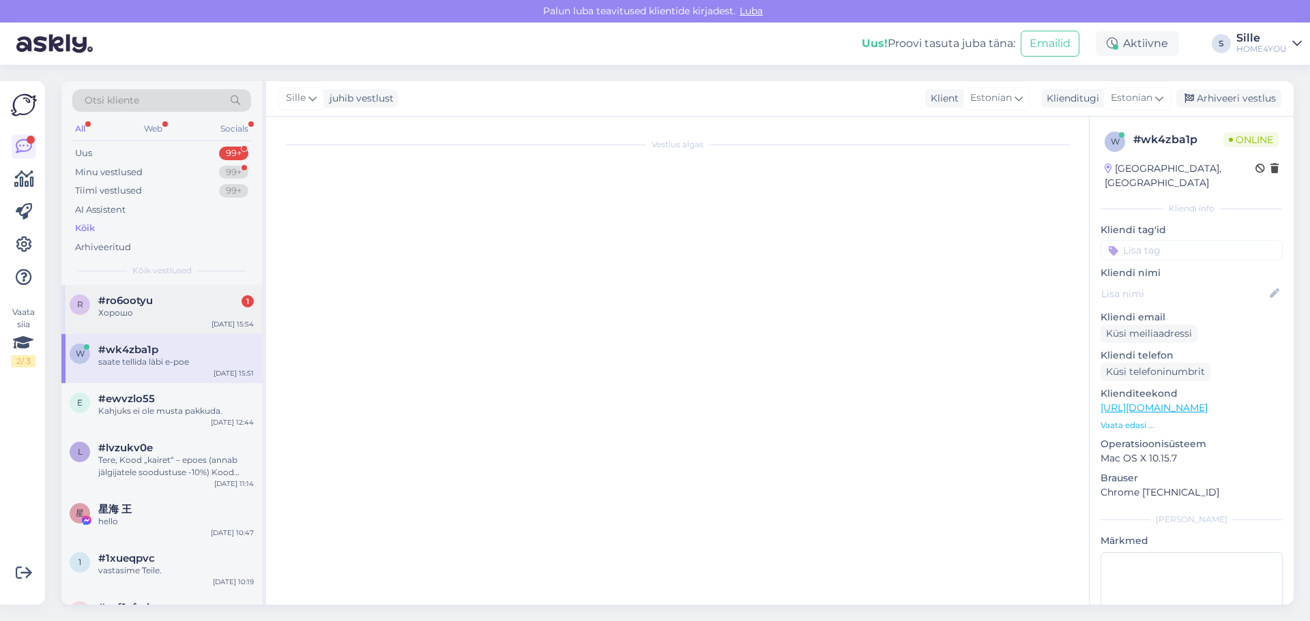
scroll to position [1827, 0]
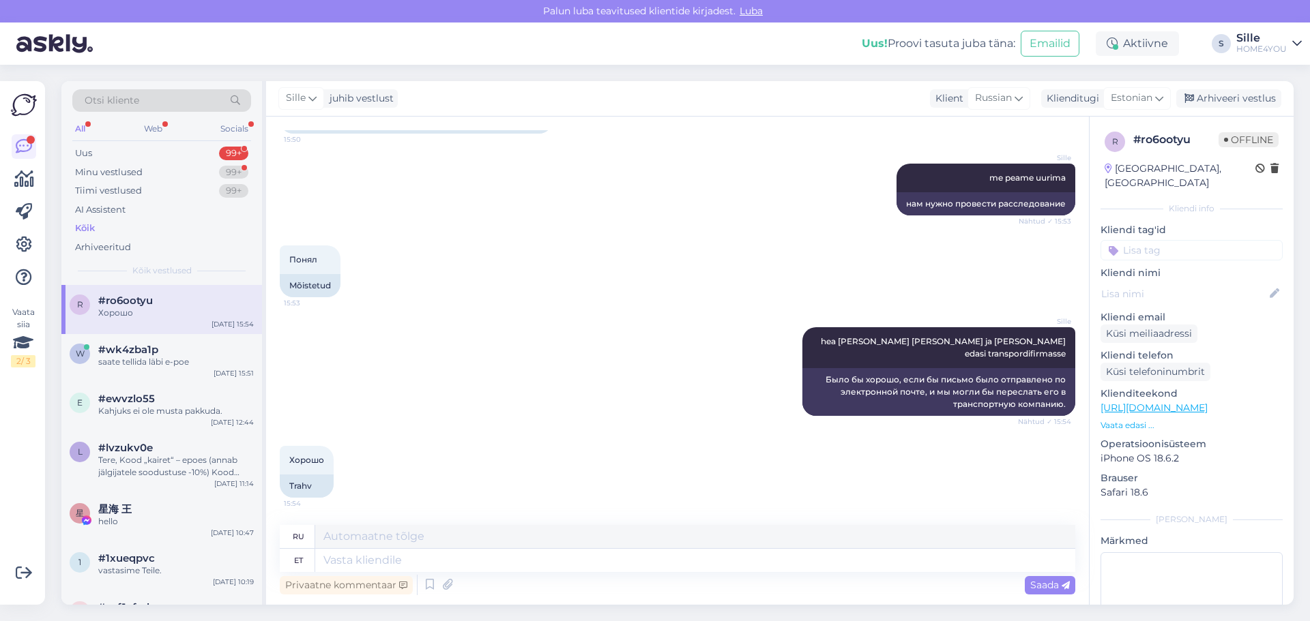
click at [668, 579] on div "Privaatne kommentaar Saada" at bounding box center [677, 585] width 795 height 26
click at [608, 559] on textarea at bounding box center [695, 560] width 760 height 23
type textarea "võimalik e"
type textarea "возможный"
type textarea "võimalik et v"
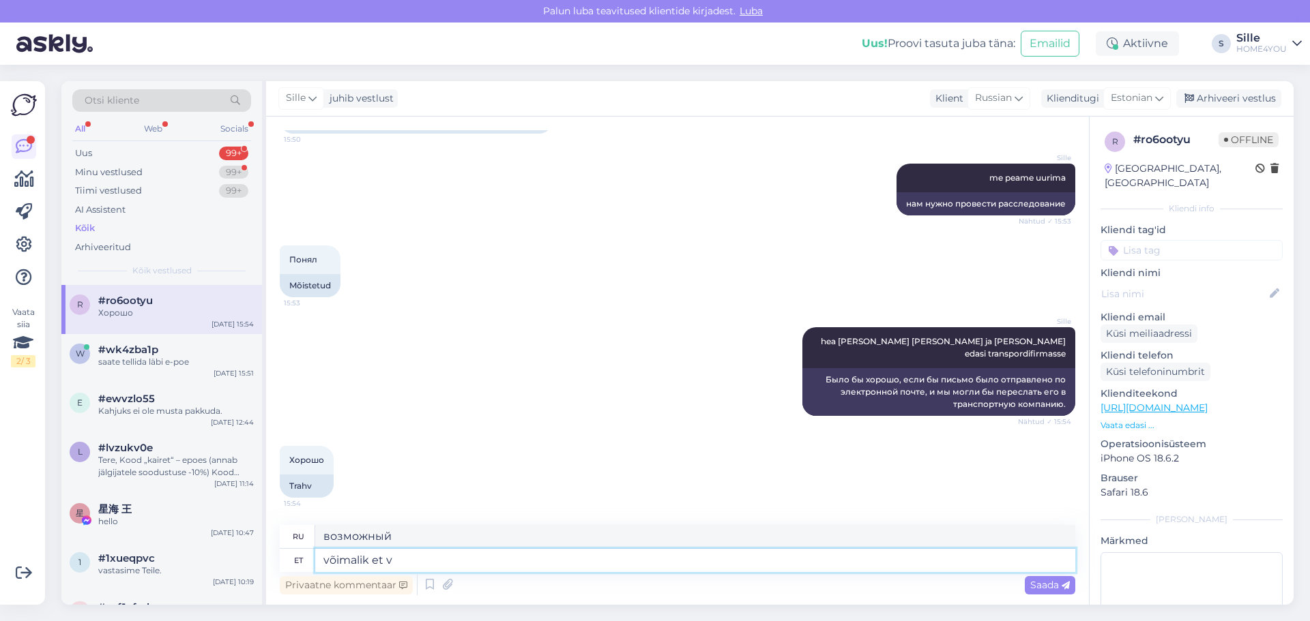
type textarea "возможно, что"
type textarea "võimalik et viga t"
type textarea "возможная ошибка"
type textarea "võimalik et viga telefoni nu"
type textarea "возможная проблема с телефоном"
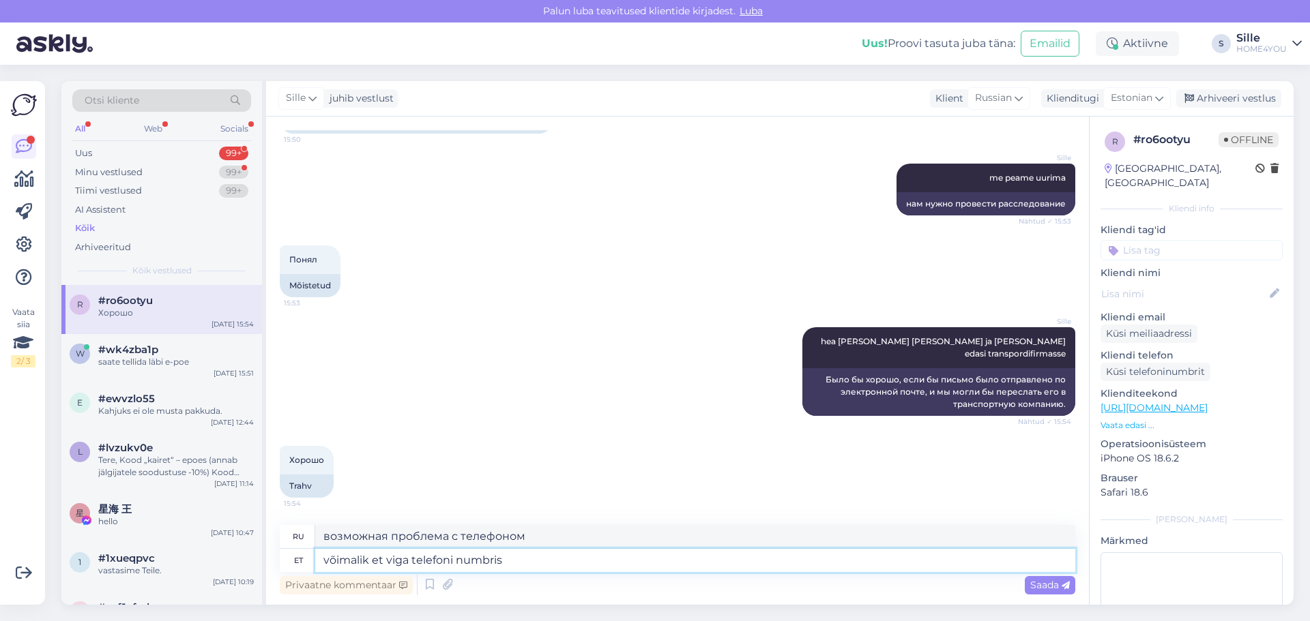
type textarea "võimalik et viga telefoni numbris"
type textarea "возможная ошибка в номере телефона"
type textarea "võimalik et viga telefoni numbris miks"
type textarea "возможная ошибка в номере телефона почему"
type textarea "võimalik et viga telefoni numbris [PERSON_NAME] k"
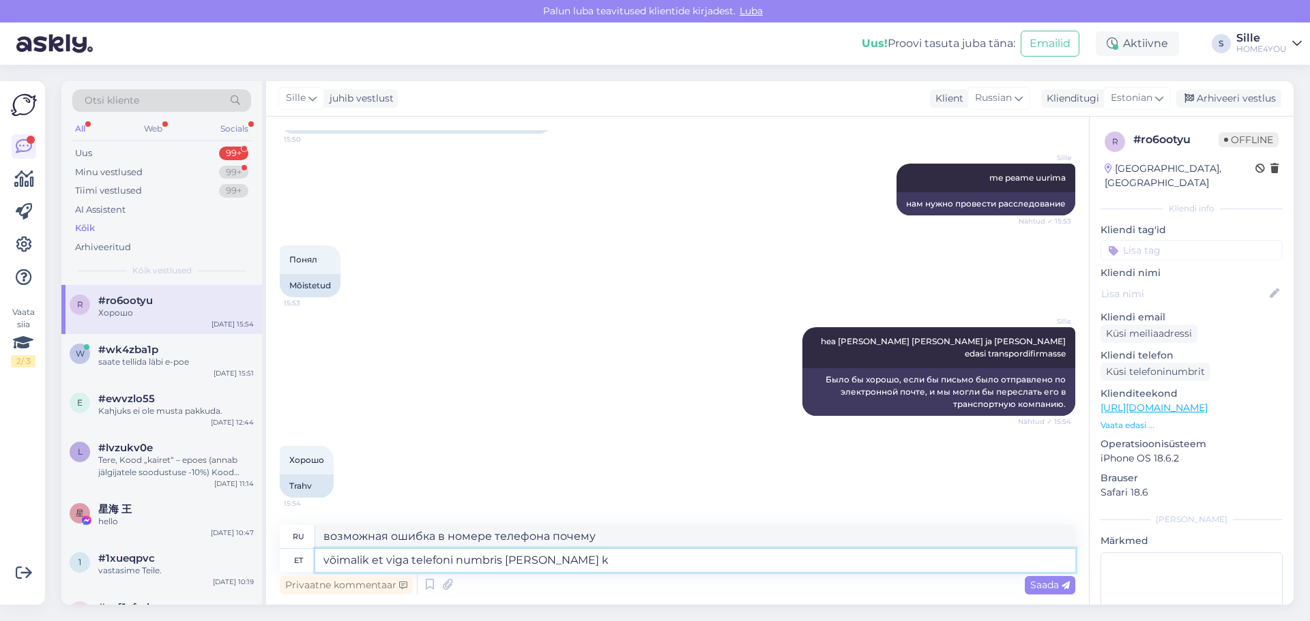
type textarea "Возможно, в номере телефона ошибка, почему вы"
type textarea "võimalik et viga telefoni numbris [PERSON_NAME] kätte"
type textarea "Возможно, в номере телефона ошибка, почему вы не дозвонились?"
click at [1035, 589] on span "Saada" at bounding box center [1050, 585] width 40 height 12
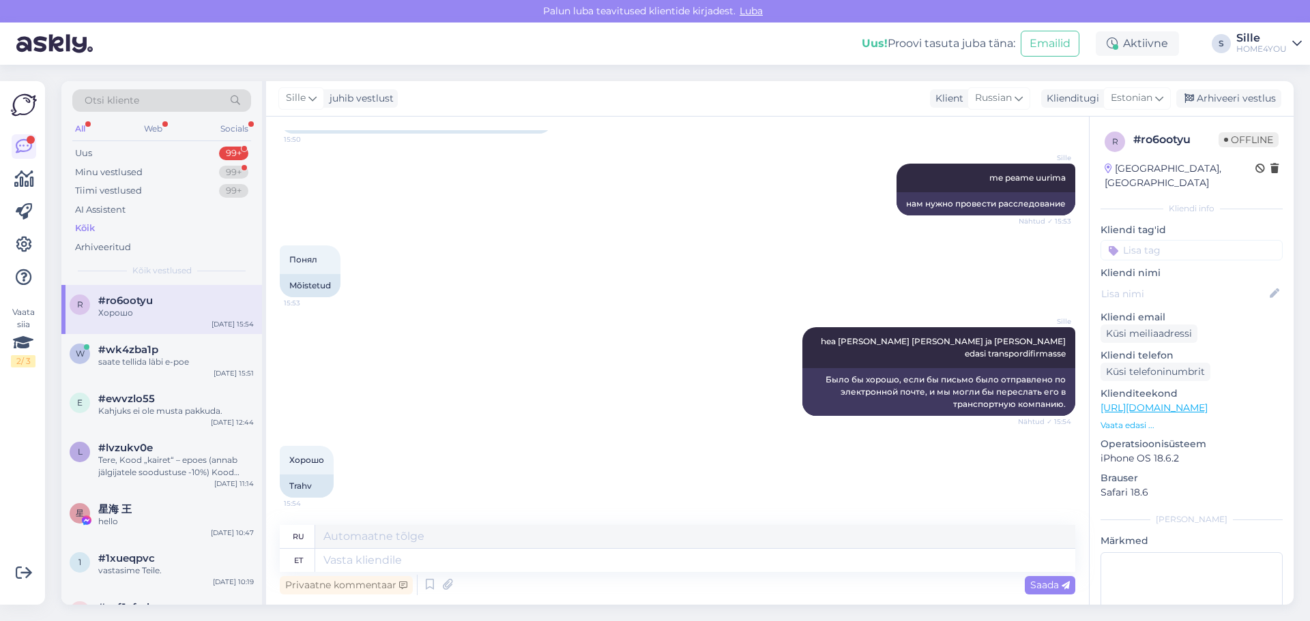
scroll to position [1921, 0]
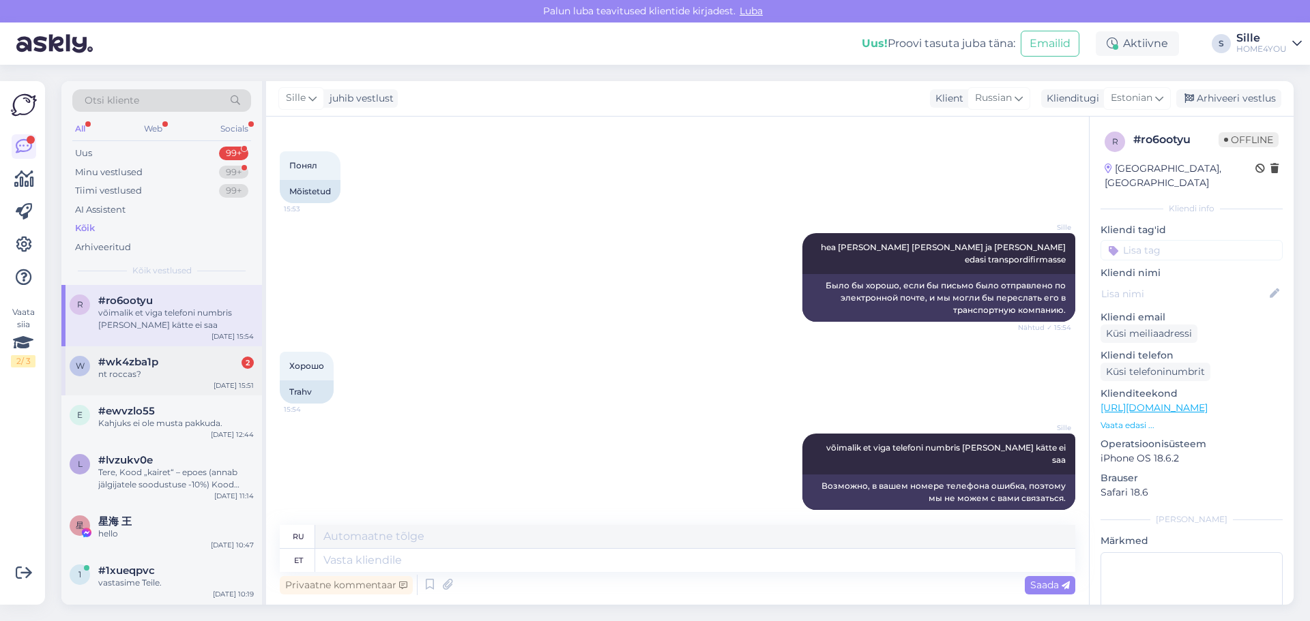
click at [235, 367] on div "#wk4zba1p 2" at bounding box center [176, 362] width 156 height 12
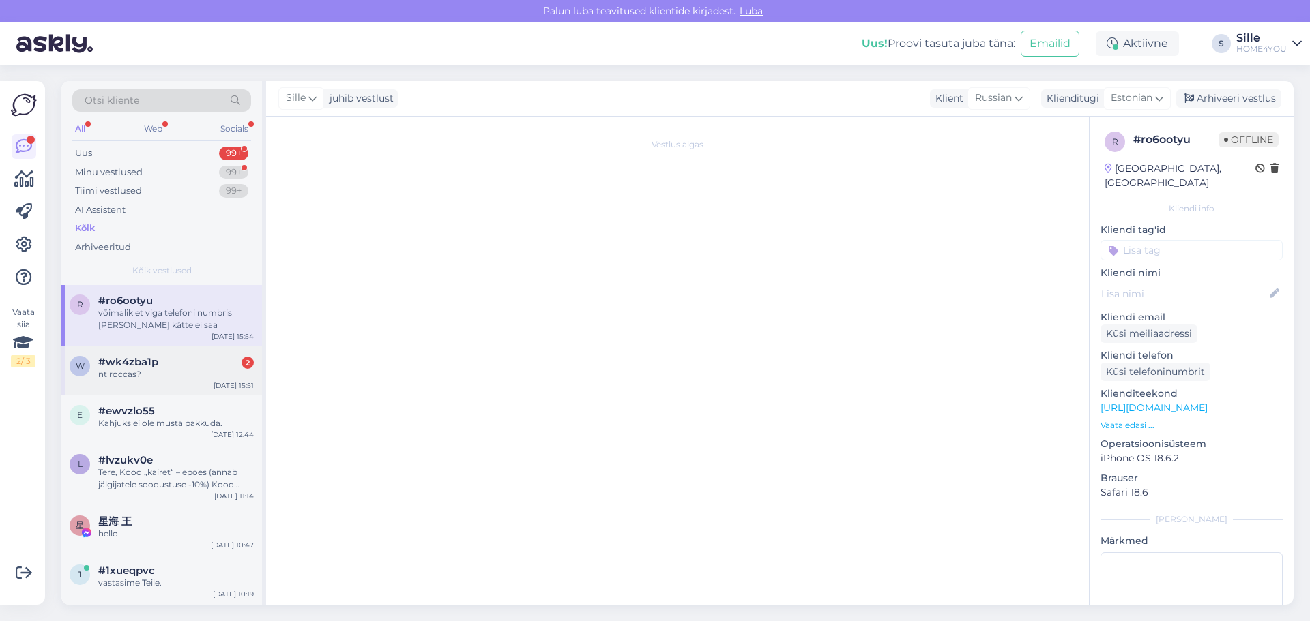
scroll to position [22, 0]
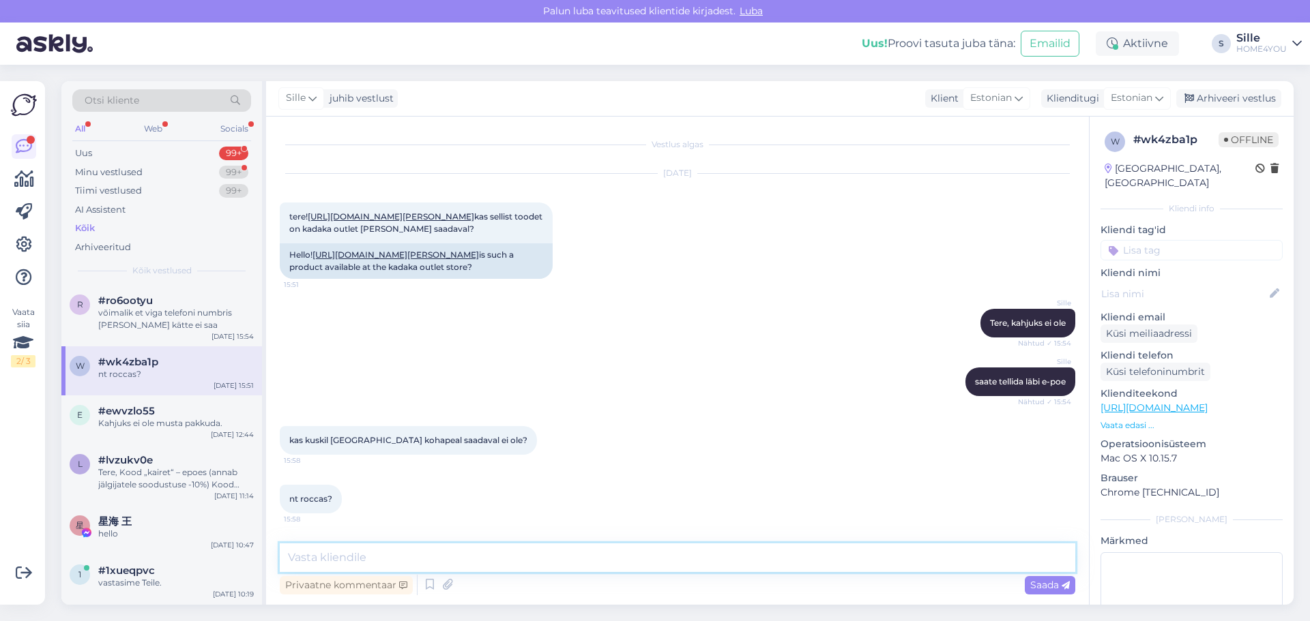
click at [381, 563] on textarea at bounding box center [677, 558] width 795 height 29
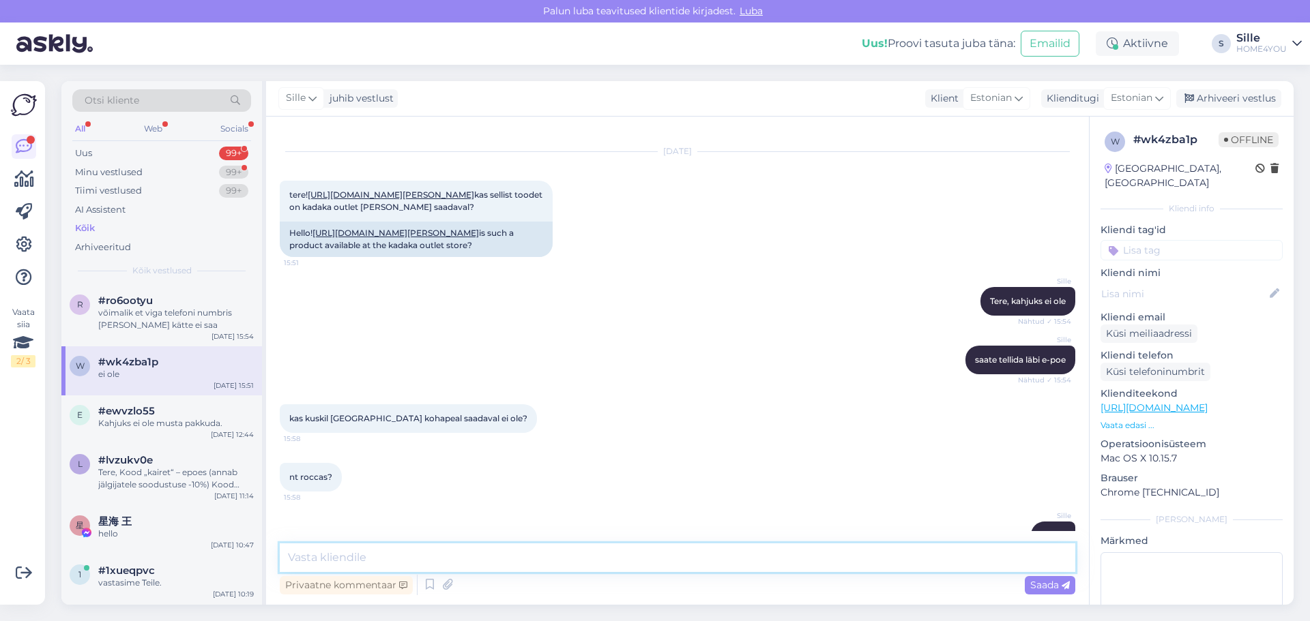
scroll to position [80, 0]
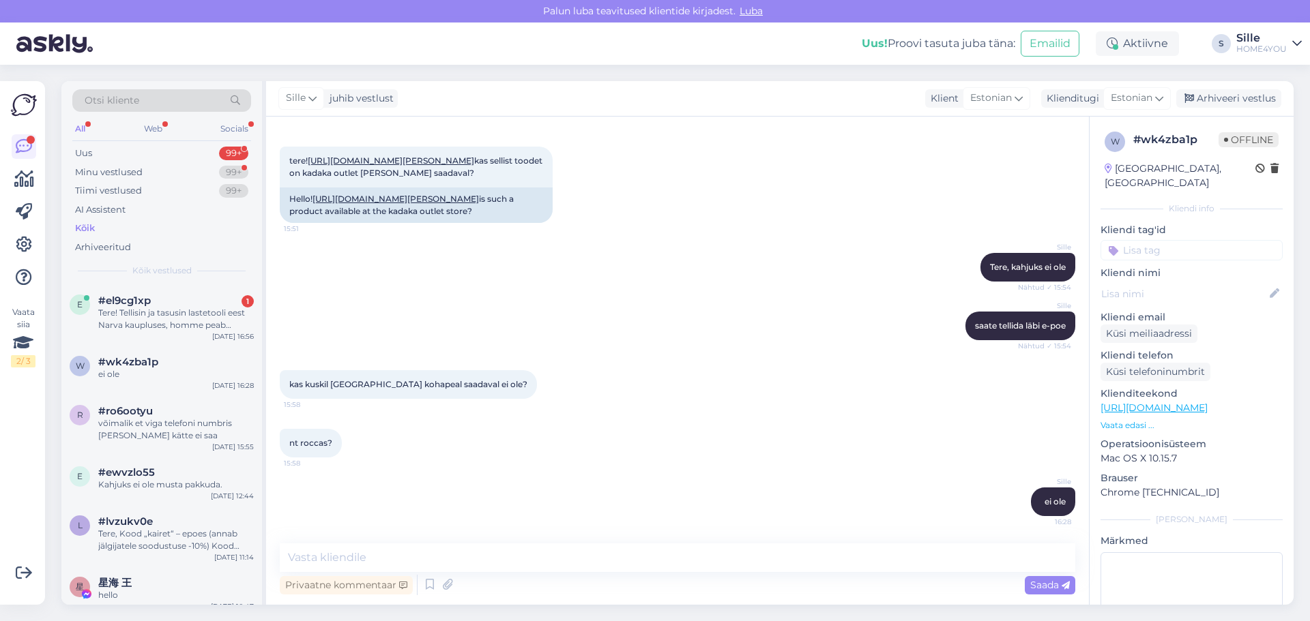
drag, startPoint x: 88, startPoint y: 225, endPoint x: 95, endPoint y: 227, distance: 7.8
click at [88, 225] on div "Kõik" at bounding box center [85, 229] width 20 height 14
click at [183, 314] on div "Tere! Tellisin ja tasusin lastetooli eest Narva kaupluses, homme peab saabuma. …" at bounding box center [176, 319] width 156 height 25
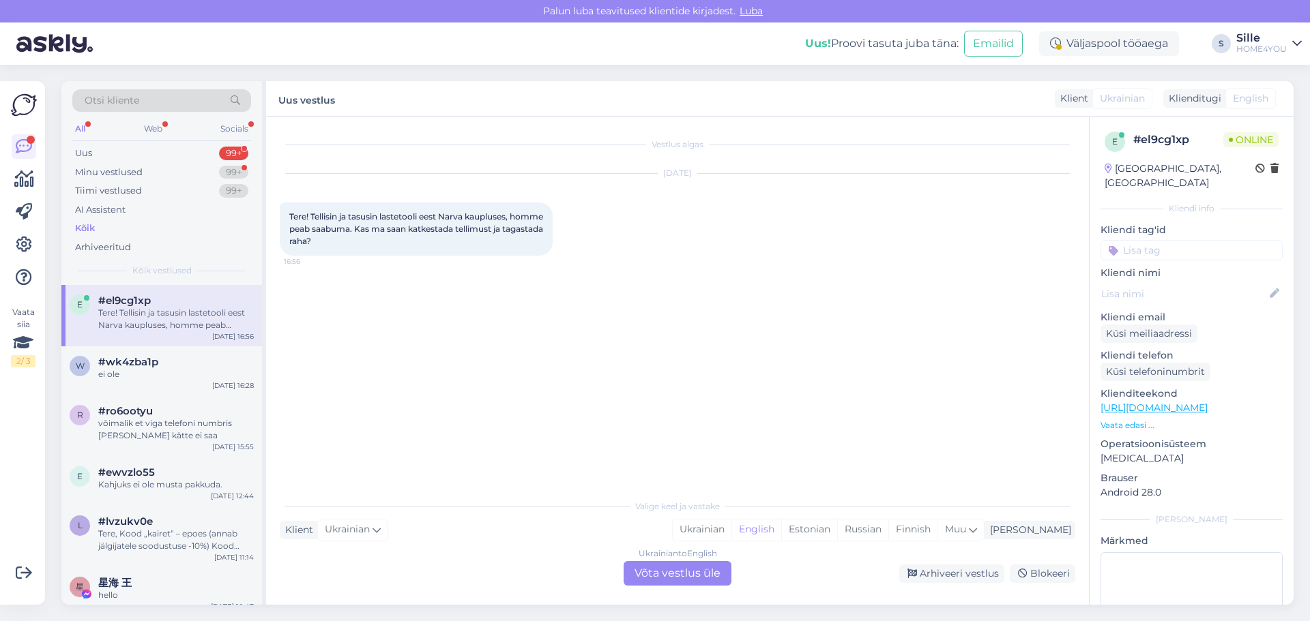
click at [649, 569] on div "Ukrainian to English Võta vestlus üle" at bounding box center [677, 573] width 108 height 25
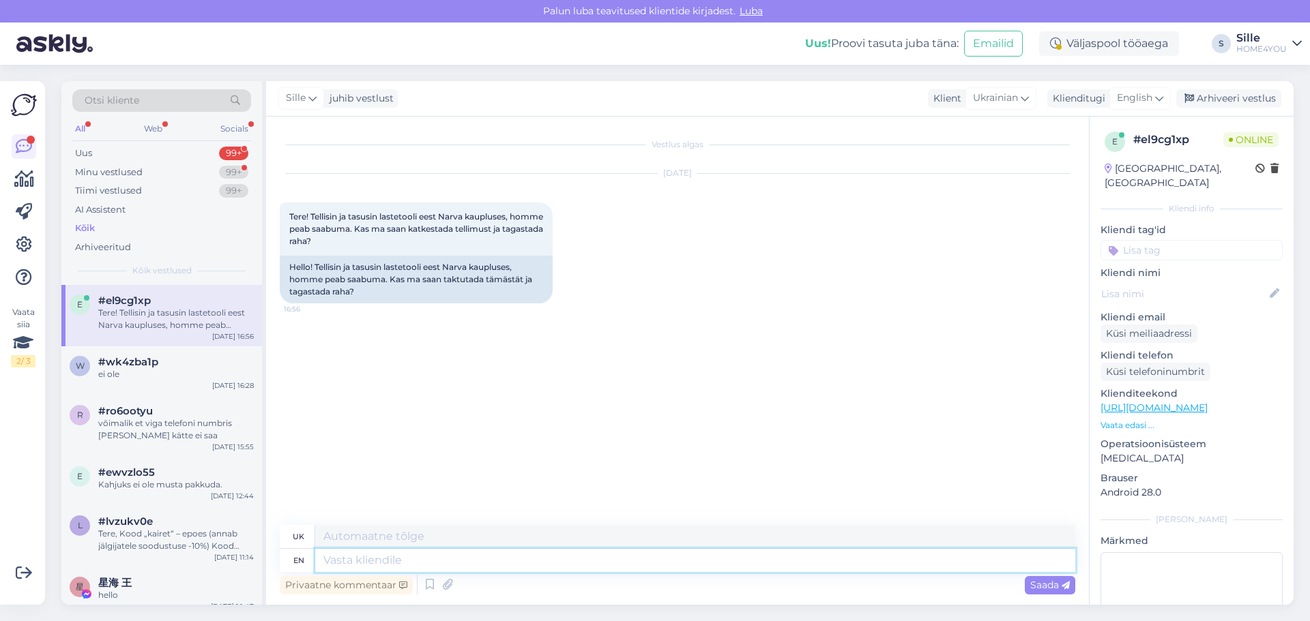
click at [487, 565] on textarea at bounding box center [695, 560] width 760 height 23
